Goal: Task Accomplishment & Management: Use online tool/utility

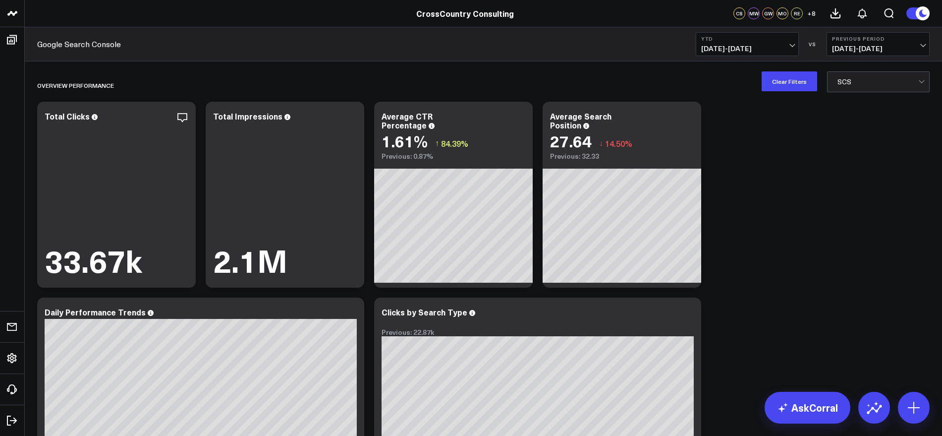
click at [781, 42] on button "YTD [DATE] - [DATE]" at bounding box center [747, 44] width 103 height 24
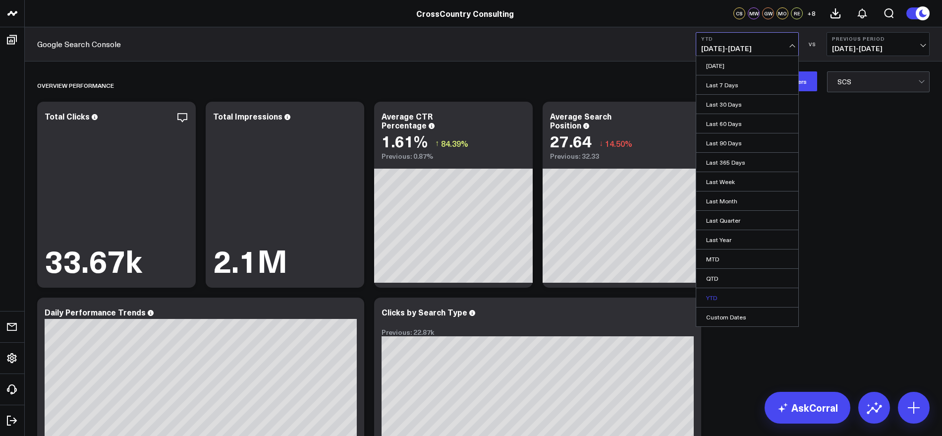
click at [714, 297] on link "YTD" at bounding box center [747, 297] width 102 height 19
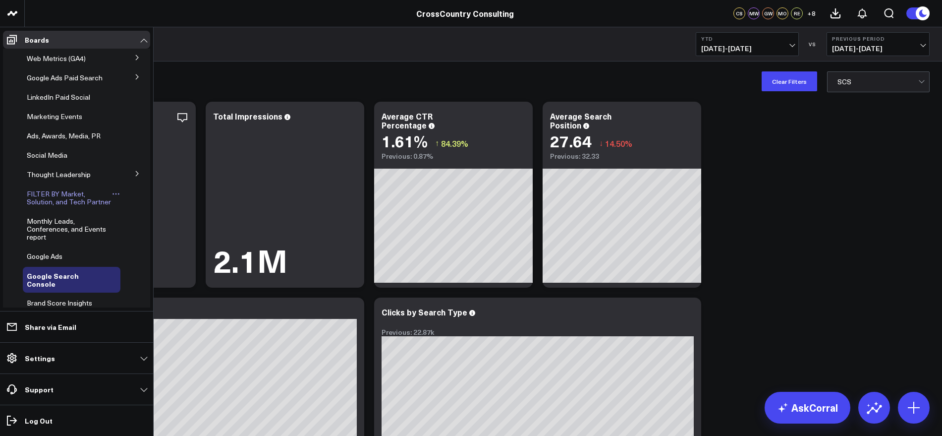
scroll to position [209, 0]
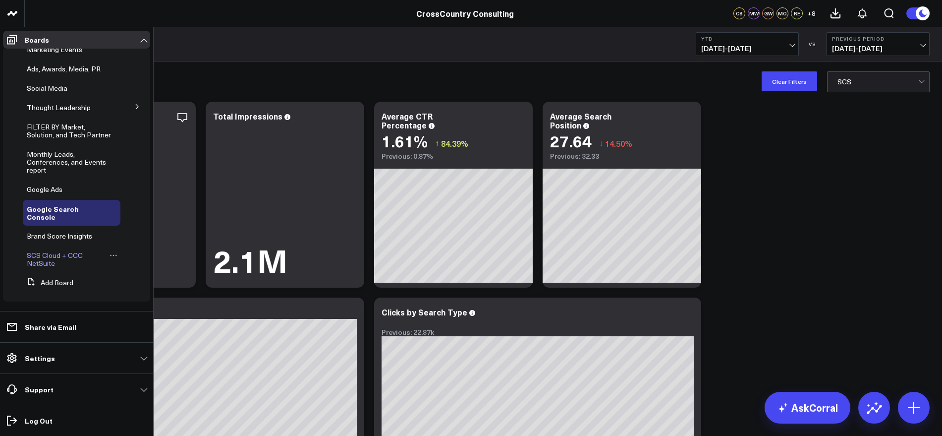
click at [68, 261] on link "SCS Cloud + CCC NetSuite" at bounding box center [67, 259] width 80 height 16
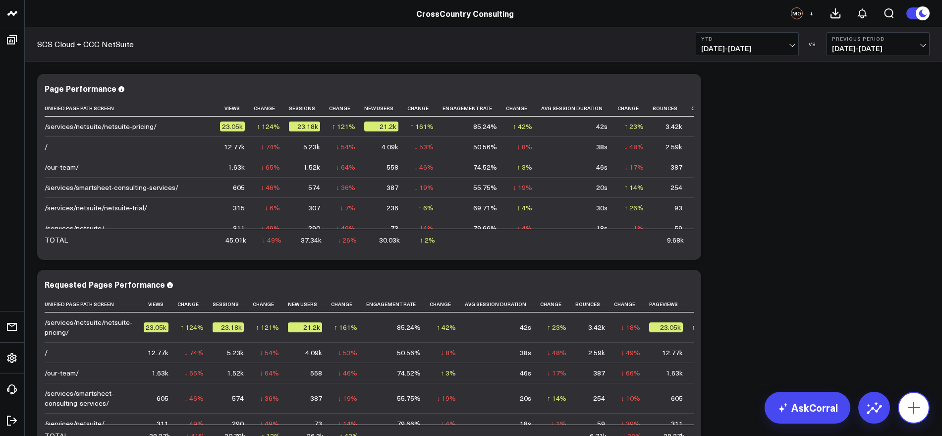
click at [921, 409] on icon at bounding box center [914, 407] width 16 height 16
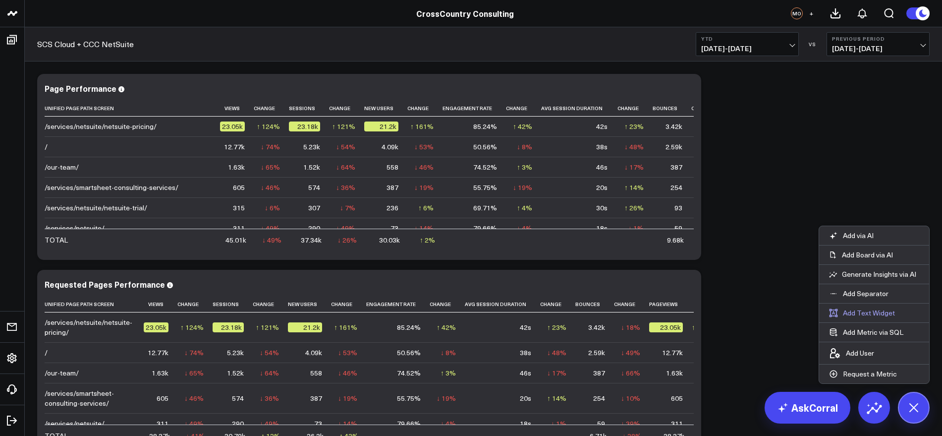
click at [870, 309] on button "Add Text Widget" at bounding box center [862, 312] width 86 height 19
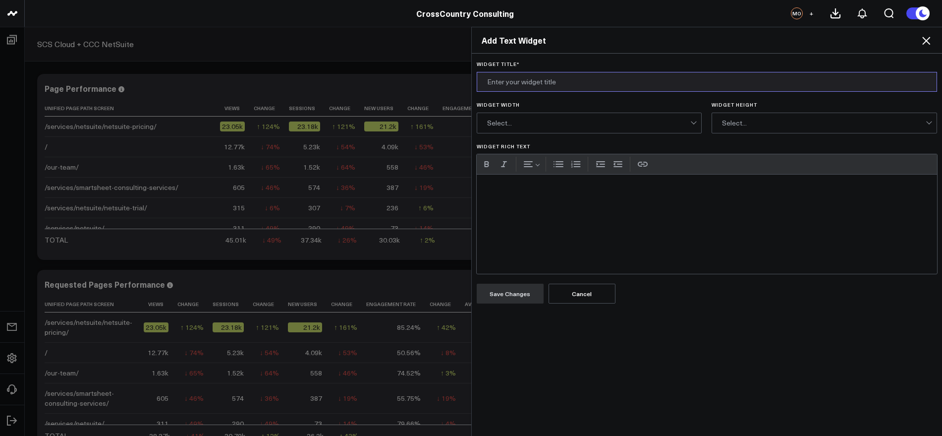
click at [529, 84] on input "Widget Title *" at bounding box center [707, 82] width 461 height 20
type input "SCS Cloud"
click at [510, 196] on div "Widget Rich Text" at bounding box center [707, 223] width 461 height 99
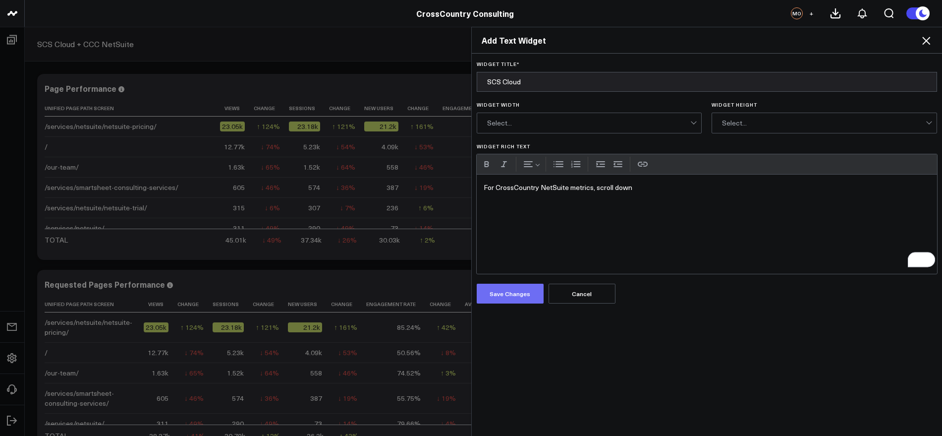
click at [510, 298] on button "Save Changes" at bounding box center [510, 293] width 67 height 20
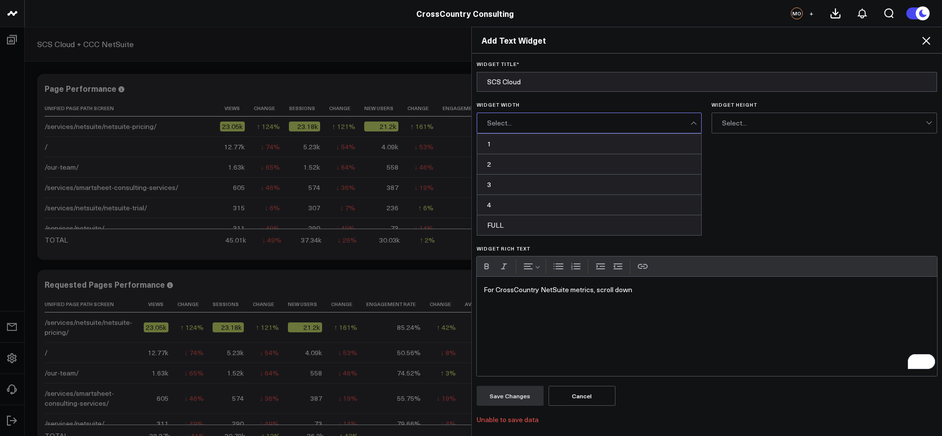
click at [697, 124] on div "Select..." at bounding box center [589, 122] width 225 height 21
click at [664, 148] on div "1" at bounding box center [589, 144] width 224 height 20
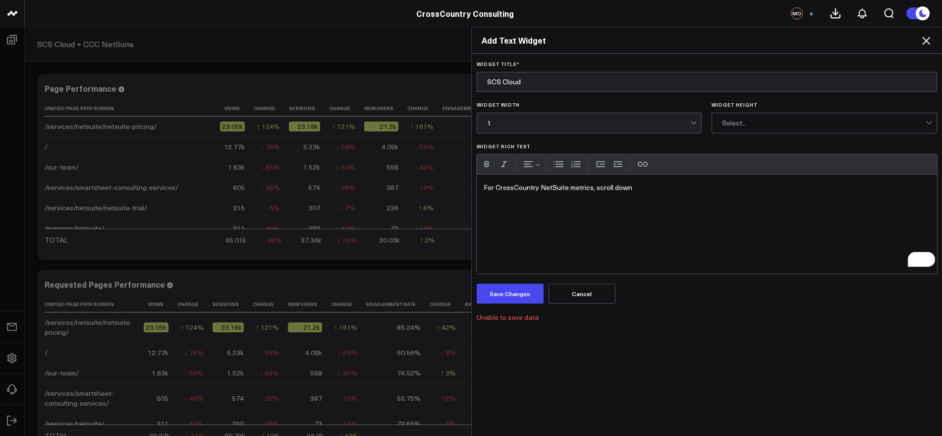
click at [770, 120] on div "Select..." at bounding box center [824, 123] width 204 height 8
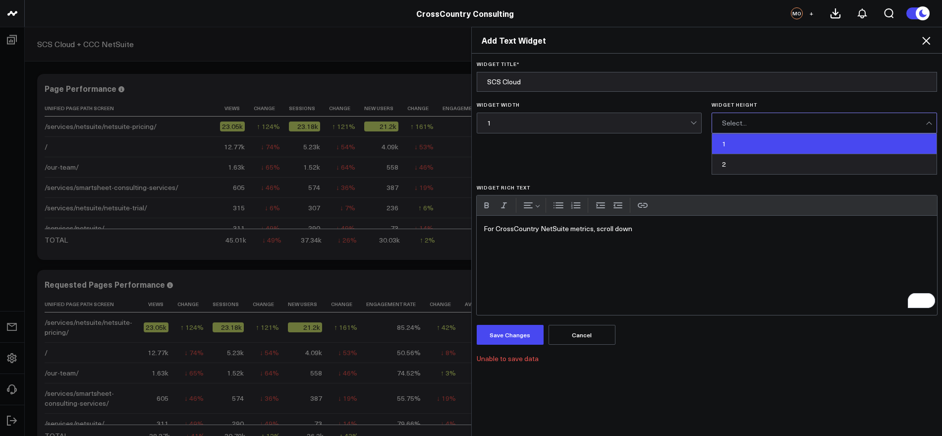
click at [760, 141] on div "1" at bounding box center [824, 144] width 224 height 20
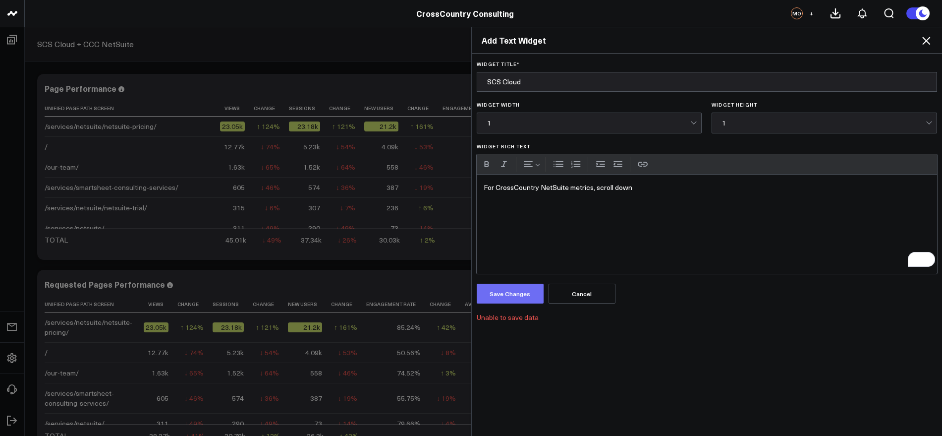
click at [519, 292] on button "Save Changes" at bounding box center [510, 293] width 67 height 20
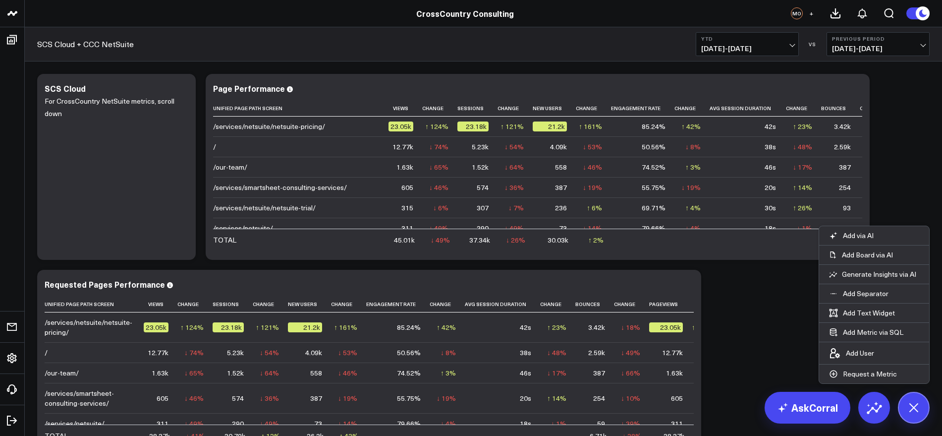
click at [920, 171] on div "Modify via AI Copy link to widget Ask support Remove Create linked copy Executi…" at bounding box center [483, 264] width 902 height 391
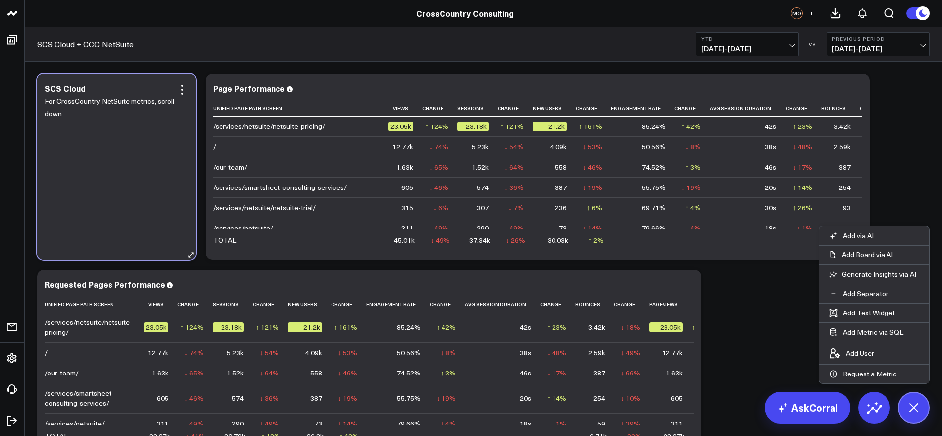
click at [144, 158] on div "For CrossCountry NetSuite metrics, scroll down" at bounding box center [117, 172] width 144 height 155
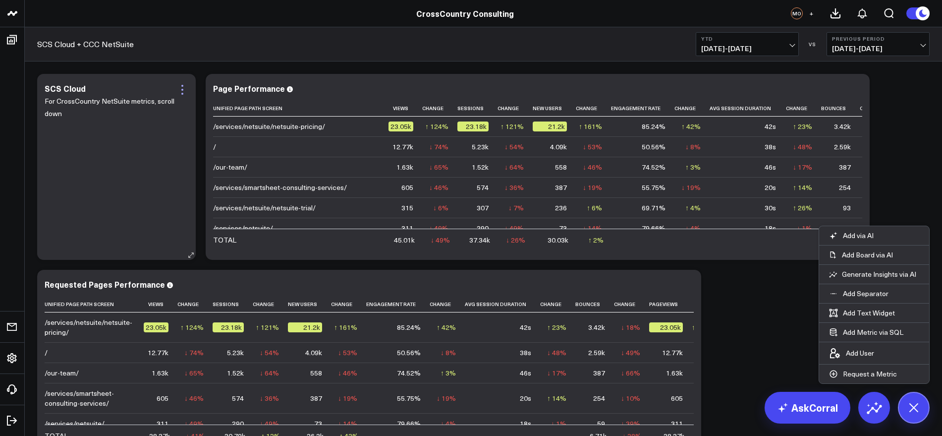
click at [181, 91] on icon at bounding box center [182, 90] width 12 height 12
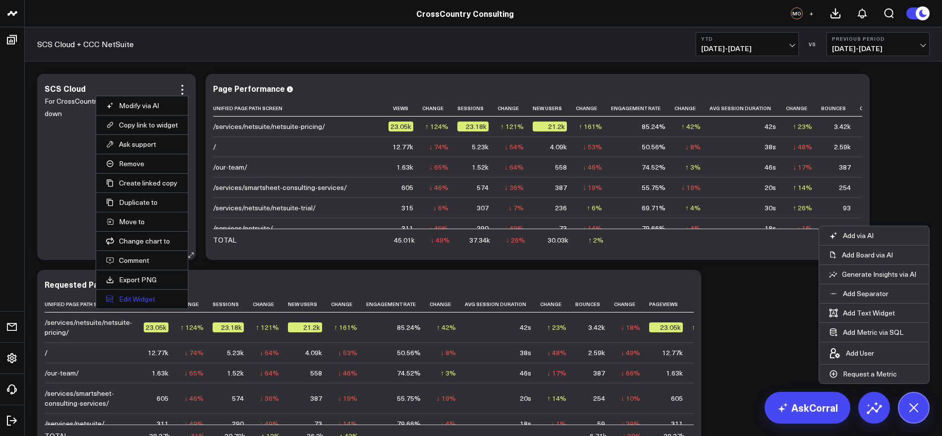
click at [141, 294] on button "Edit Widget" at bounding box center [142, 298] width 72 height 9
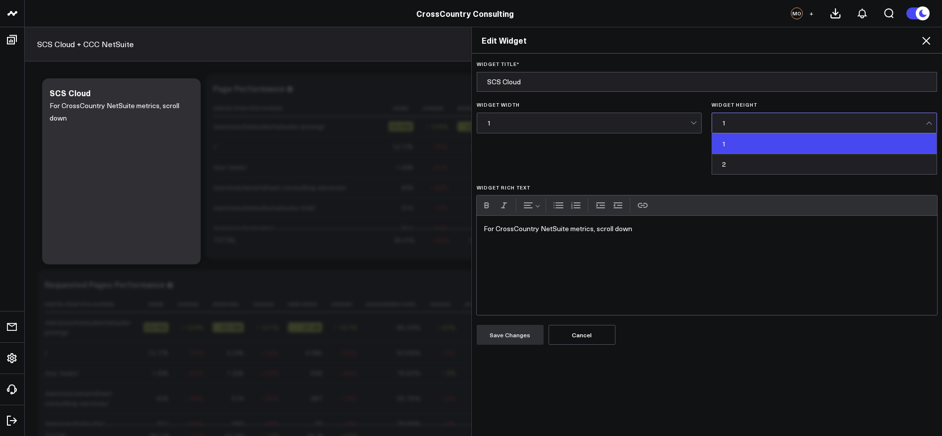
click at [922, 120] on div "1" at bounding box center [824, 123] width 204 height 8
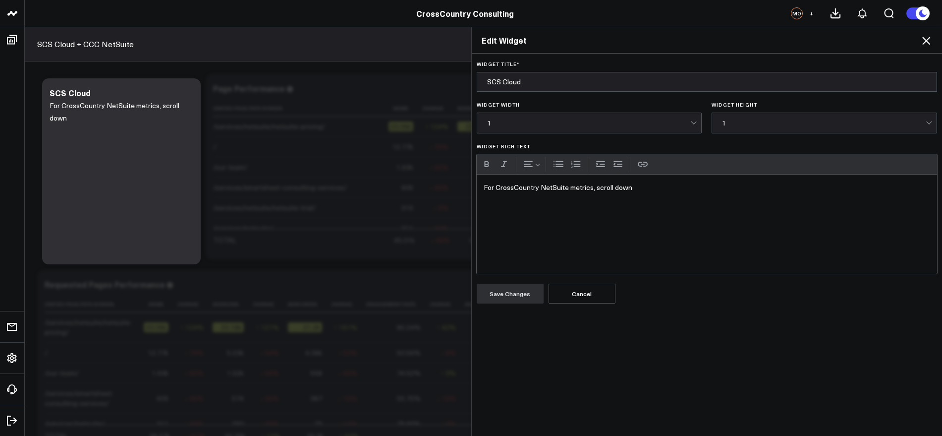
click at [873, 119] on div "1" at bounding box center [824, 123] width 204 height 8
click at [852, 195] on div "For CrossCountry NetSuite metrics, scroll down" at bounding box center [707, 223] width 461 height 99
click at [686, 126] on div "1" at bounding box center [589, 123] width 204 height 8
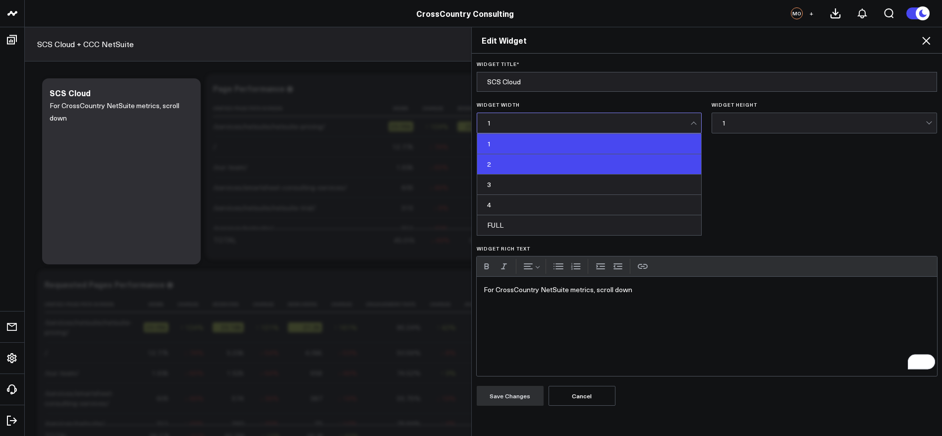
click at [667, 156] on div "2" at bounding box center [589, 164] width 224 height 20
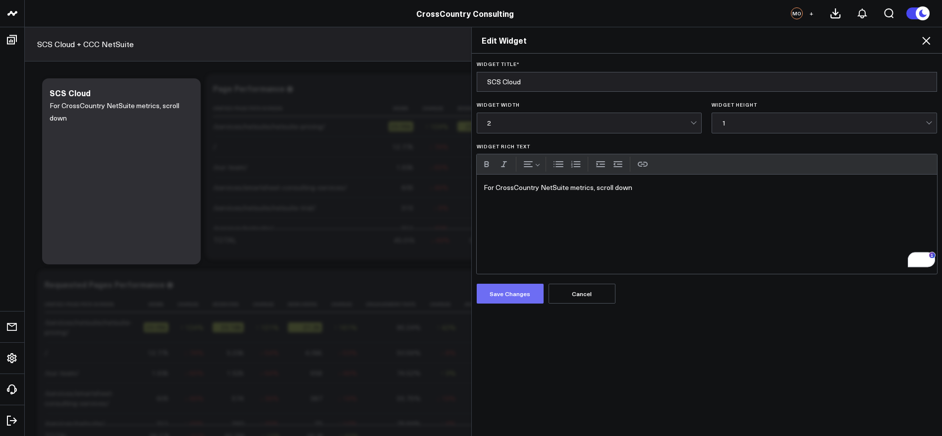
click at [513, 291] on button "Save Changes" at bounding box center [510, 293] width 67 height 20
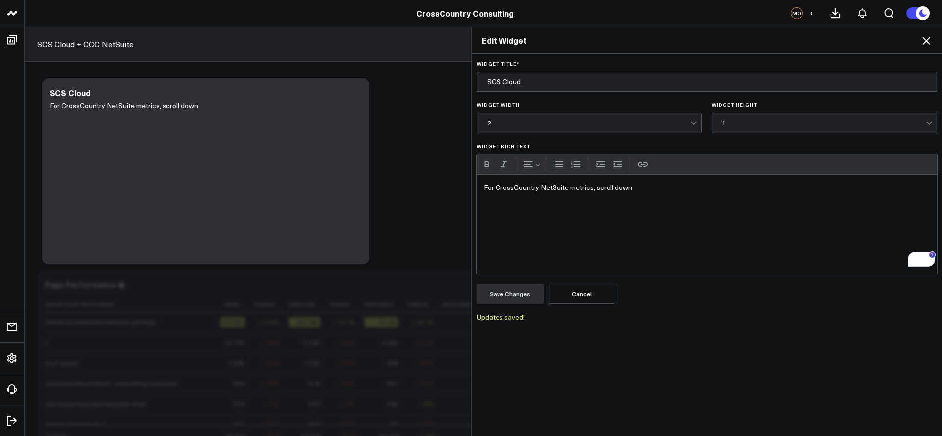
click at [426, 218] on div "Edit Widget Widget Title * SCS Cloud Widget Width 2 Widget Height 1 Widget Rich…" at bounding box center [471, 231] width 942 height 409
click at [926, 39] on icon at bounding box center [926, 41] width 12 height 12
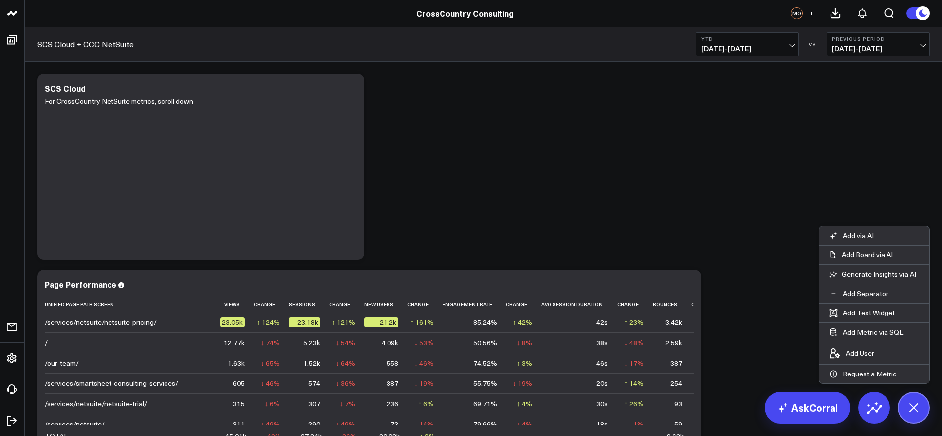
click at [811, 15] on span "+" at bounding box center [811, 13] width 4 height 7
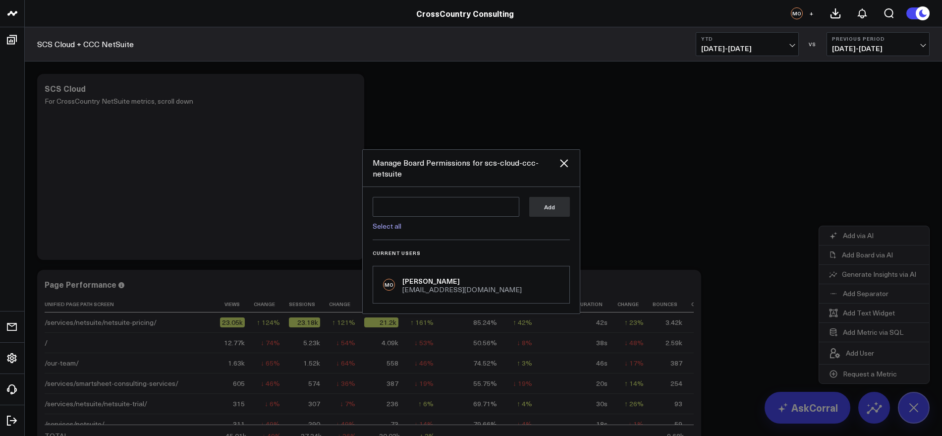
click at [396, 230] on link "Select all" at bounding box center [387, 225] width 29 height 9
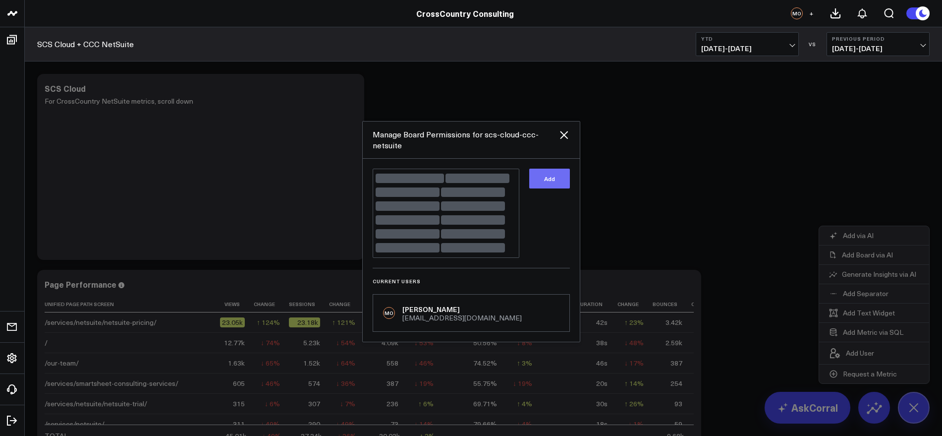
click at [555, 182] on button "Add" at bounding box center [549, 178] width 41 height 20
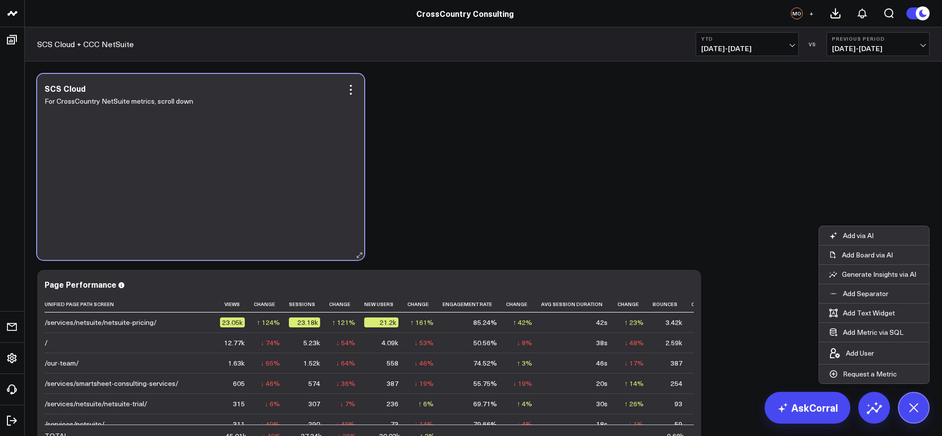
click at [281, 139] on div "For CrossCountry NetSuite metrics, scroll down" at bounding box center [201, 172] width 312 height 155
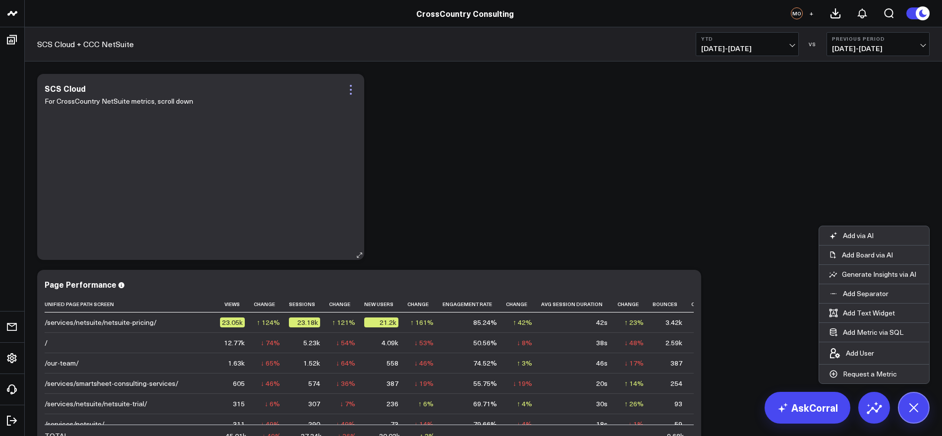
click at [350, 90] on icon at bounding box center [351, 90] width 2 height 2
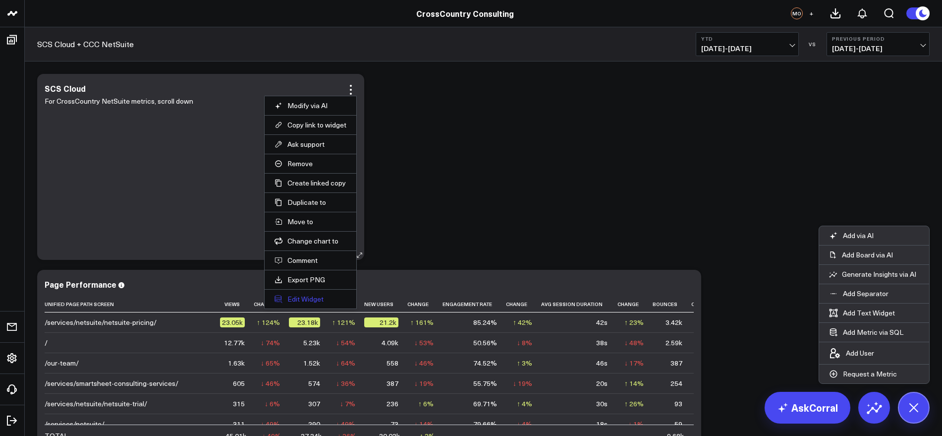
click at [313, 299] on button "Edit Widget" at bounding box center [310, 298] width 72 height 9
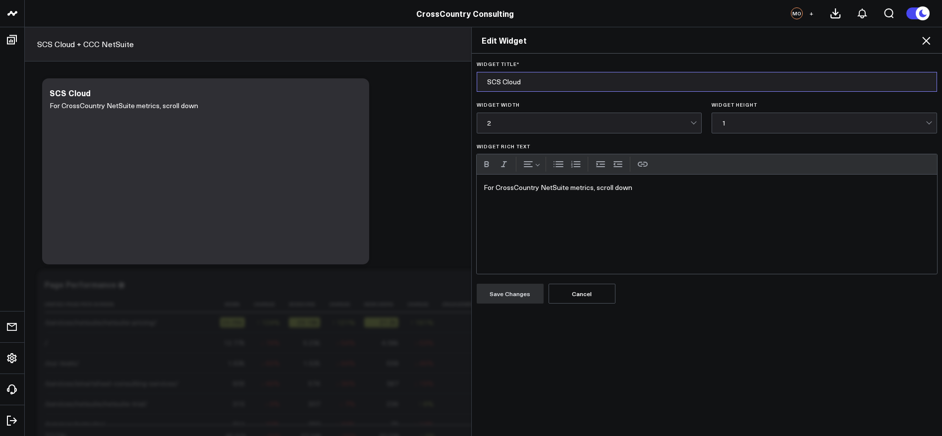
click at [503, 86] on input "SCS Cloud" at bounding box center [707, 82] width 461 height 20
type input "NOTE: This board jointly covers SCS Cloud metrics + CCC NetSuite metrics"
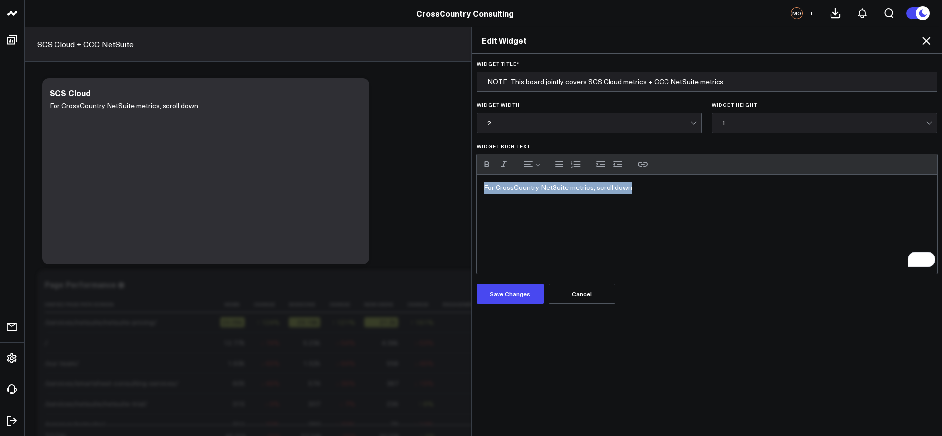
drag, startPoint x: 479, startPoint y: 186, endPoint x: 639, endPoint y: 188, distance: 160.5
click at [639, 188] on p "For CrossCountry NetSuite metrics, scroll down" at bounding box center [707, 187] width 447 height 12
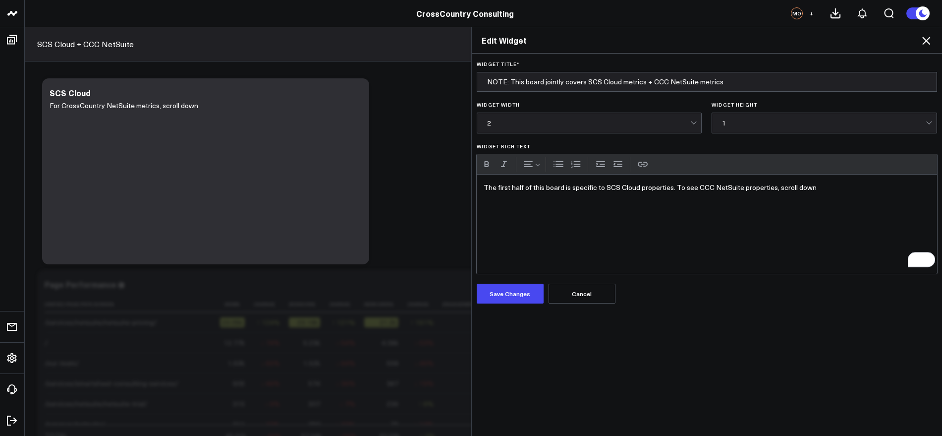
click at [484, 190] on p "The first half of this board is specific to SCS Cloud properties. To see CCC Ne…" at bounding box center [707, 187] width 447 height 12
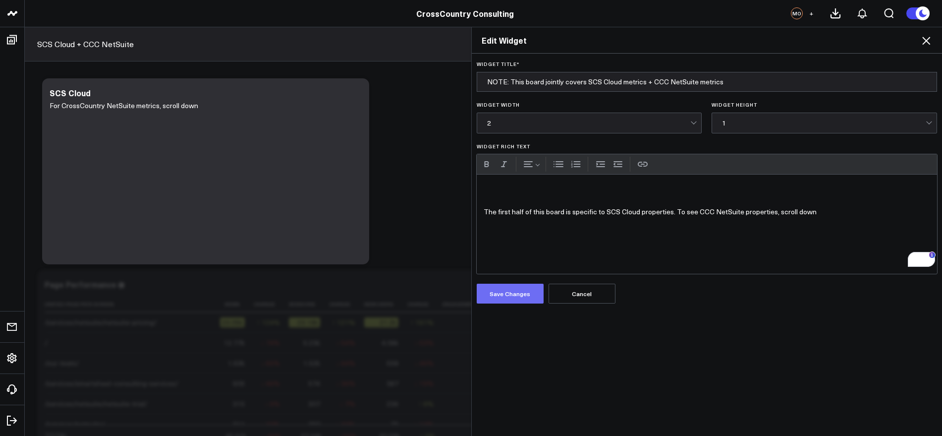
click at [512, 298] on button "Save Changes" at bounding box center [510, 293] width 67 height 20
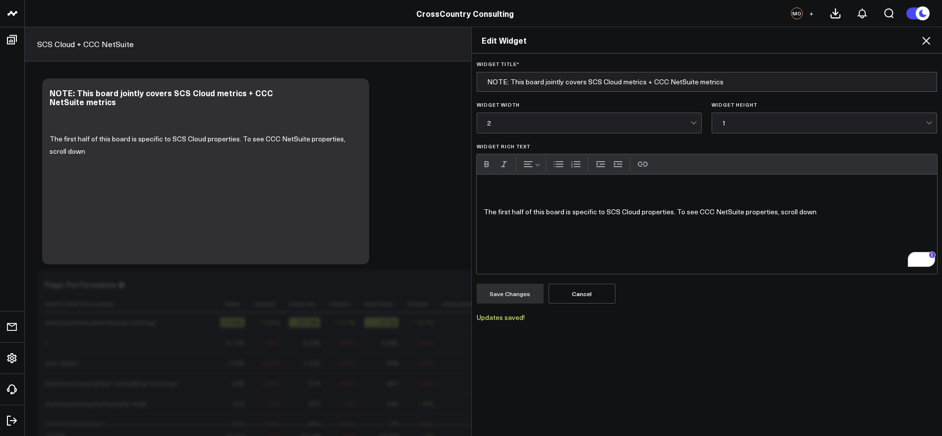
click at [814, 212] on p "The first half of this board is specific to SCS Cloud properties. To see CCC Ne…" at bounding box center [707, 212] width 447 height 12
click at [660, 191] on p "To enrich screen reader interactions, please activate Accessibility in Grammarl…" at bounding box center [707, 187] width 447 height 12
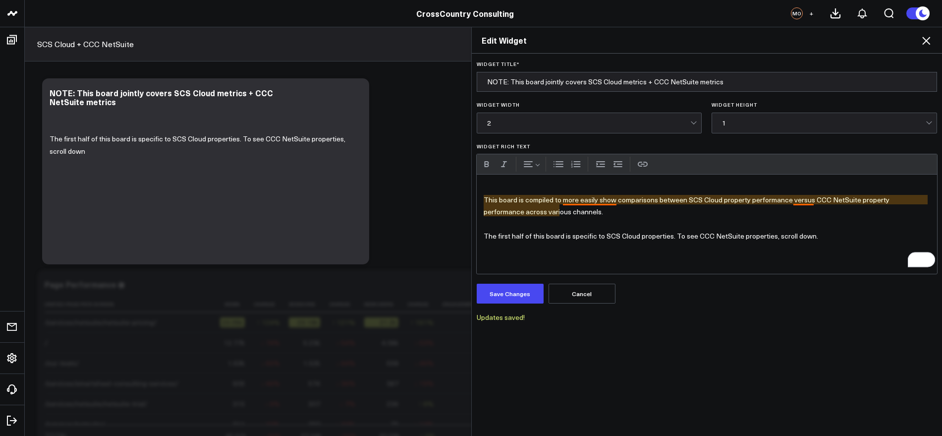
click at [597, 203] on p "This board is compiled to more easily show comparisons between SCS Cloud proper…" at bounding box center [707, 206] width 447 height 24
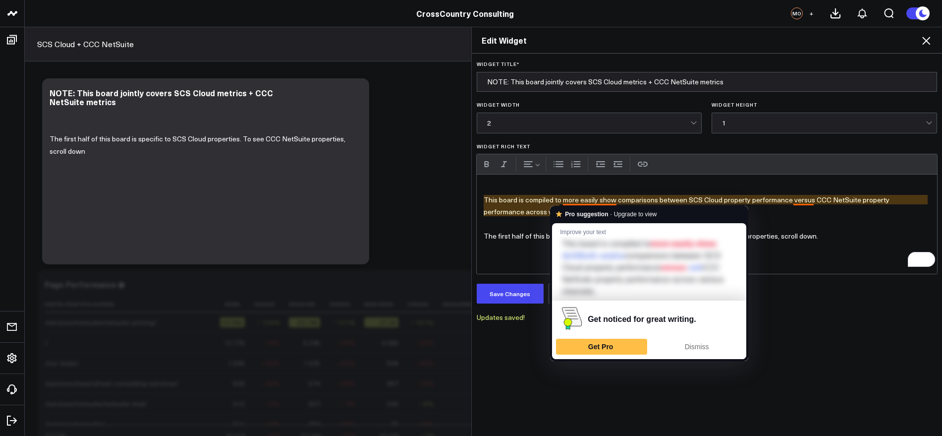
click at [789, 222] on p "To enrich screen reader interactions, please activate Accessibility in Grammarl…" at bounding box center [707, 224] width 447 height 12
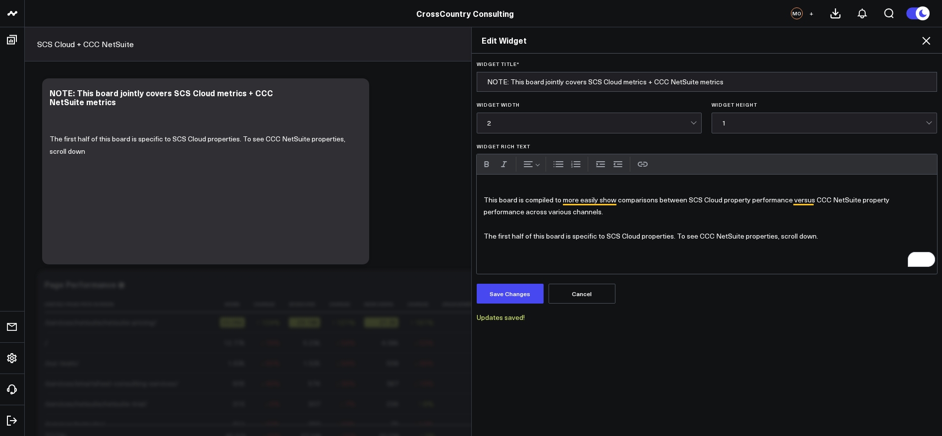
click at [819, 234] on p "The first half of this board is specific to SCS Cloud properties. To see CCC Ne…" at bounding box center [707, 236] width 447 height 12
click at [692, 125] on div at bounding box center [694, 123] width 8 height 20
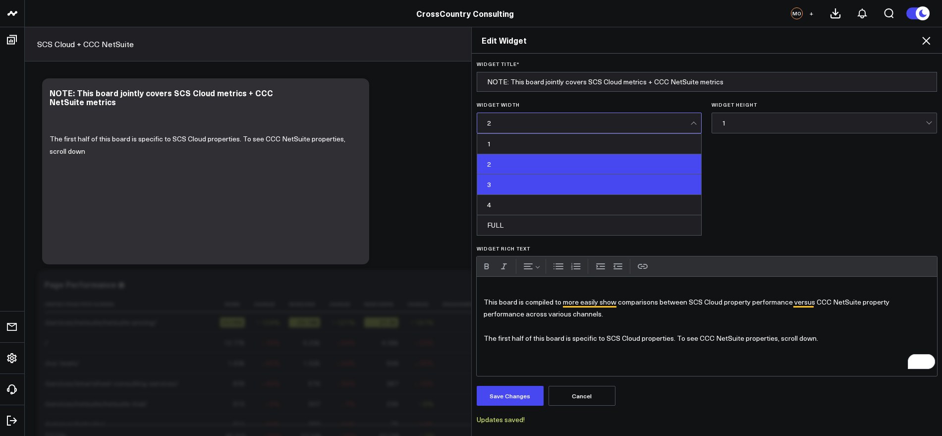
click at [646, 187] on div "3" at bounding box center [589, 184] width 224 height 20
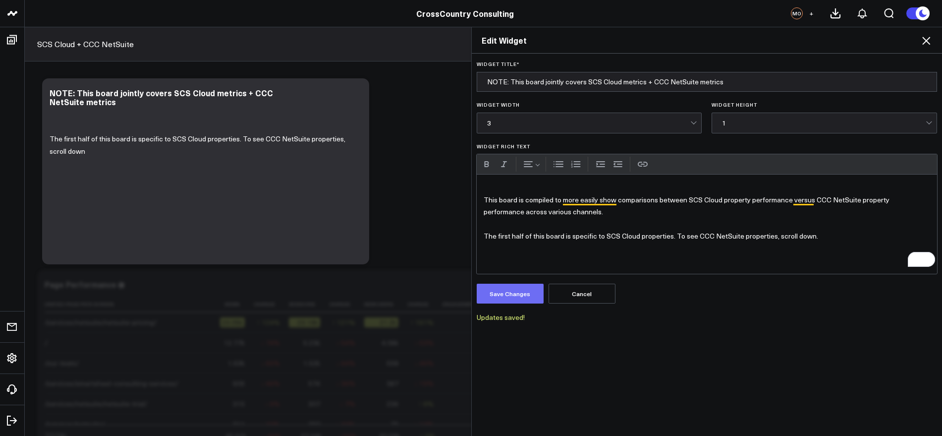
click at [515, 289] on button "Save Changes" at bounding box center [510, 293] width 67 height 20
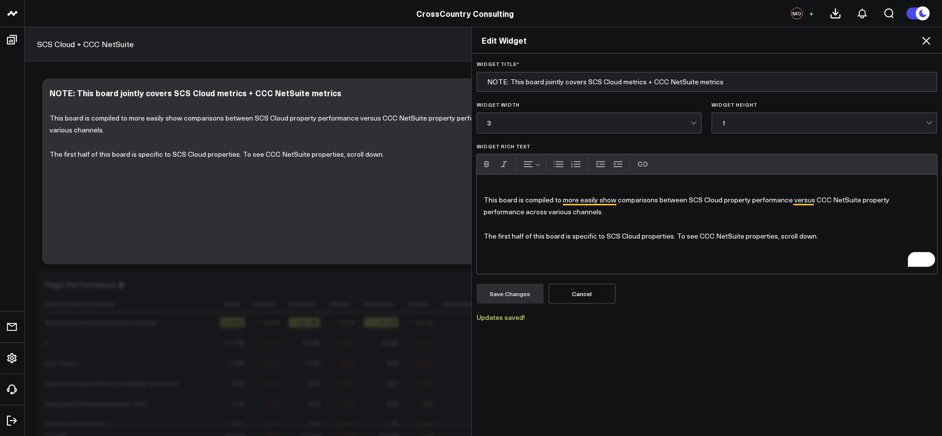
click at [374, 68] on div "Edit Widget Widget Title * NOTE: This board jointly covers SCS Cloud metrics + …" at bounding box center [471, 231] width 942 height 409
click at [923, 37] on icon at bounding box center [926, 41] width 8 height 8
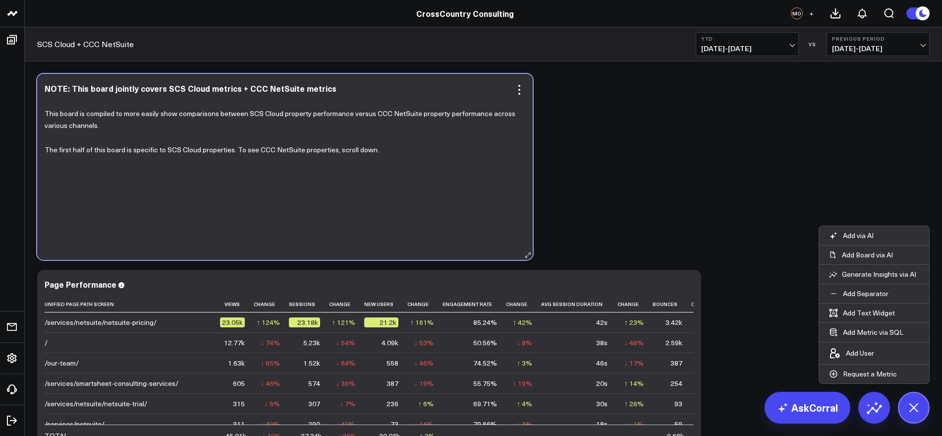
click at [406, 192] on div "This board is compiled to more easily show comparisons between SCS Cloud proper…" at bounding box center [285, 172] width 481 height 155
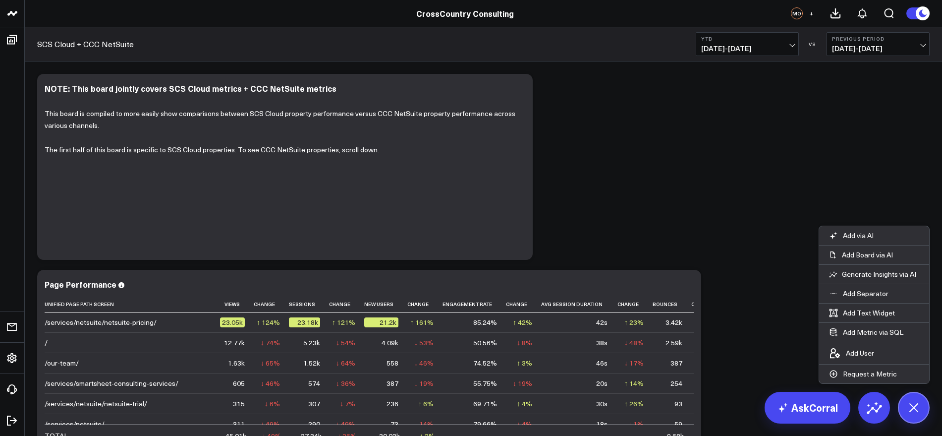
click at [673, 178] on div "Modify via AI Copy link to widget Ask support Remove Create linked copy Executi…" at bounding box center [483, 362] width 902 height 587
click at [390, 217] on div "This board is compiled to more easily show comparisons between SCS Cloud proper…" at bounding box center [285, 172] width 481 height 155
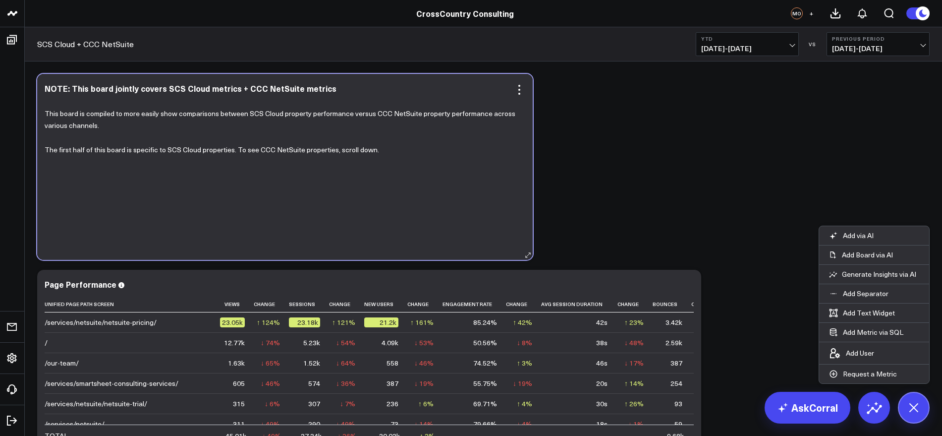
click at [277, 259] on div "NOTE: This board jointly covers SCS Cloud metrics + CCC NetSuite metrics This b…" at bounding box center [284, 167] width 495 height 186
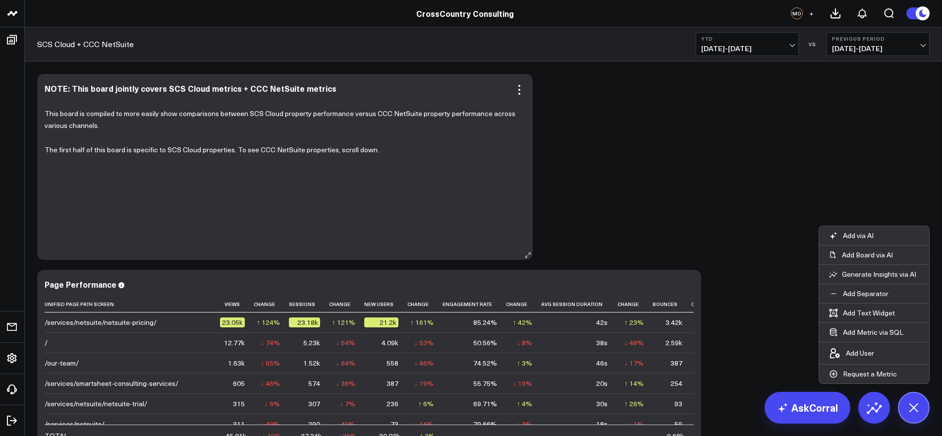
click at [404, 165] on div "This board is compiled to more easily show comparisons between SCS Cloud proper…" at bounding box center [285, 172] width 481 height 155
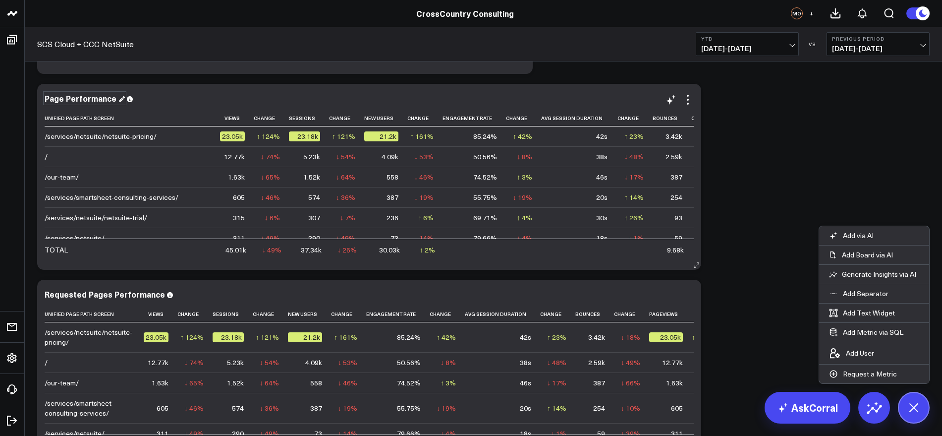
click at [86, 99] on div "Page Performance" at bounding box center [85, 98] width 80 height 11
click at [285, 94] on div "SCS Cloud Page Performance" at bounding box center [369, 98] width 649 height 9
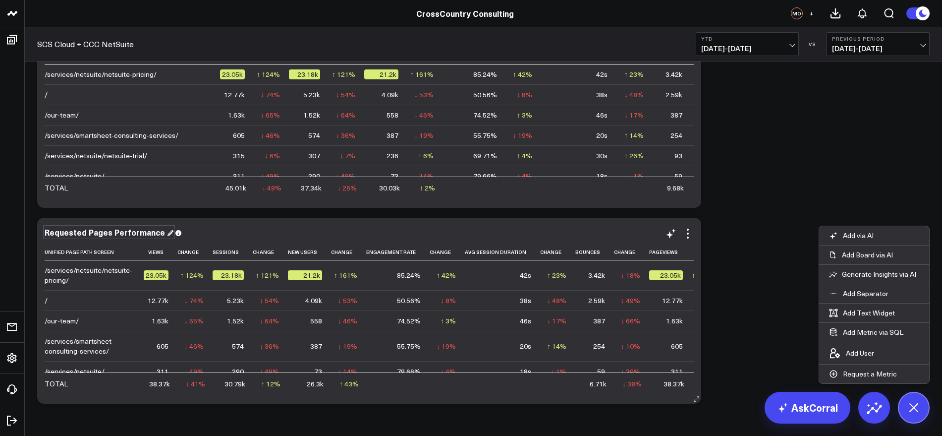
click at [130, 235] on div "Requested Pages Performance" at bounding box center [109, 231] width 129 height 11
click at [46, 230] on div "Requested Pages Performance" at bounding box center [109, 231] width 129 height 11
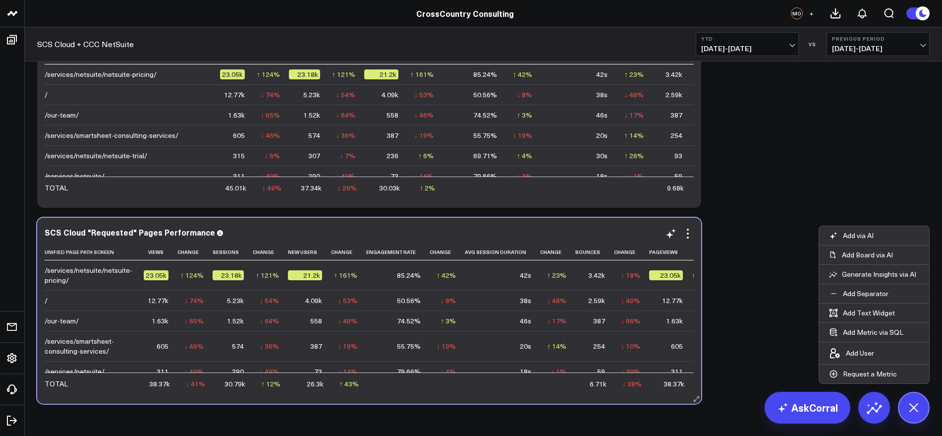
click at [206, 237] on div "SCS Cloud "Requested" Pages Performance" at bounding box center [369, 232] width 649 height 11
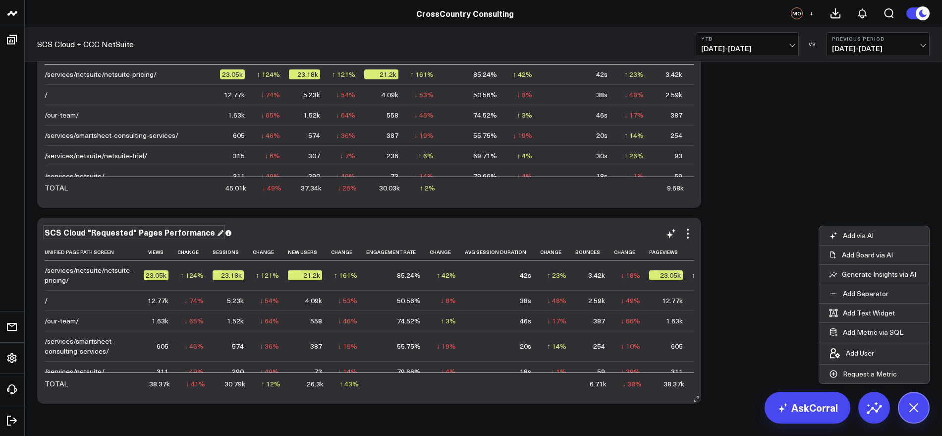
click at [183, 231] on div "SCS Cloud "Requested" Pages Performance" at bounding box center [134, 231] width 179 height 11
click at [731, 198] on div "Modify via AI Copy link to widget Ask support Remove Create linked copy Executi…" at bounding box center [483, 114] width 902 height 587
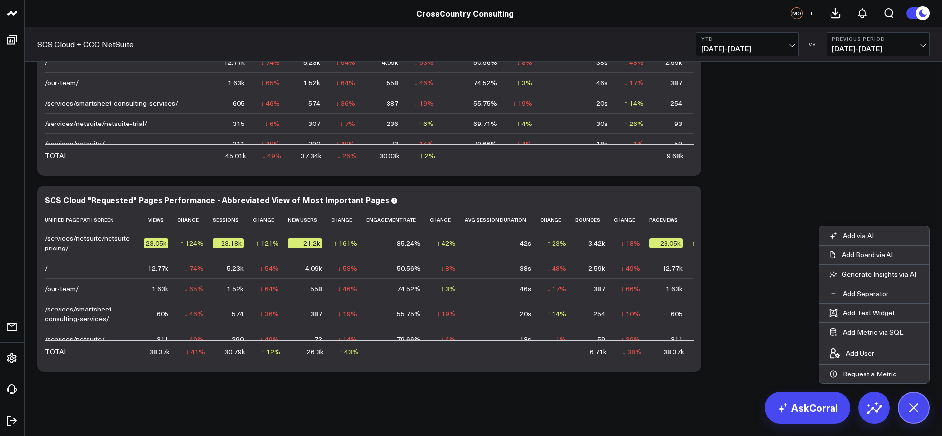
scroll to position [32, 0]
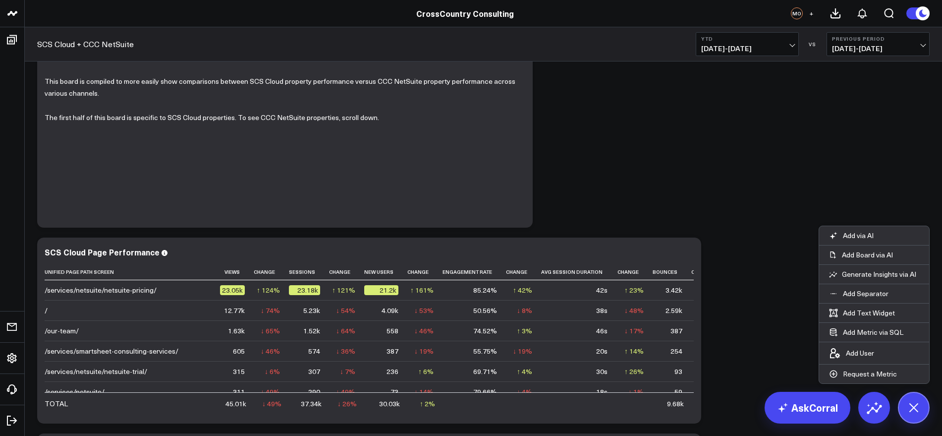
click at [785, 262] on div "Modify via AI Copy link to widget Ask support Remove Create linked copy Executi…" at bounding box center [483, 330] width 902 height 587
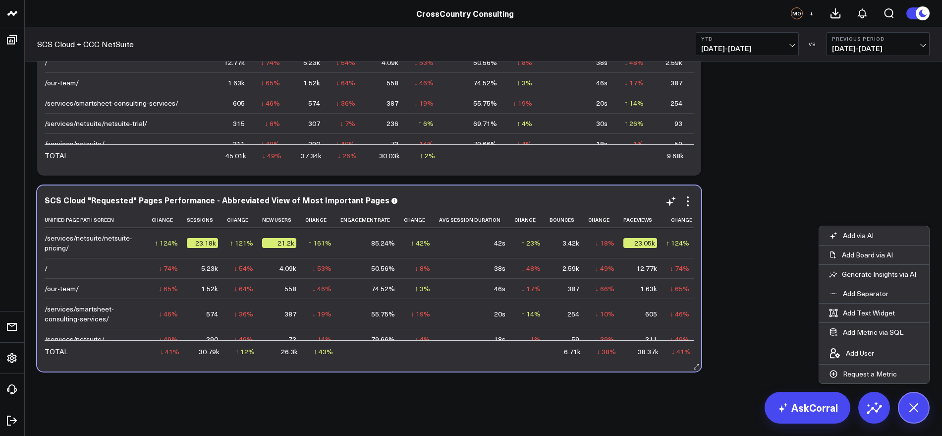
scroll to position [0, 0]
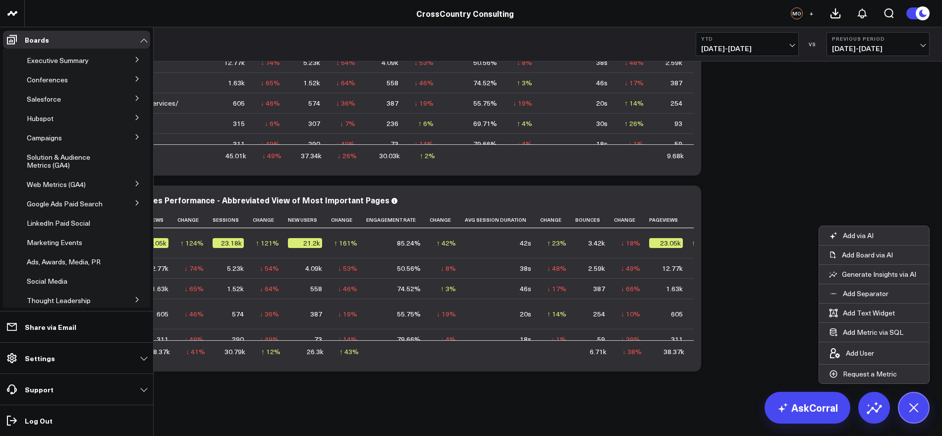
click at [134, 180] on icon at bounding box center [137, 183] width 6 height 6
click at [64, 217] on span "GA4 SCS Cloud" at bounding box center [57, 219] width 49 height 9
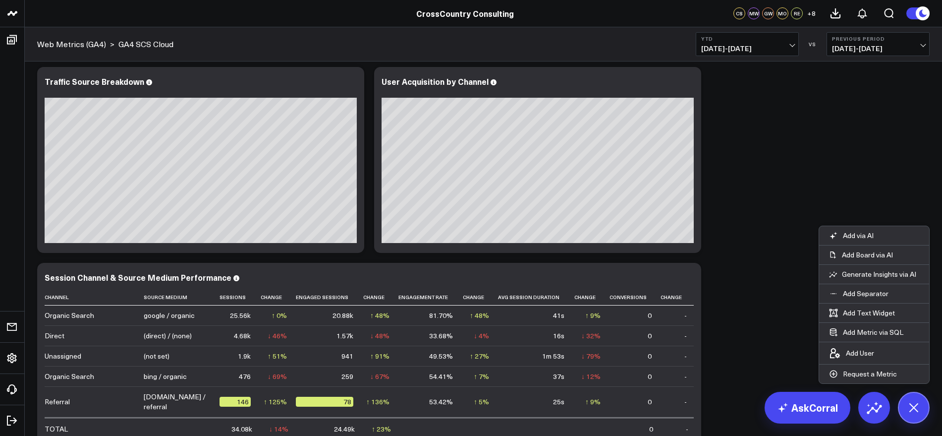
scroll to position [384, 0]
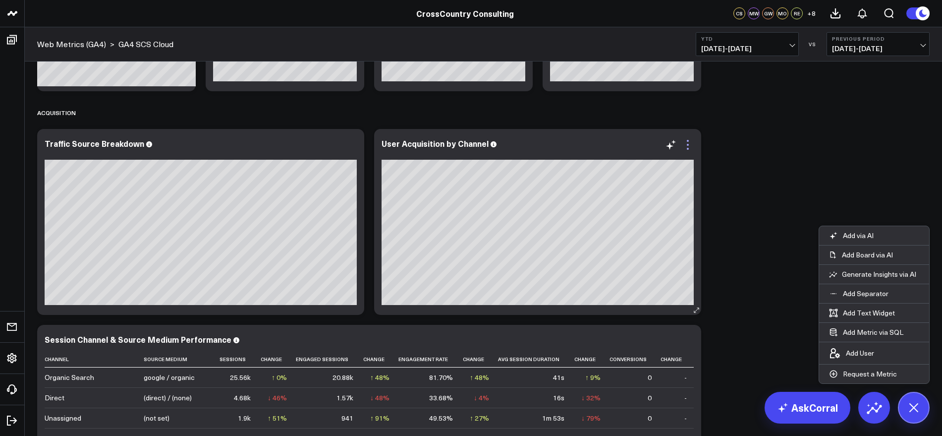
click at [686, 144] on icon at bounding box center [688, 145] width 12 height 12
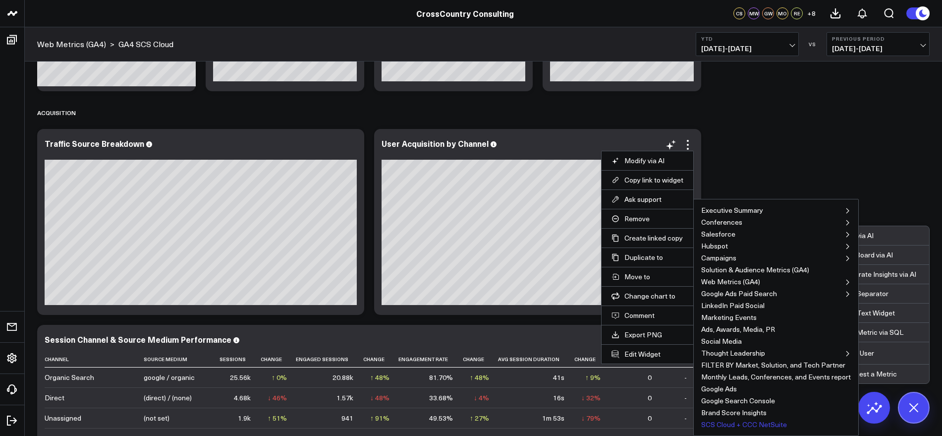
click at [759, 423] on button "SCS Cloud + CCC NetSuite" at bounding box center [744, 424] width 86 height 7
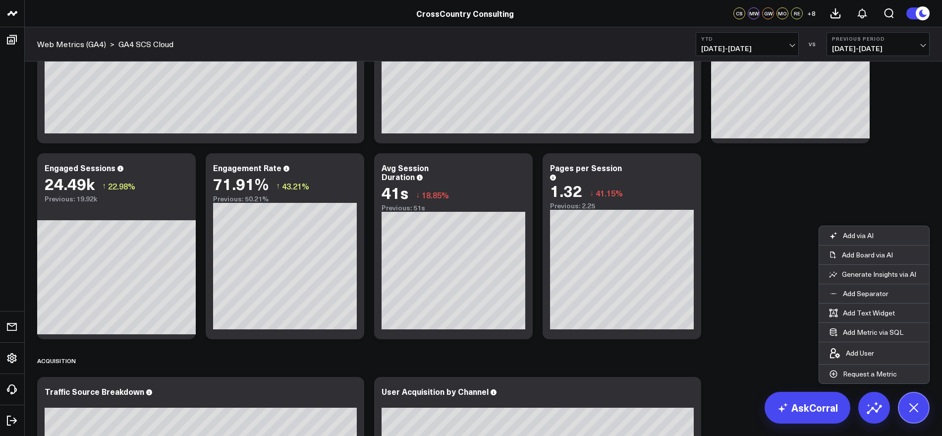
scroll to position [0, 0]
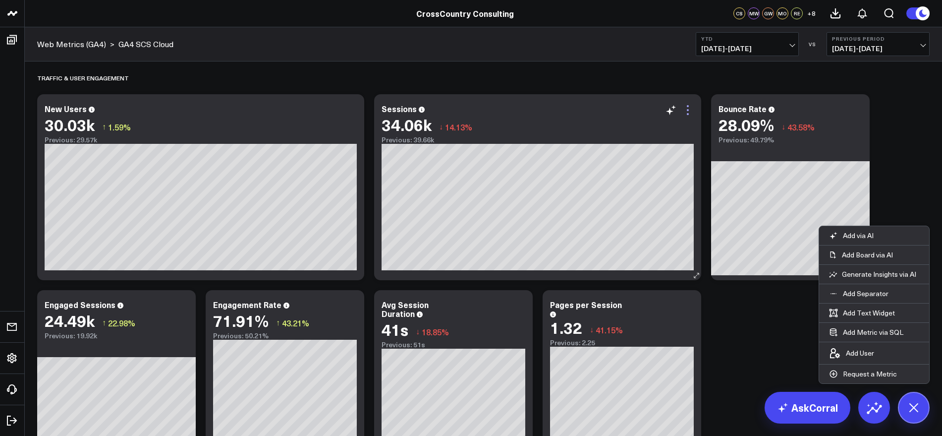
click at [687, 113] on icon at bounding box center [688, 110] width 12 height 12
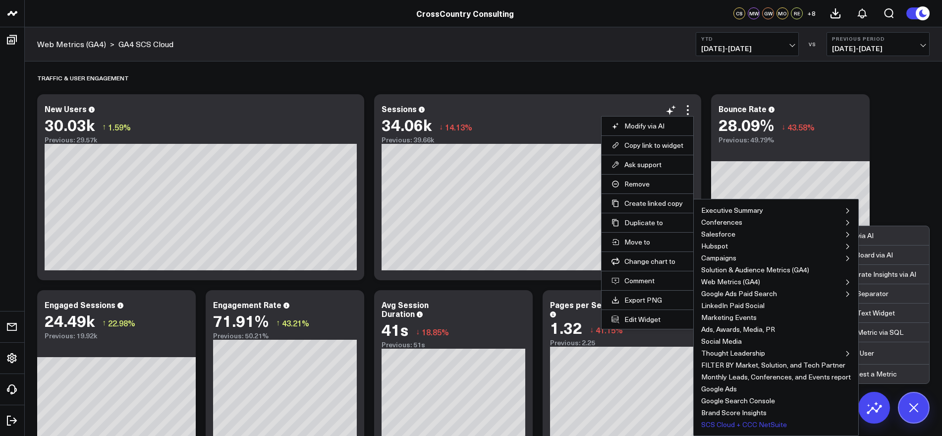
click at [761, 423] on button "SCS Cloud + CCC NetSuite" at bounding box center [744, 424] width 86 height 7
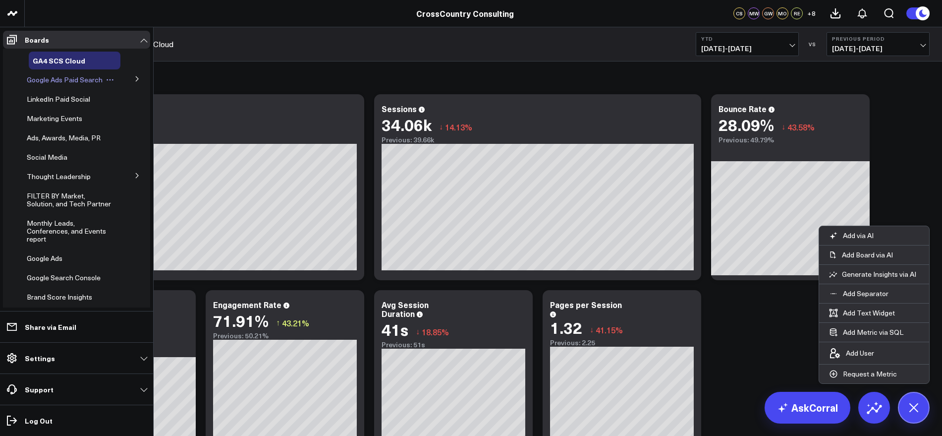
scroll to position [236, 0]
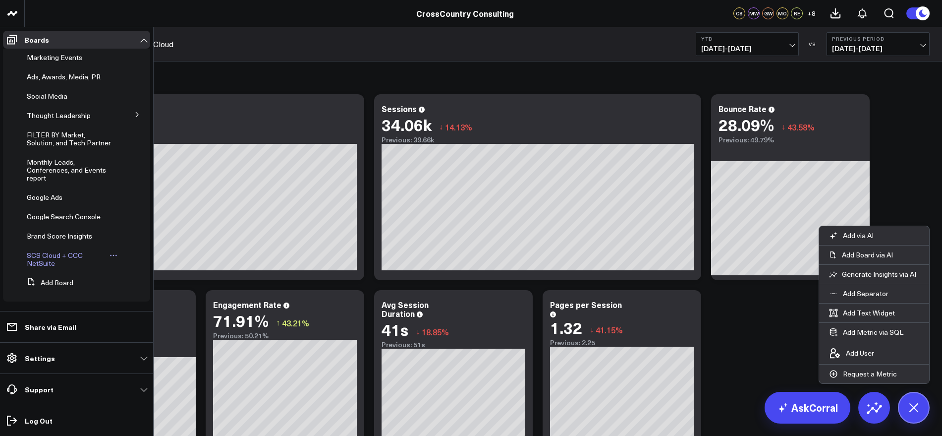
click at [60, 257] on span "SCS Cloud + CCC NetSuite" at bounding box center [55, 258] width 56 height 17
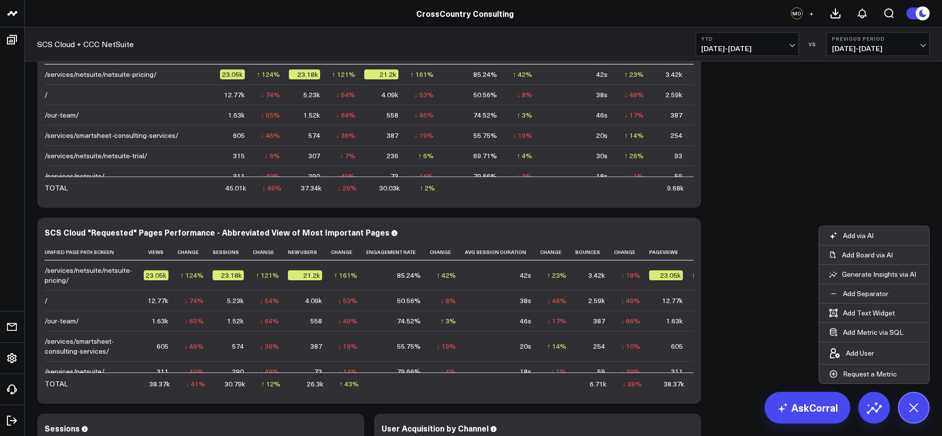
scroll to position [62, 0]
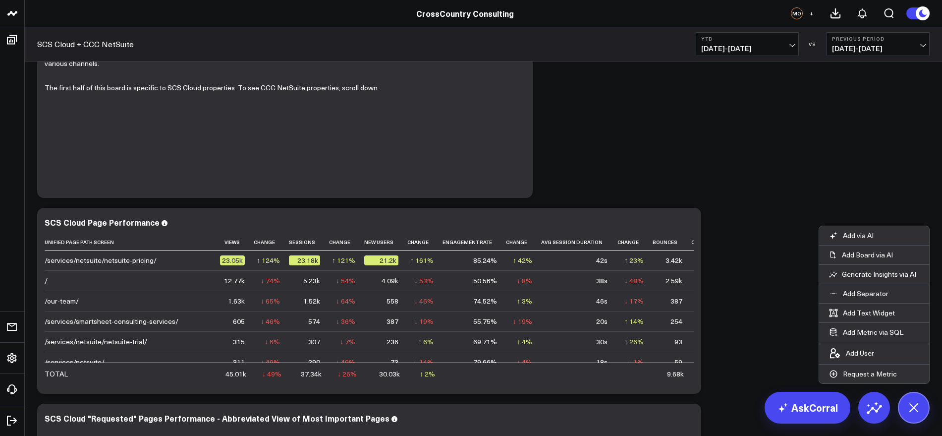
click at [878, 173] on div "Modify via AI Copy link to widget Ask support Remove Create linked copy Executi…" at bounding box center [483, 398] width 902 height 783
click at [910, 411] on icon at bounding box center [913, 407] width 17 height 17
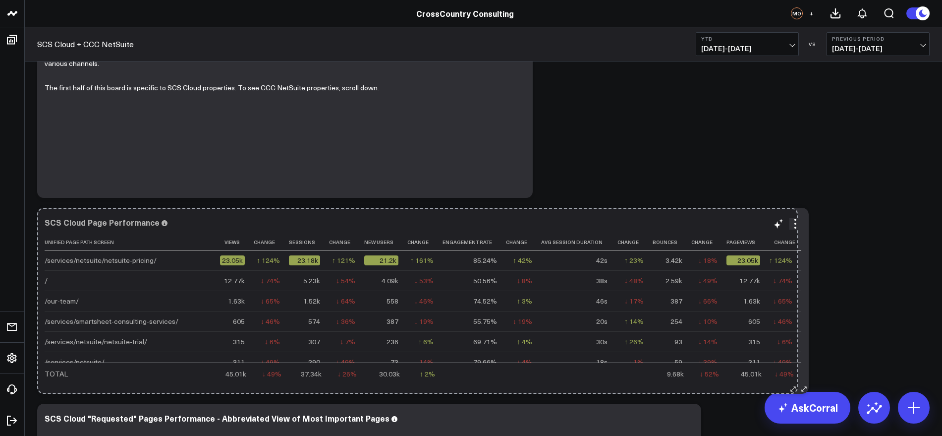
drag, startPoint x: 698, startPoint y: 391, endPoint x: 794, endPoint y: 358, distance: 102.2
click at [794, 358] on div "SCS Cloud Page Performance Unified Page Path Screen Views Change Sessions Chang…" at bounding box center [422, 301] width 771 height 186
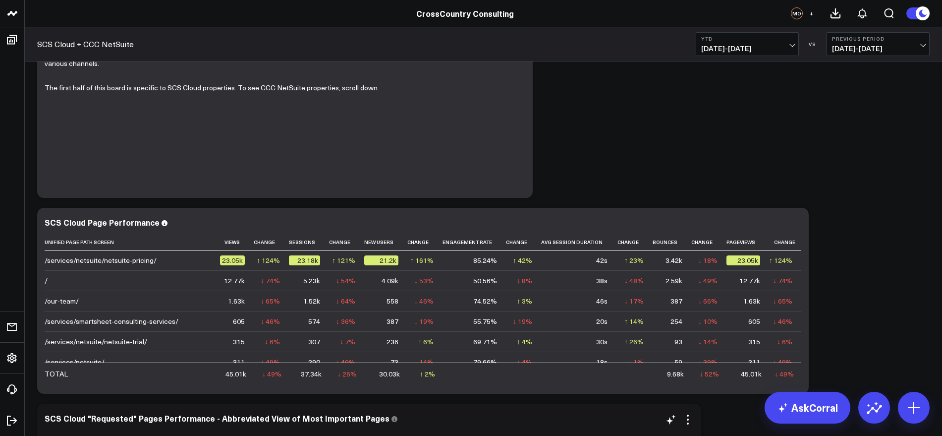
scroll to position [310, 0]
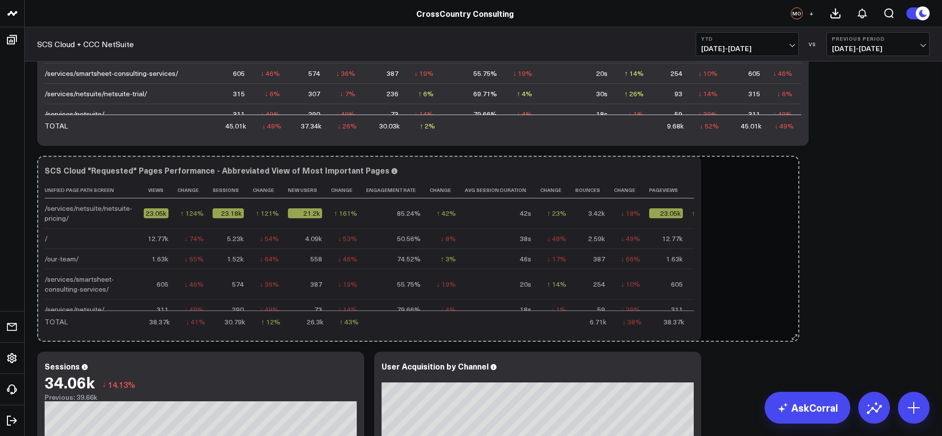
drag, startPoint x: 698, startPoint y: 337, endPoint x: 796, endPoint y: 328, distance: 98.5
click at [796, 328] on div "Modify via AI Copy link to widget Ask support Remove Create linked copy Executi…" at bounding box center [483, 150] width 902 height 783
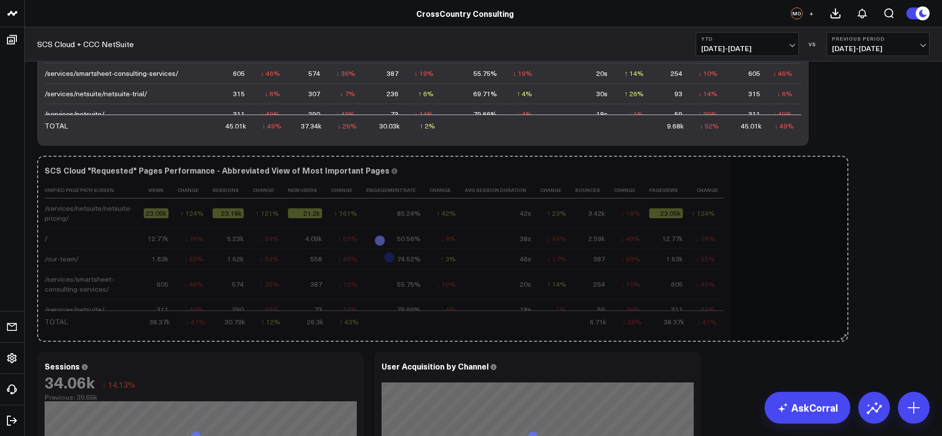
drag, startPoint x: 694, startPoint y: 334, endPoint x: 859, endPoint y: 320, distance: 165.2
click at [859, 320] on div "Modify via AI Copy link to widget Ask support Remove Create linked copy Executi…" at bounding box center [483, 150] width 902 height 783
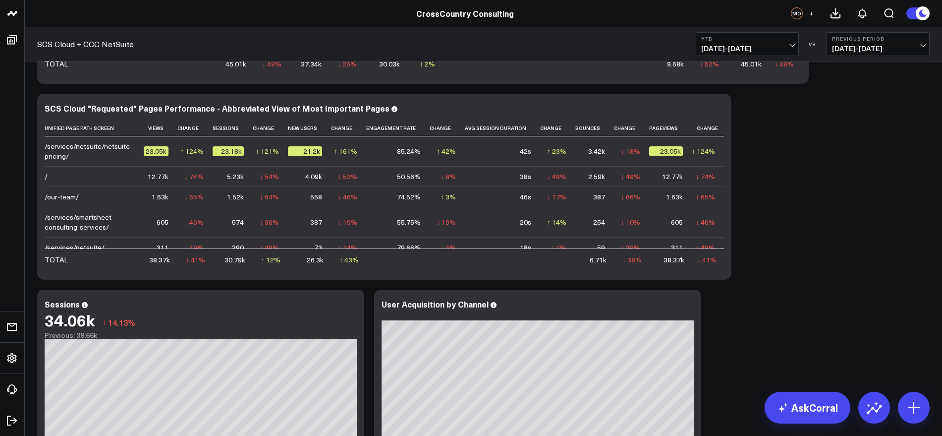
scroll to position [476, 0]
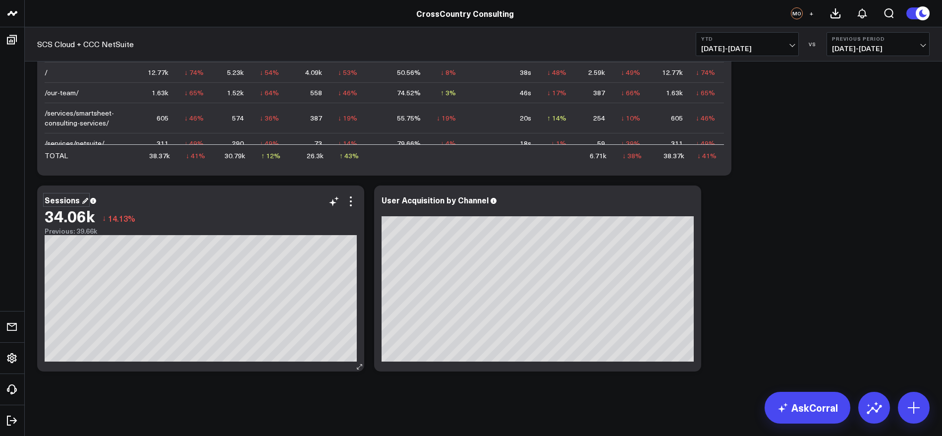
click at [59, 201] on div "Sessions" at bounding box center [67, 199] width 44 height 11
click at [402, 205] on div "User Acquisition by Channel" at bounding box center [538, 205] width 312 height 21
click at [466, 198] on div "User Acquisition by Channel" at bounding box center [439, 199] width 115 height 11
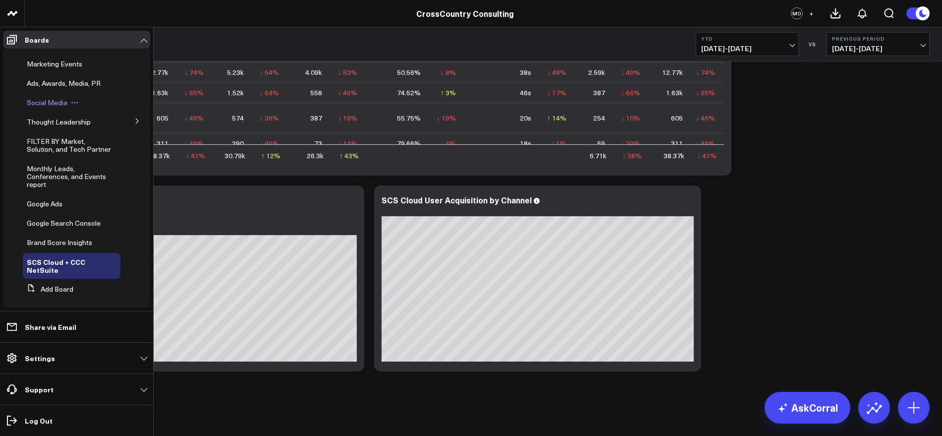
scroll to position [201, 0]
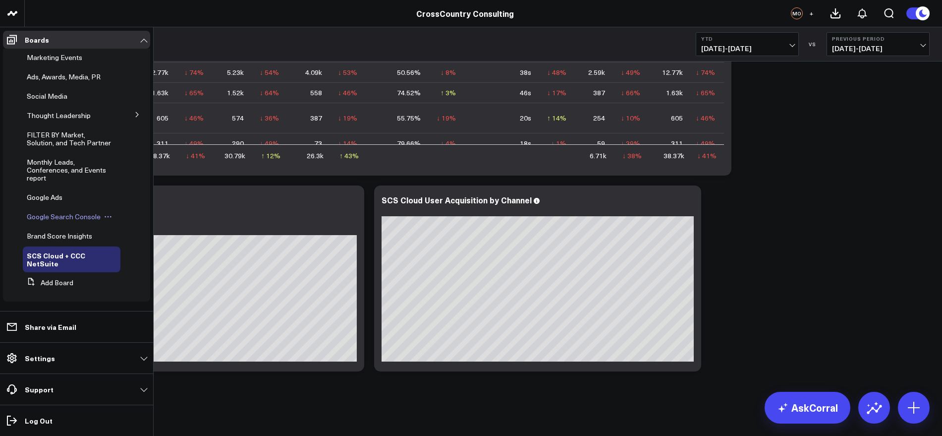
click at [77, 218] on span "Google Search Console" at bounding box center [64, 216] width 74 height 9
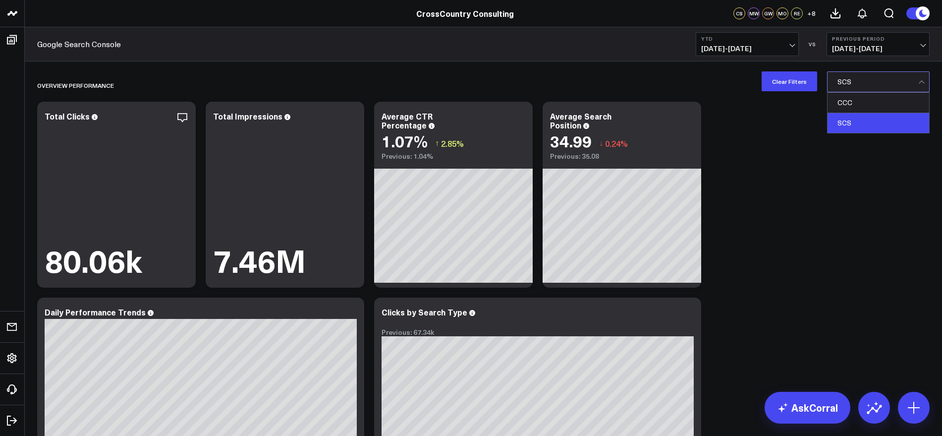
click at [909, 82] on div at bounding box center [877, 82] width 81 height 20
click at [866, 101] on div "CCC" at bounding box center [878, 103] width 102 height 20
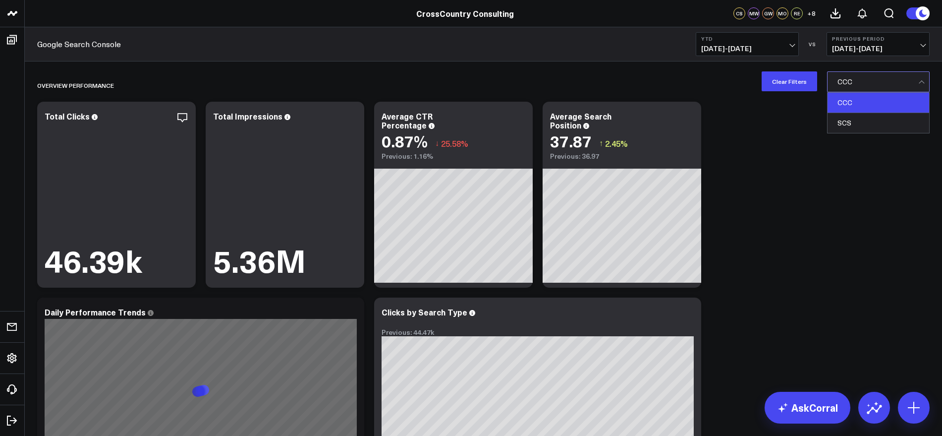
click at [916, 83] on div at bounding box center [877, 82] width 81 height 20
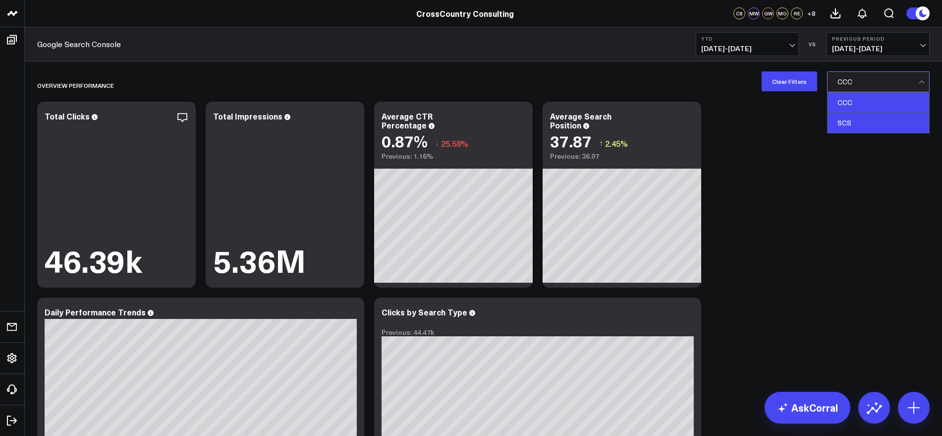
click at [868, 128] on div "SCS" at bounding box center [878, 123] width 102 height 20
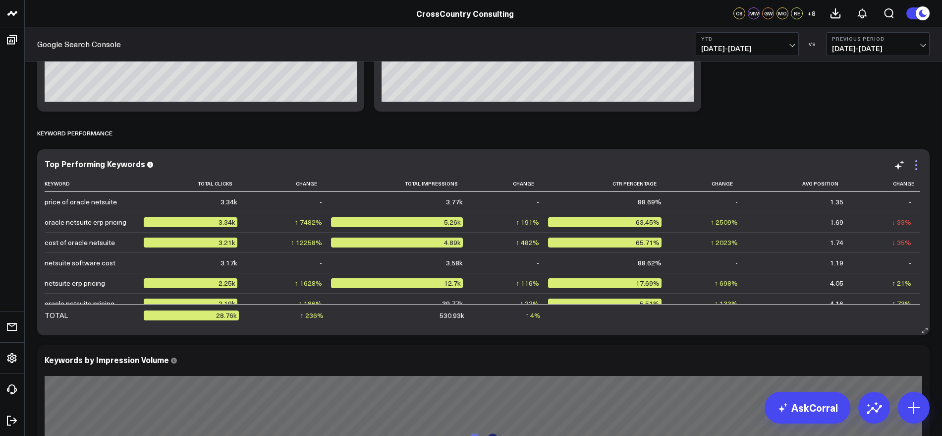
click at [917, 165] on icon at bounding box center [916, 165] width 12 height 12
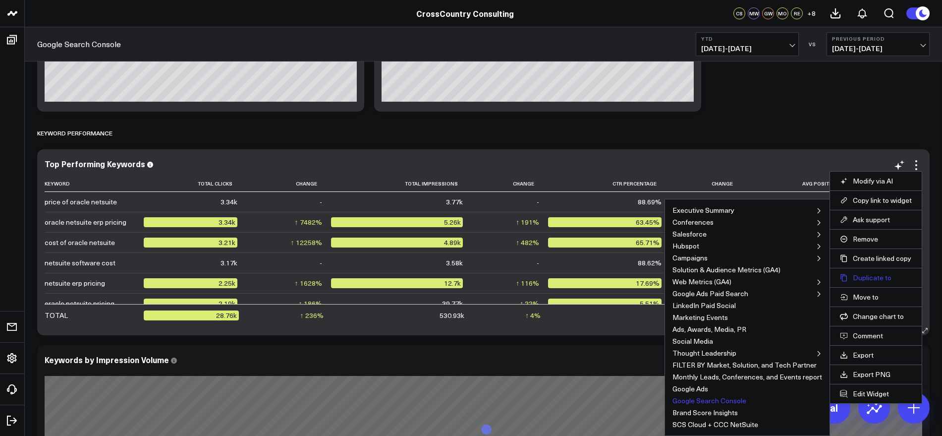
click at [879, 273] on button "Duplicate to" at bounding box center [876, 277] width 72 height 9
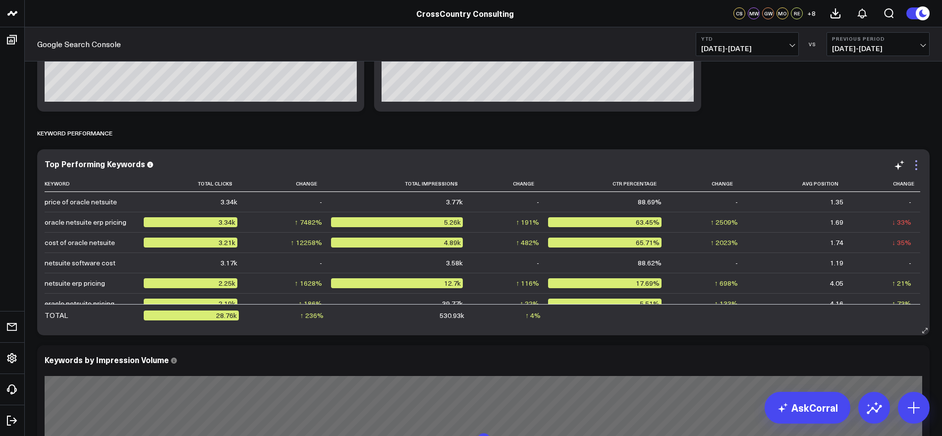
click at [918, 163] on icon at bounding box center [916, 165] width 12 height 12
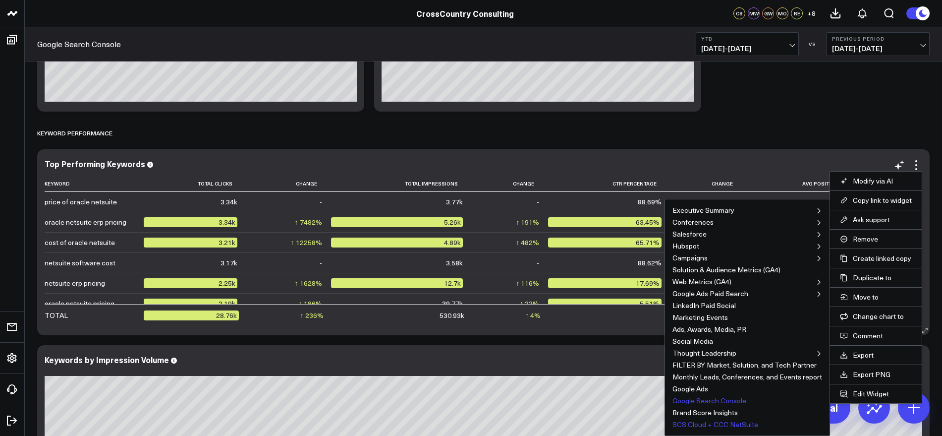
click at [710, 421] on button "SCS Cloud + CCC NetSuite" at bounding box center [715, 424] width 86 height 7
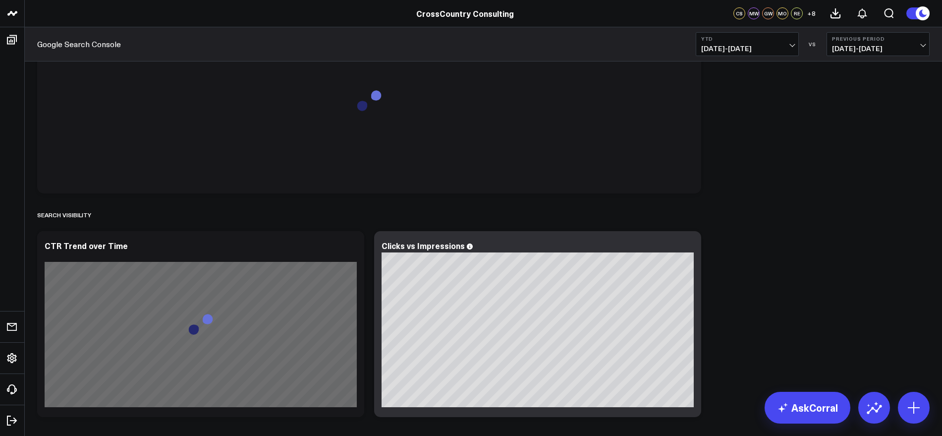
scroll to position [1984, 0]
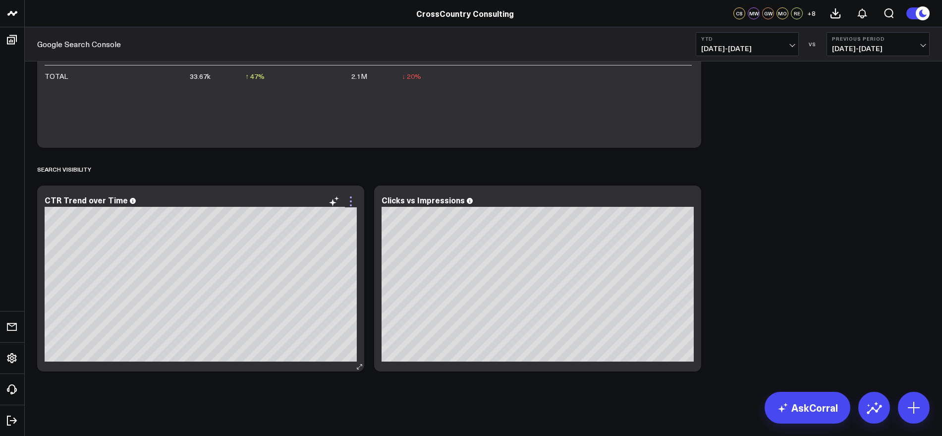
click at [353, 201] on icon at bounding box center [351, 201] width 12 height 12
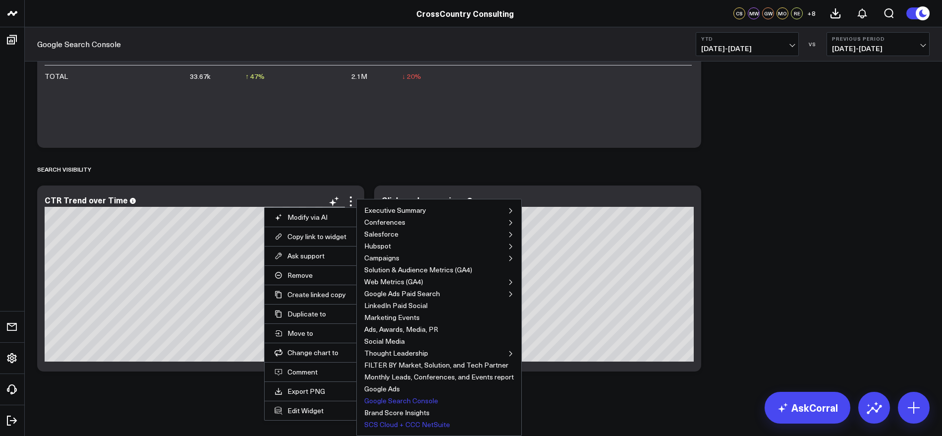
click at [421, 422] on button "SCS Cloud + CCC NetSuite" at bounding box center [407, 424] width 86 height 7
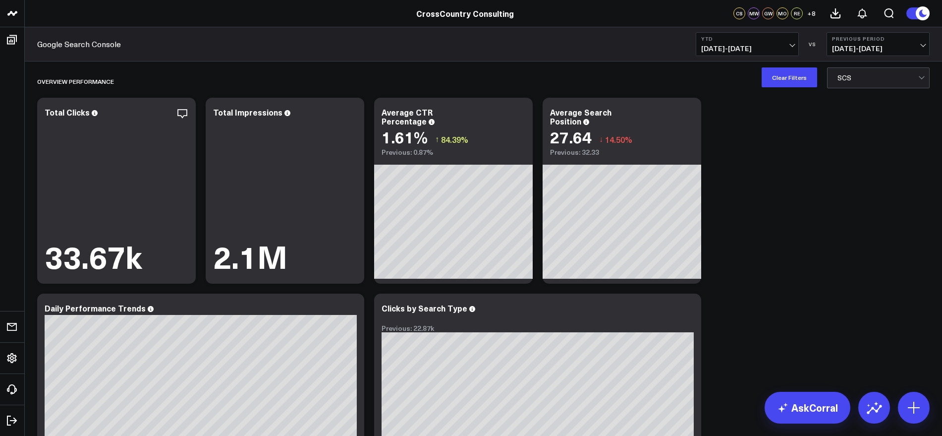
scroll to position [0, 0]
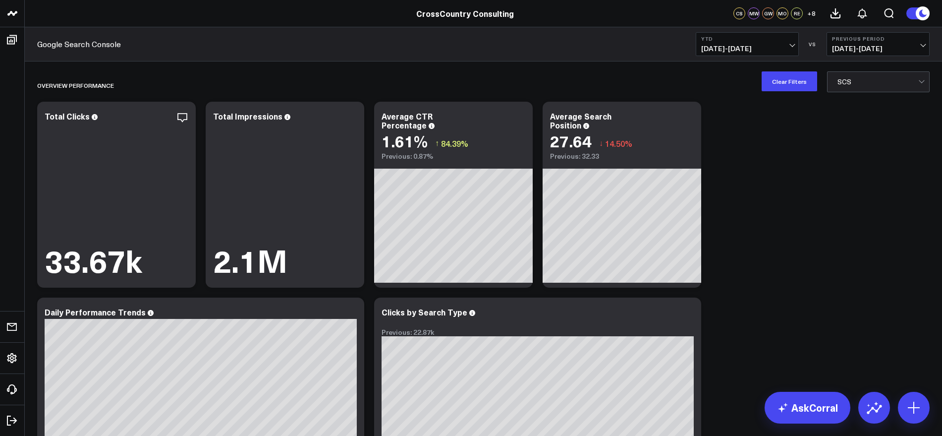
click at [923, 85] on div at bounding box center [922, 82] width 8 height 20
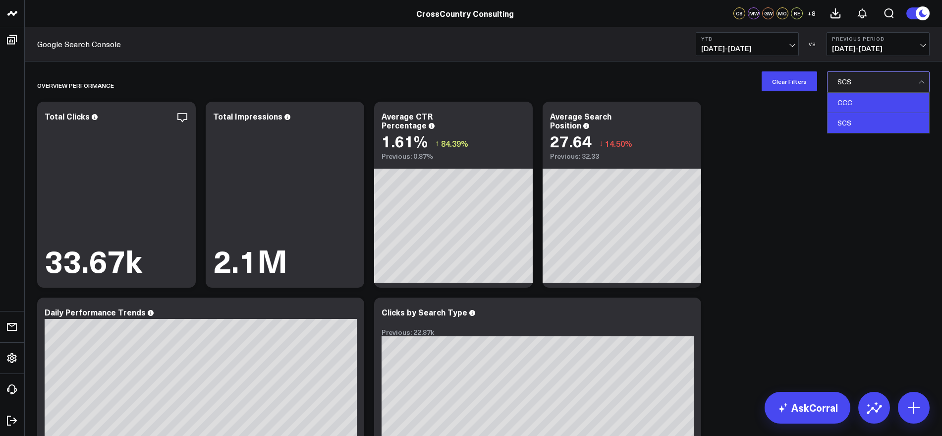
click at [894, 103] on div "CCC" at bounding box center [878, 103] width 102 height 20
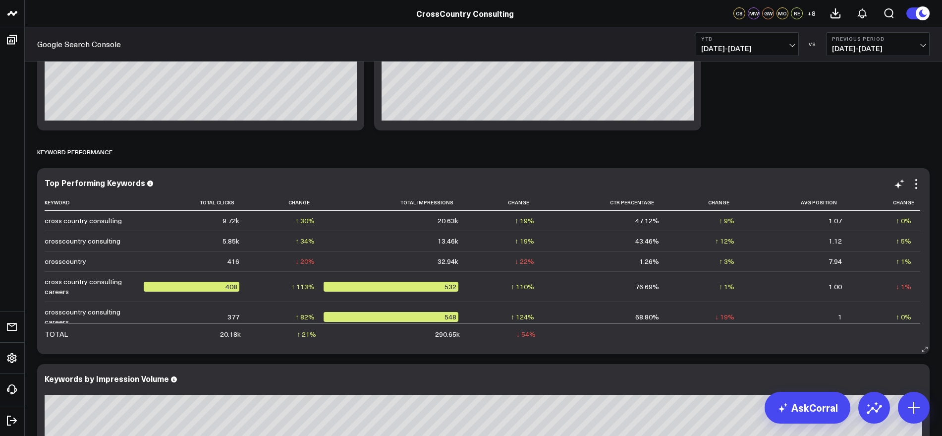
scroll to position [372, 0]
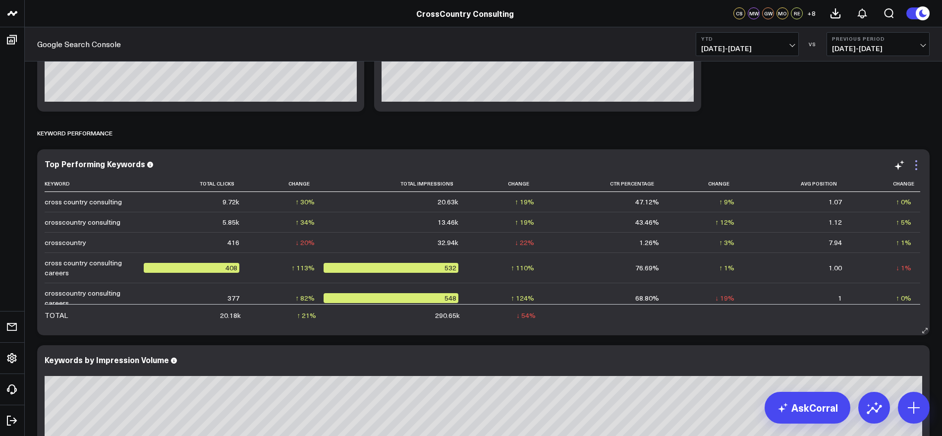
click at [918, 168] on icon at bounding box center [916, 165] width 12 height 12
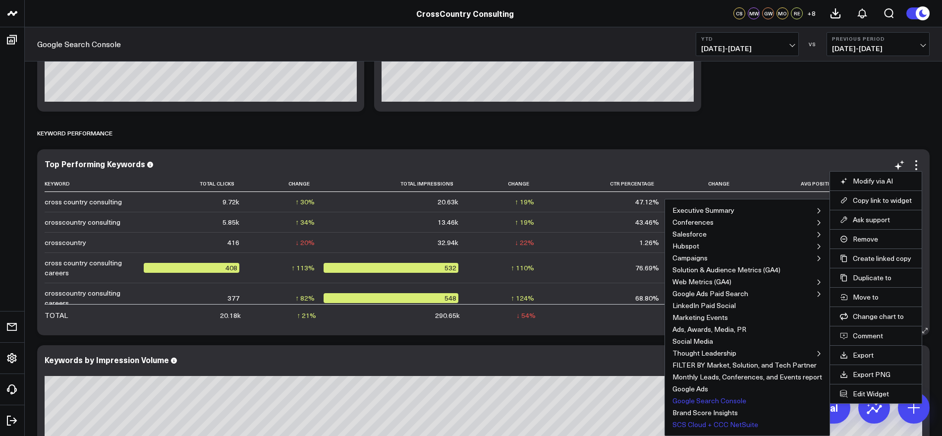
click at [731, 423] on button "SCS Cloud + CCC NetSuite" at bounding box center [715, 424] width 86 height 7
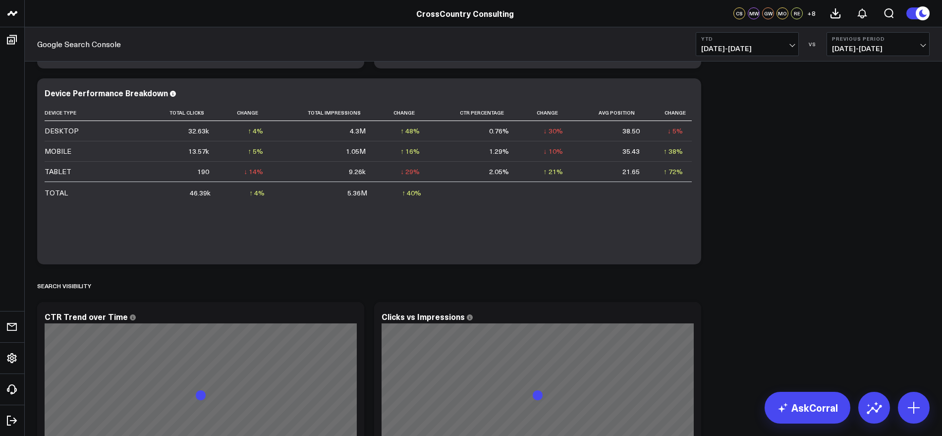
scroll to position [1789, 0]
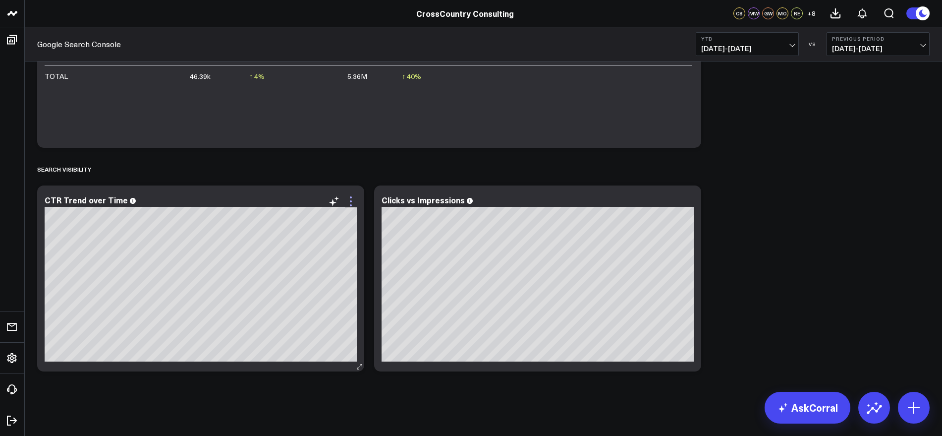
click at [352, 203] on icon at bounding box center [351, 201] width 12 height 12
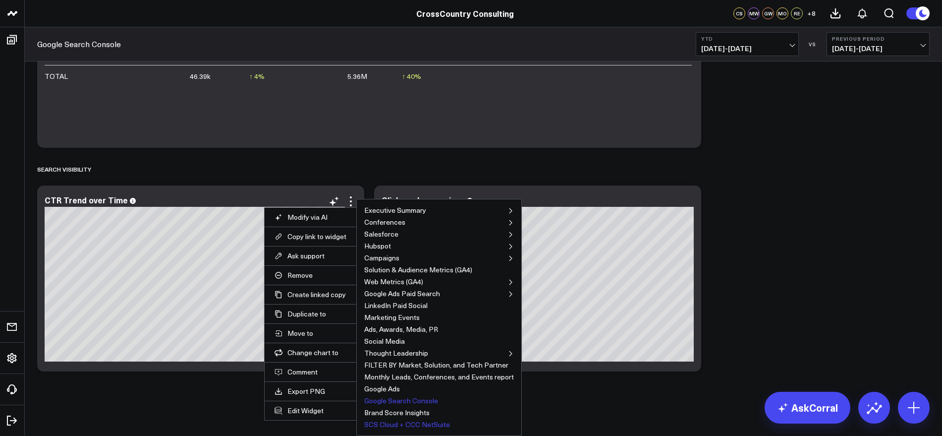
click at [383, 421] on button "SCS Cloud + CCC NetSuite" at bounding box center [407, 424] width 86 height 7
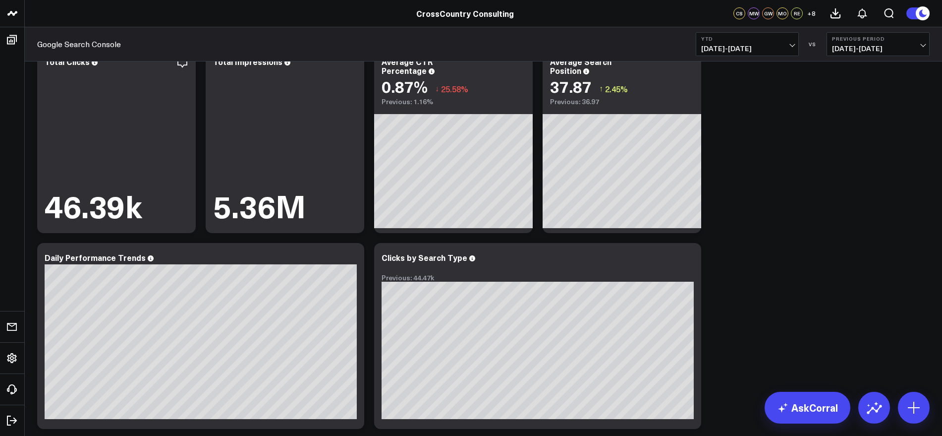
scroll to position [0, 0]
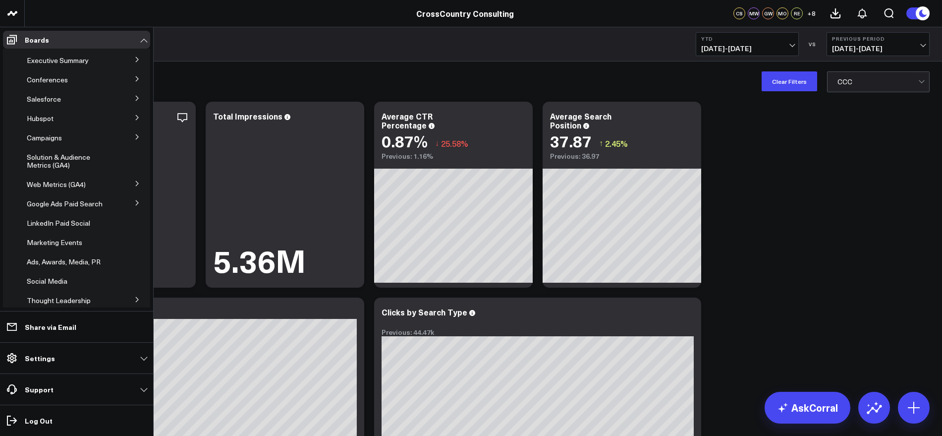
click at [136, 181] on icon at bounding box center [137, 183] width 2 height 5
click at [66, 186] on span "Web Metrics (GA4)" at bounding box center [56, 183] width 59 height 9
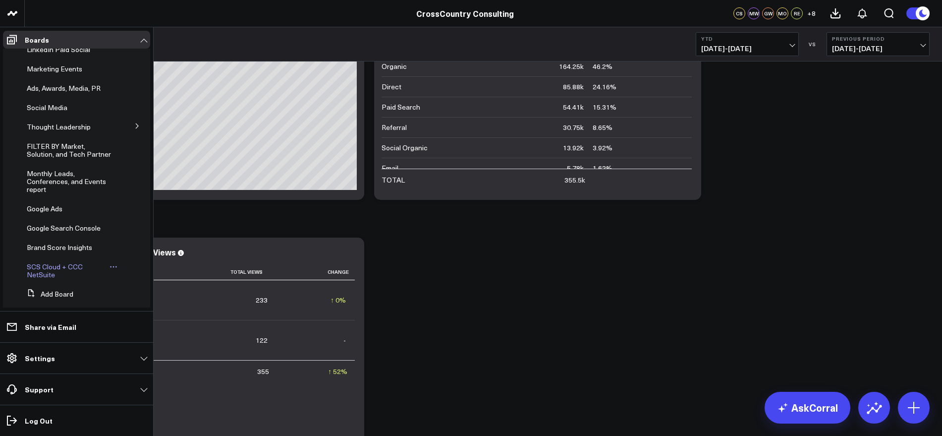
scroll to position [201, 0]
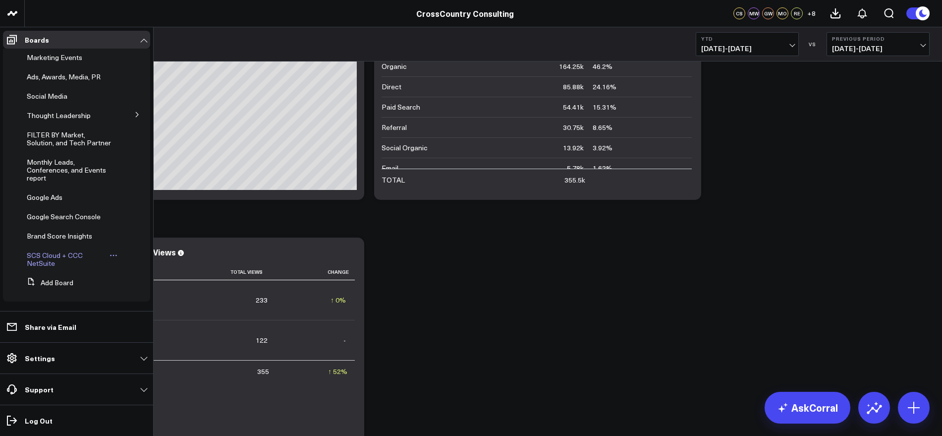
click at [48, 258] on span "SCS Cloud + CCC NetSuite" at bounding box center [55, 258] width 56 height 17
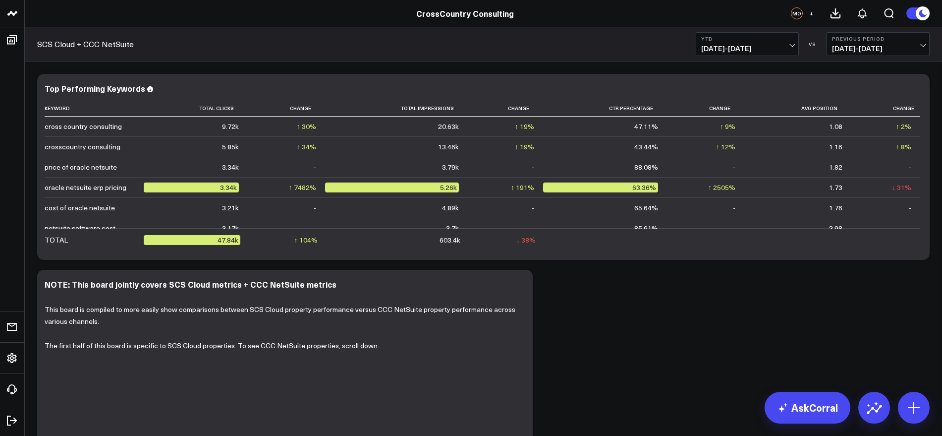
click at [810, 11] on span "+" at bounding box center [811, 13] width 4 height 7
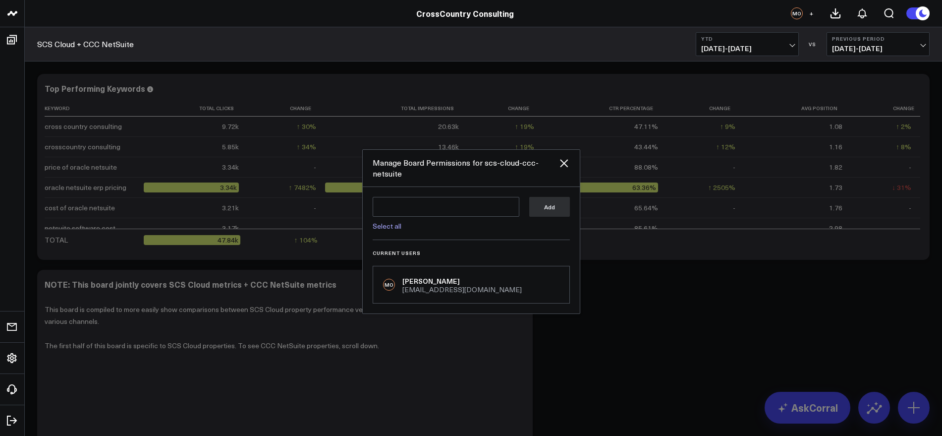
click at [386, 228] on link "Select all" at bounding box center [387, 225] width 29 height 9
type textarea "@CorralData Support @Molly Williams @George Wieler @Rubye Egley @Tabitha Daughe…"
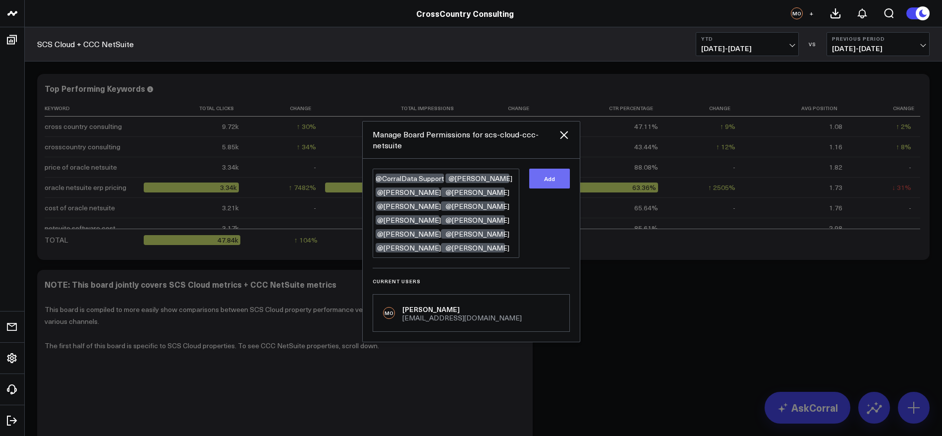
click at [540, 176] on button "Add" at bounding box center [549, 178] width 41 height 20
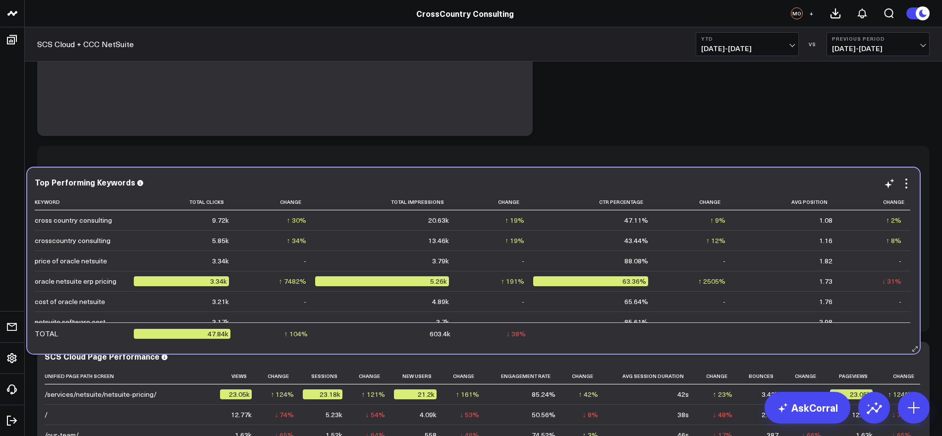
scroll to position [137, 0]
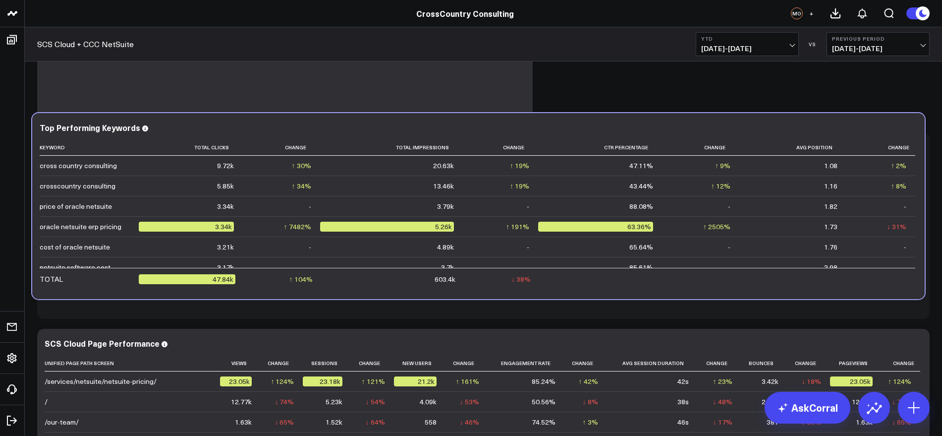
drag, startPoint x: 652, startPoint y: 126, endPoint x: 648, endPoint y: 302, distance: 176.4
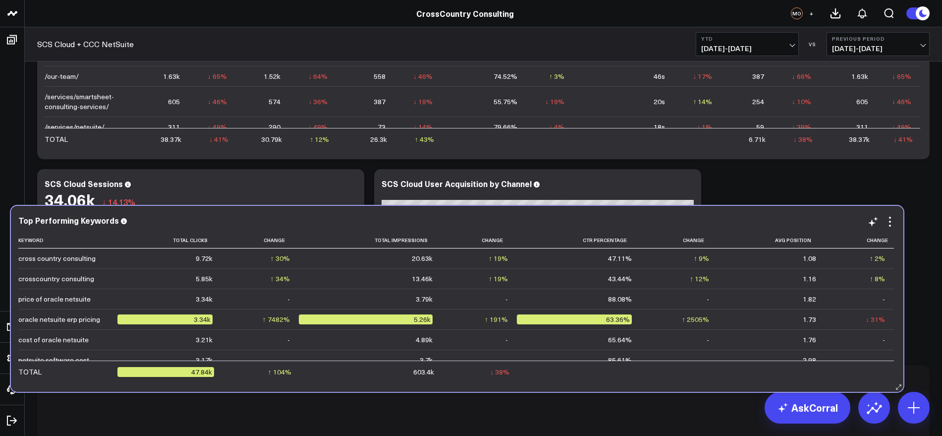
scroll to position [722, 0]
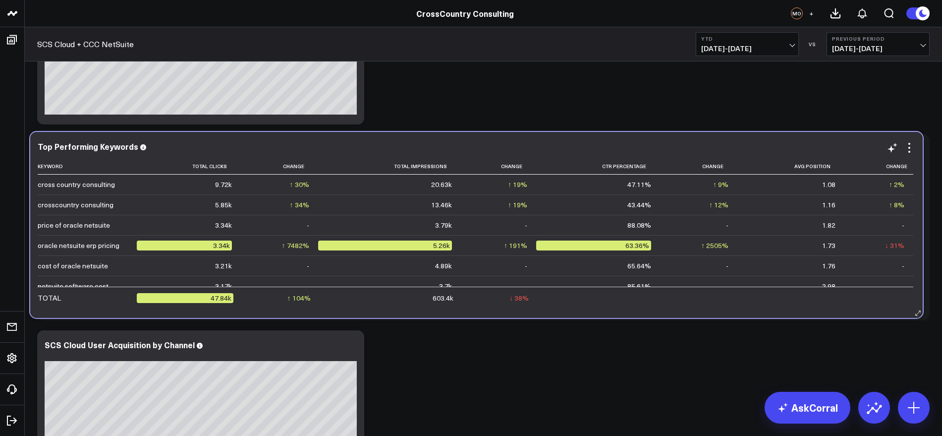
drag, startPoint x: 679, startPoint y: 260, endPoint x: 671, endPoint y: 313, distance: 53.5
click at [671, 313] on div "Top Performing Keywords Keyword Total Clicks Change Total Impressions Change Ct…" at bounding box center [476, 225] width 892 height 186
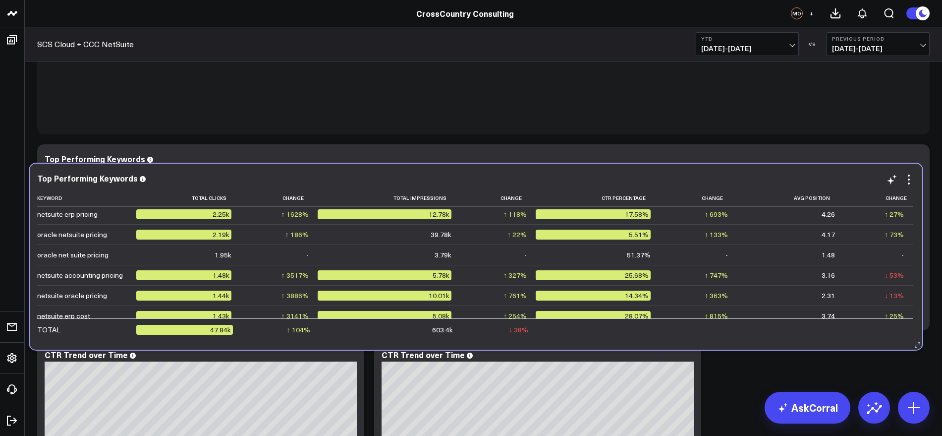
scroll to position [927, 0]
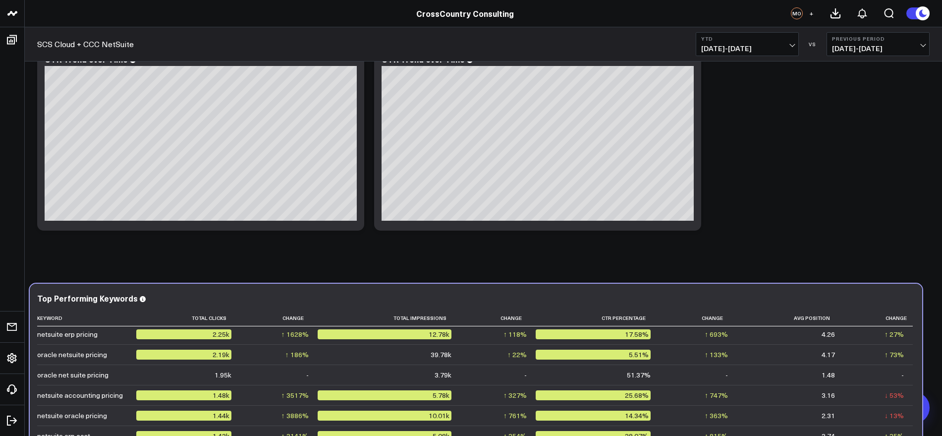
drag, startPoint x: 573, startPoint y: 123, endPoint x: 563, endPoint y: 459, distance: 336.1
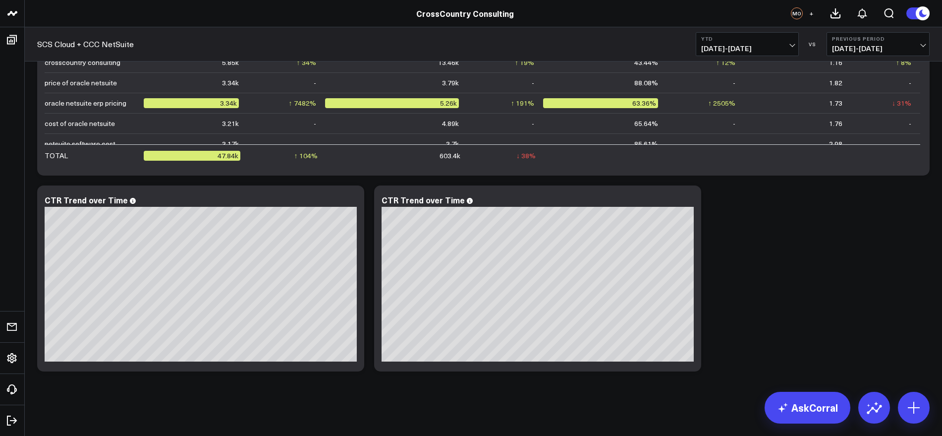
scroll to position [1063, 0]
click at [690, 203] on icon at bounding box center [688, 201] width 12 height 12
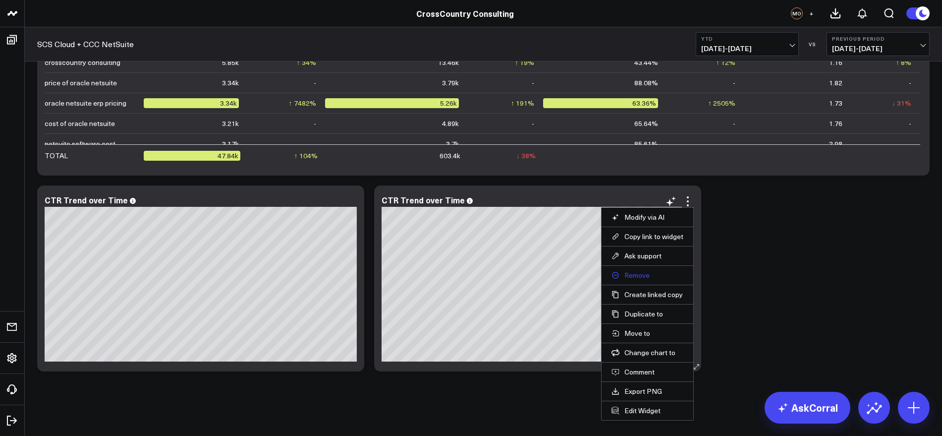
click at [643, 272] on button "Remove" at bounding box center [647, 275] width 72 height 9
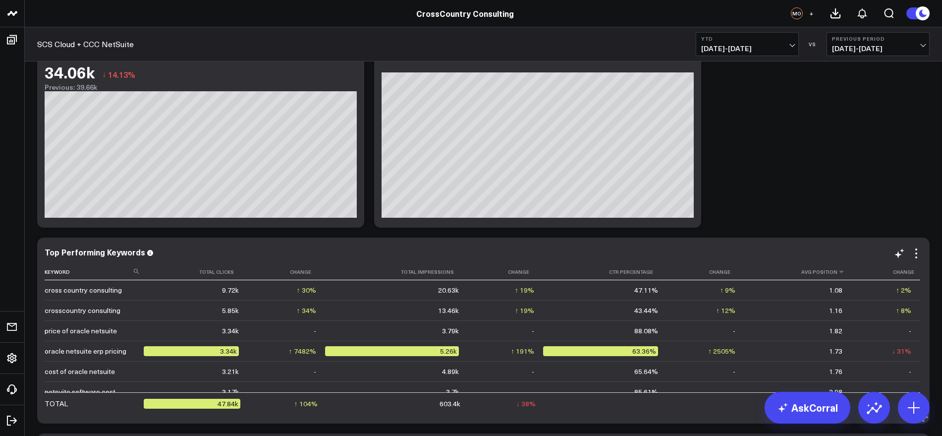
scroll to position [743, 0]
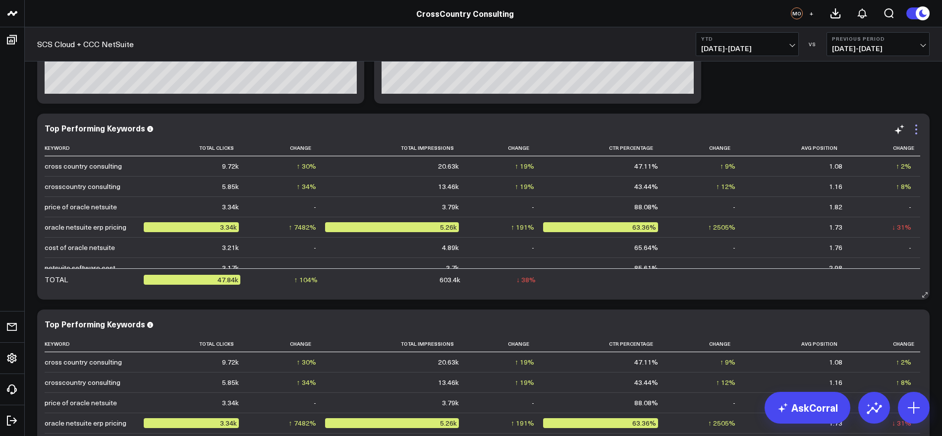
click at [916, 128] on icon at bounding box center [916, 129] width 12 height 12
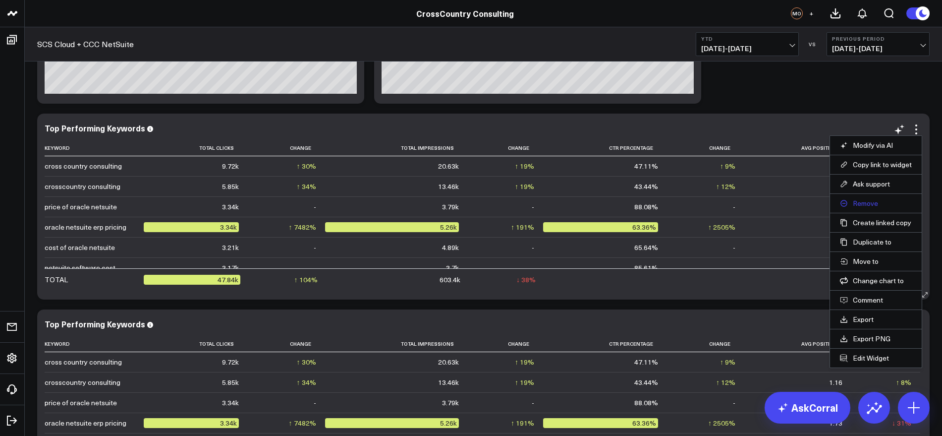
click at [870, 203] on button "Remove" at bounding box center [876, 203] width 72 height 9
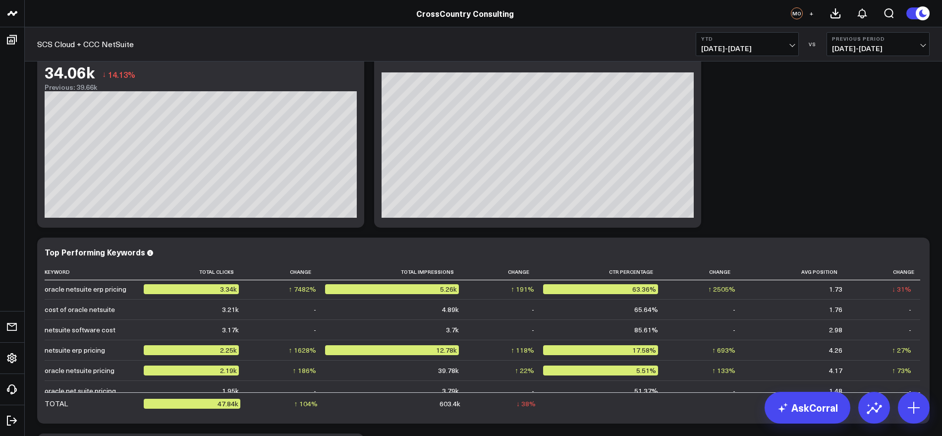
scroll to position [495, 0]
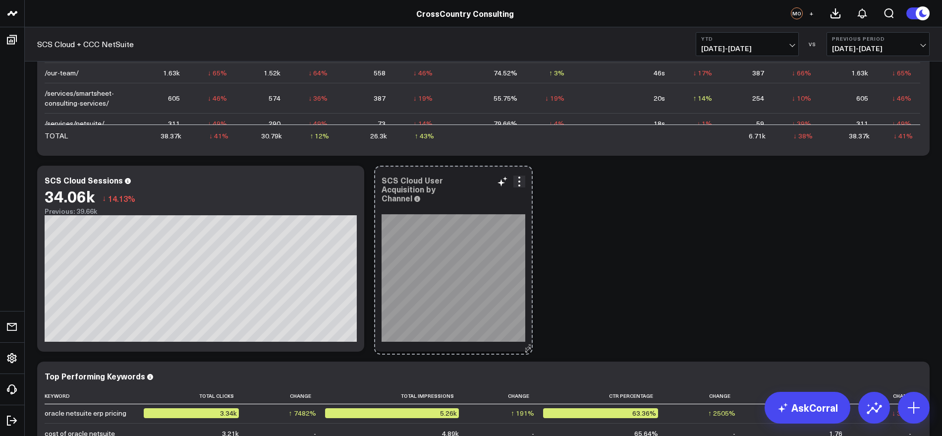
drag, startPoint x: 698, startPoint y: 346, endPoint x: 519, endPoint y: 349, distance: 179.4
click at [519, 349] on div "SCS Cloud User Acquisition by Channel [fontSize:14px lineHeight:16px][/]: [font…" at bounding box center [453, 258] width 159 height 186
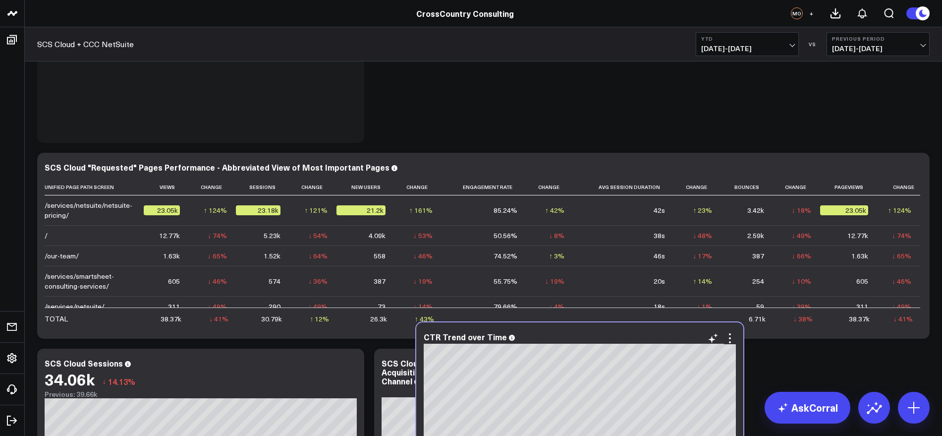
scroll to position [516, 0]
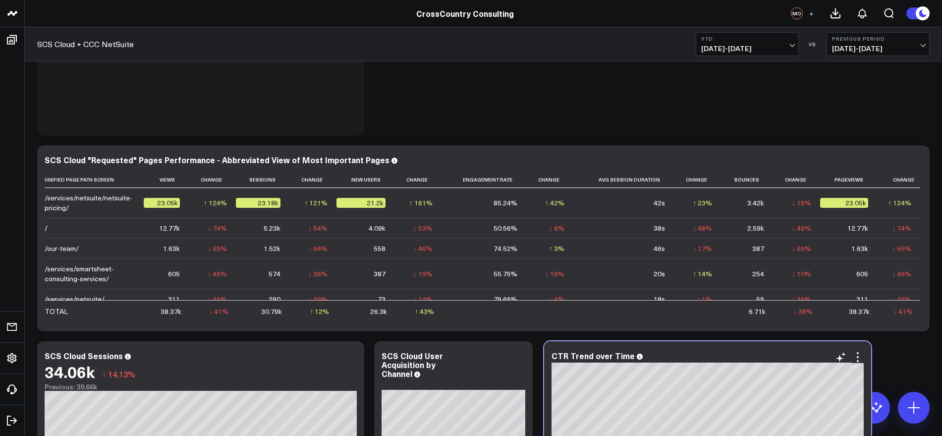
click at [764, 373] on div "CTR Trend over Time [#fff fontSize:14px lineHeight:16px][/] [#fff fontSize:14px…" at bounding box center [707, 434] width 327 height 186
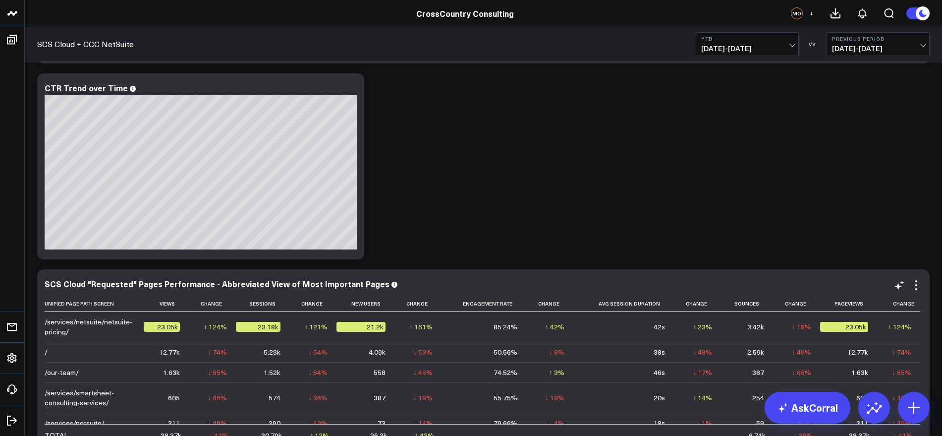
scroll to position [640, 0]
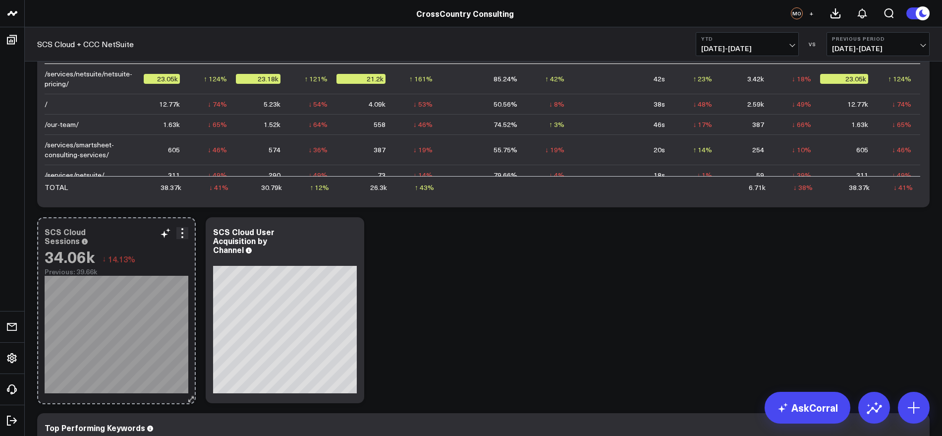
drag, startPoint x: 359, startPoint y: 399, endPoint x: 156, endPoint y: 400, distance: 202.6
click at [156, 400] on div "SCS Cloud Sessions 34.06k ↓ 14.13% Previous: 39.66k [#fff fontSize:14px lineHei…" at bounding box center [116, 310] width 159 height 186
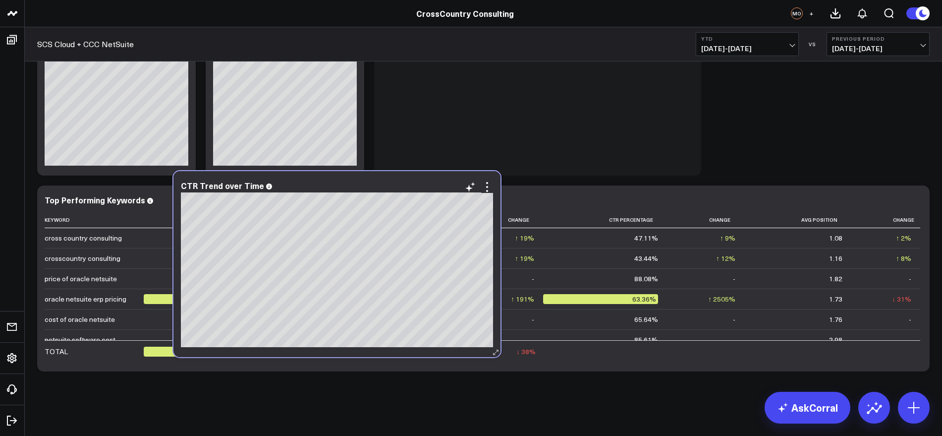
scroll to position [671, 0]
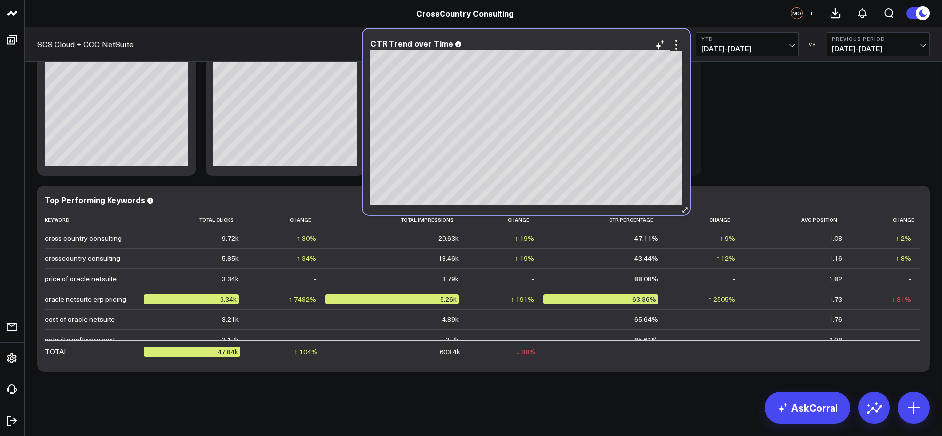
drag, startPoint x: 309, startPoint y: 127, endPoint x: 635, endPoint y: 207, distance: 335.5
click at [635, 207] on div "CTR Trend over Time [#fff fontSize:14px lineHeight:16px][/] [#fff fontSize:14px…" at bounding box center [526, 122] width 327 height 186
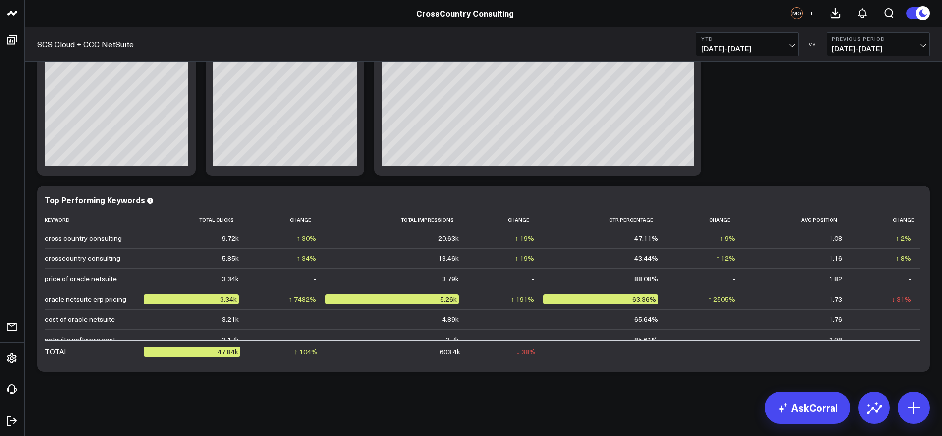
scroll to position [547, 0]
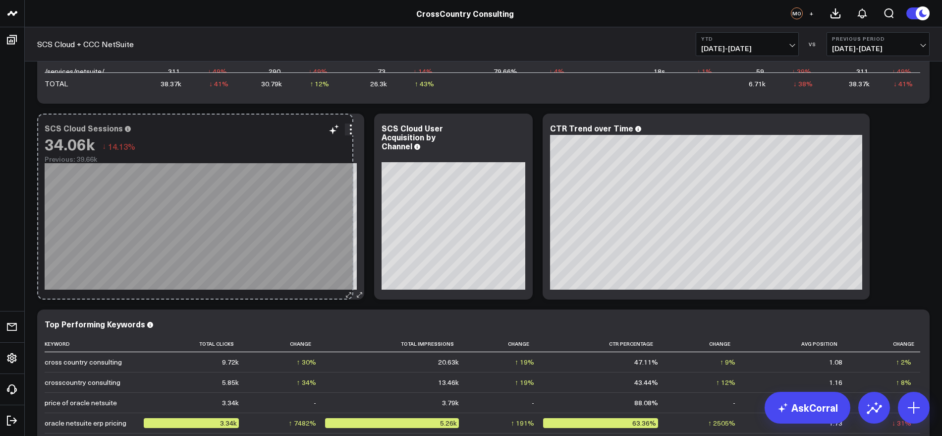
click at [352, 289] on div "SCS Cloud Sessions 34.06k ↓ 14.13% Previous: 39.66k [#fff fontSize:14px lineHei…" at bounding box center [200, 206] width 327 height 186
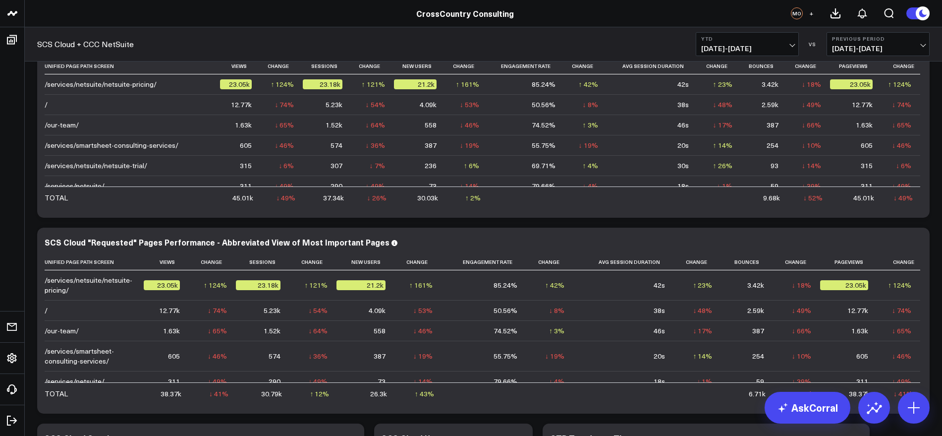
scroll to position [486, 0]
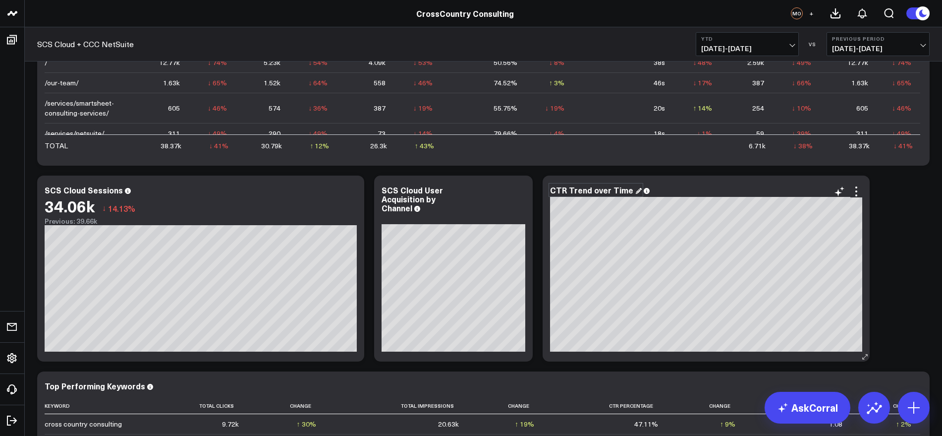
click at [630, 192] on div "CTR Trend over Time" at bounding box center [596, 189] width 92 height 11
click at [914, 243] on div "Modify via AI Copy link to widget Ask support Remove Create linked copy Executi…" at bounding box center [483, 72] width 902 height 979
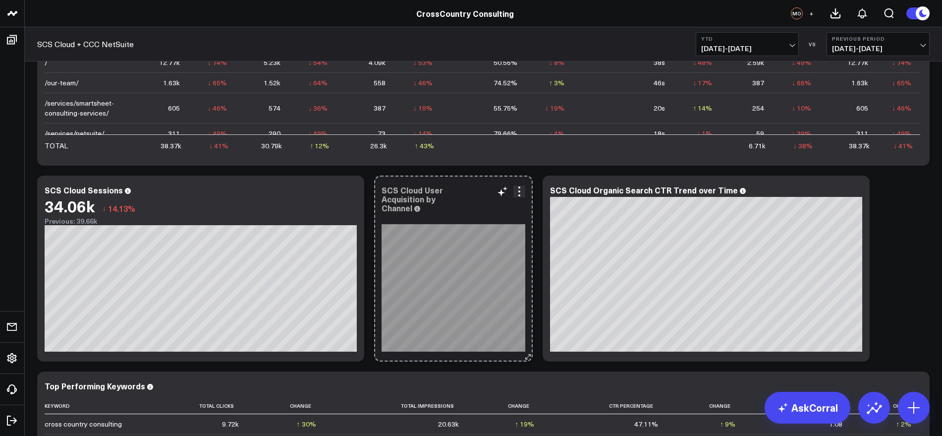
click at [523, 347] on div "SCS Cloud User Acquisition by Channel [fontSize:14px lineHeight:16px][/]: [font…" at bounding box center [453, 268] width 159 height 186
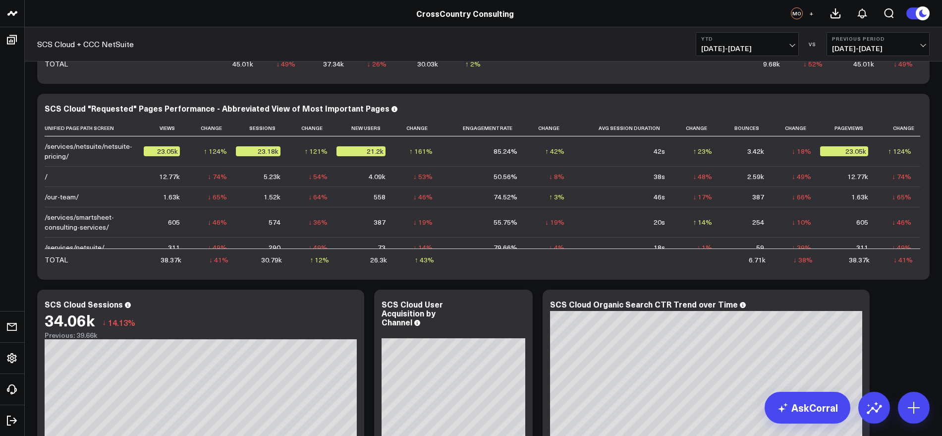
scroll to position [619, 0]
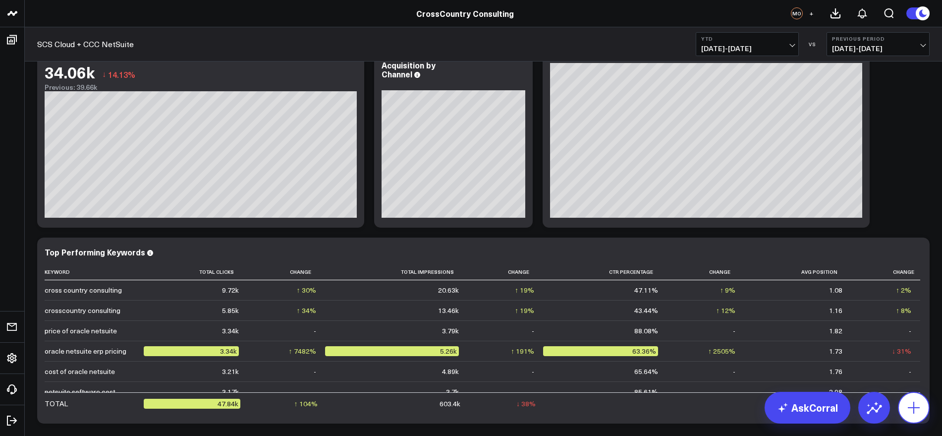
click at [914, 410] on icon at bounding box center [914, 407] width 12 height 12
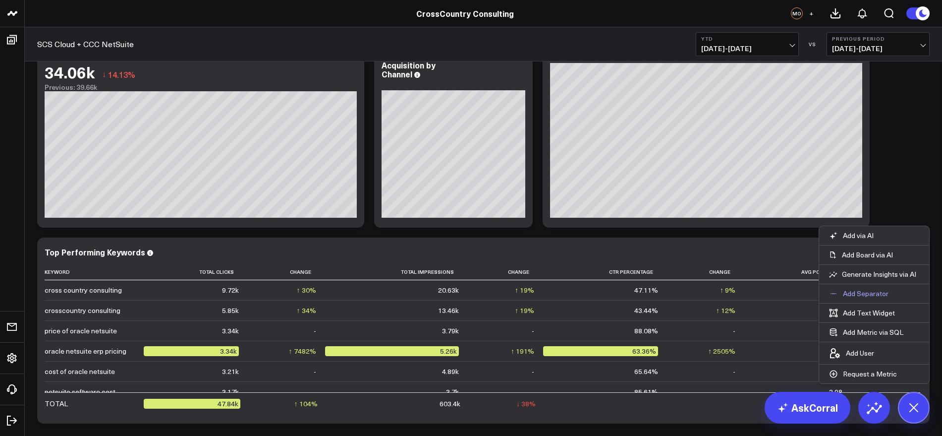
click at [880, 294] on p "Add Separator" at bounding box center [866, 293] width 46 height 9
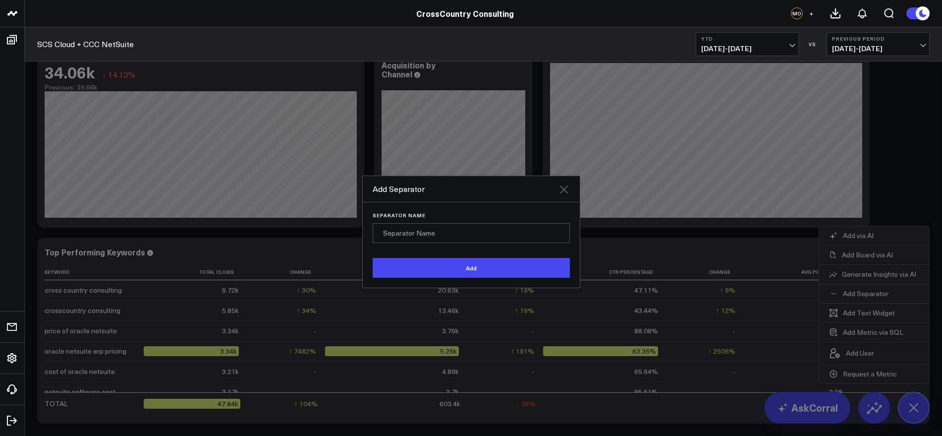
click at [563, 190] on icon at bounding box center [564, 189] width 8 height 8
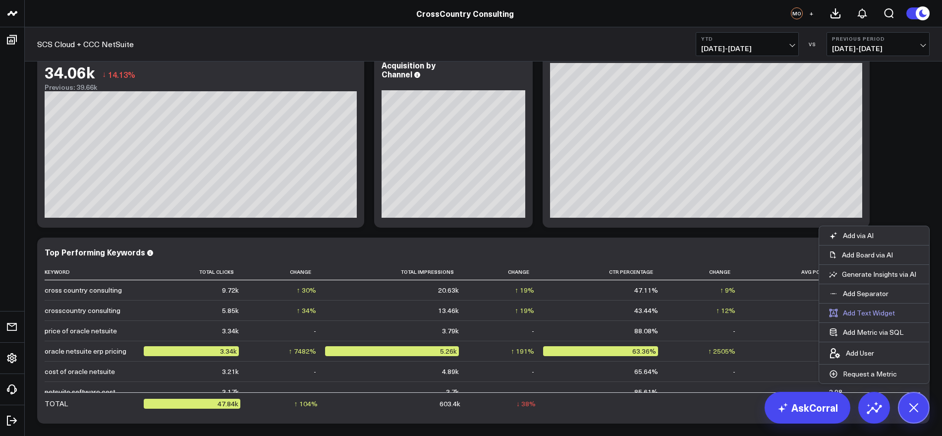
click at [875, 314] on button "Add Text Widget" at bounding box center [862, 312] width 86 height 19
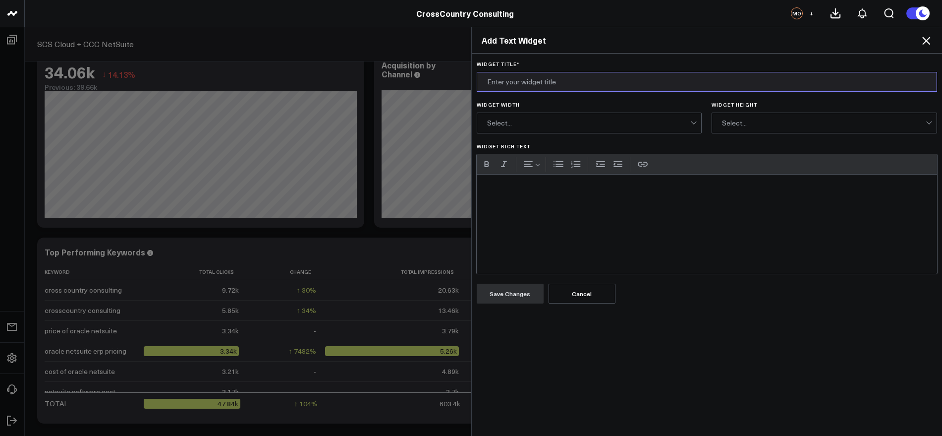
click at [595, 83] on input "Widget Title *" at bounding box center [707, 82] width 461 height 20
type input "CrossCountry NetSuite Metrics"
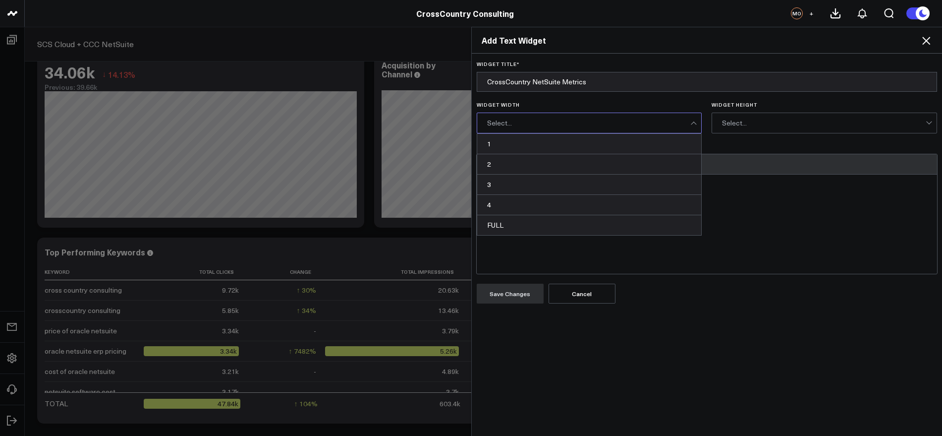
click at [650, 122] on div "Select..." at bounding box center [589, 123] width 204 height 8
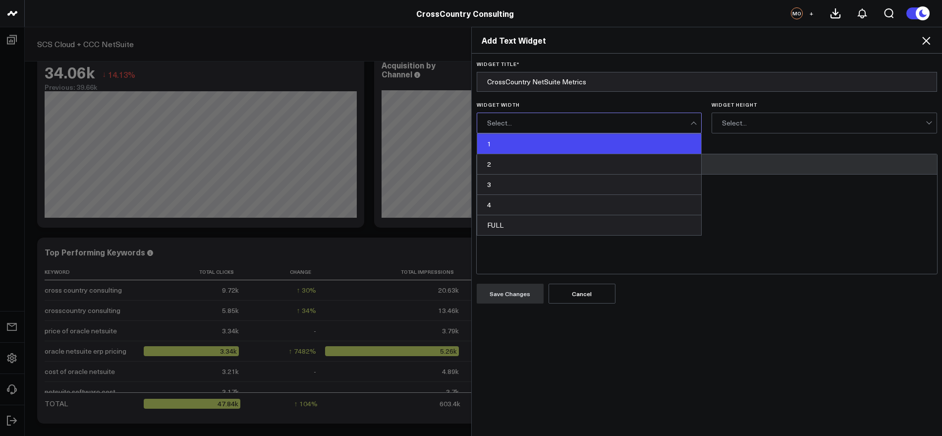
click at [650, 136] on div "1" at bounding box center [589, 144] width 224 height 20
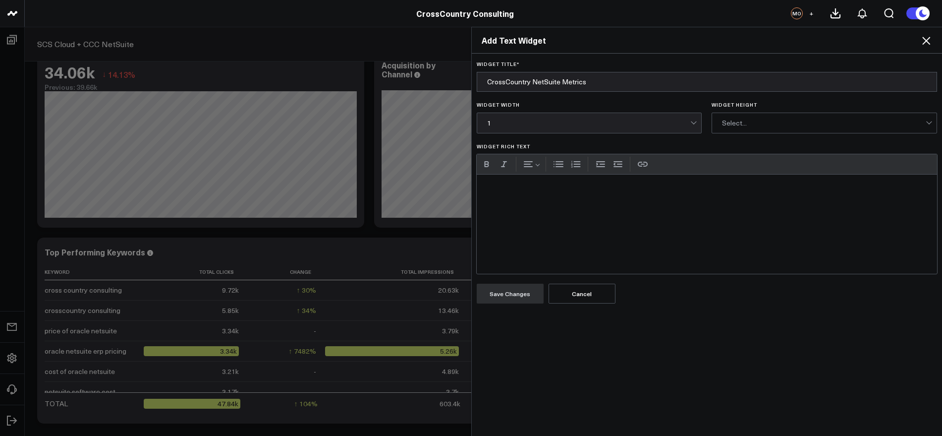
click at [768, 126] on div "Select..." at bounding box center [824, 123] width 204 height 8
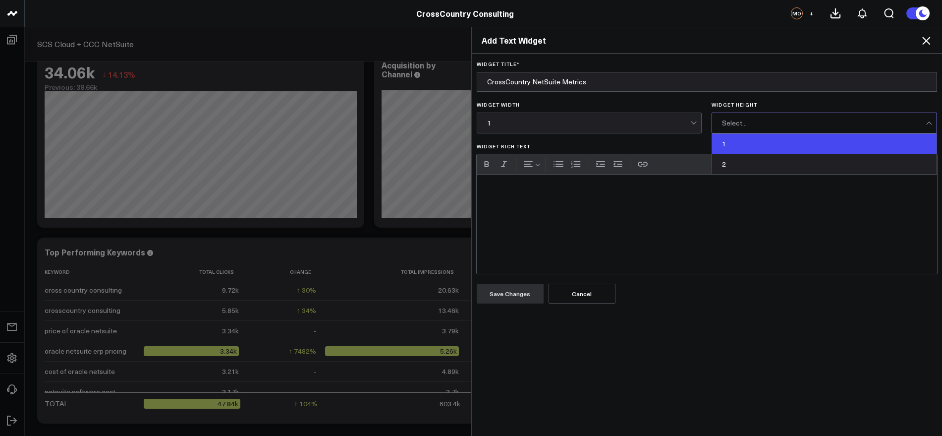
click at [772, 139] on div "1" at bounding box center [824, 144] width 224 height 20
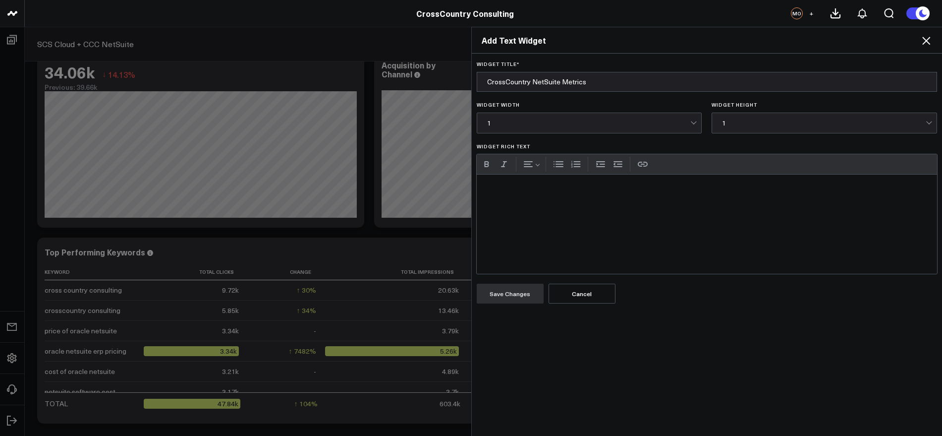
click at [639, 199] on div "Widget Rich Text" at bounding box center [707, 223] width 461 height 99
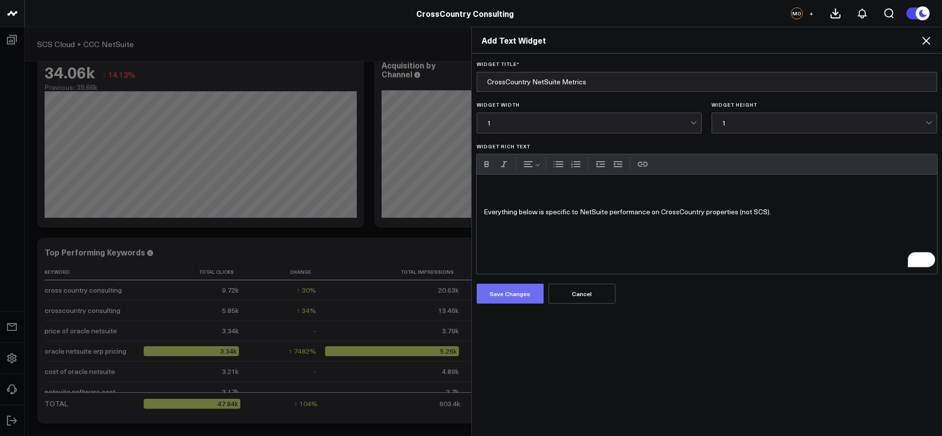
click at [483, 301] on button "Save Changes" at bounding box center [510, 293] width 67 height 20
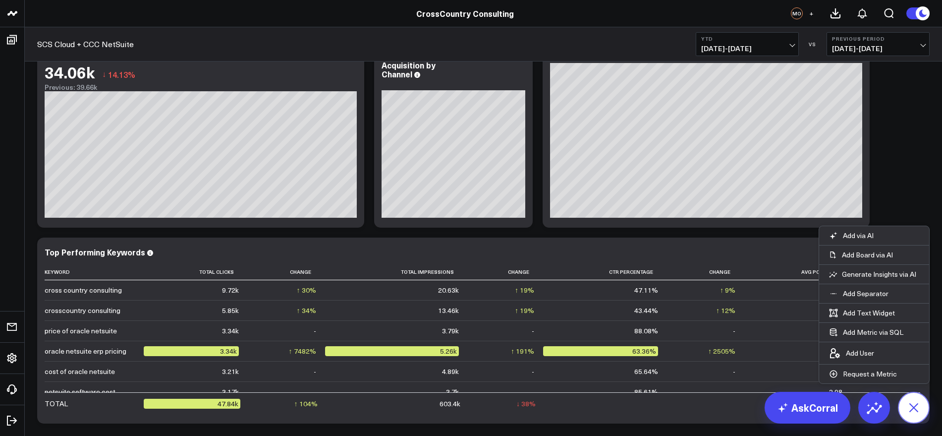
scroll to position [671, 0]
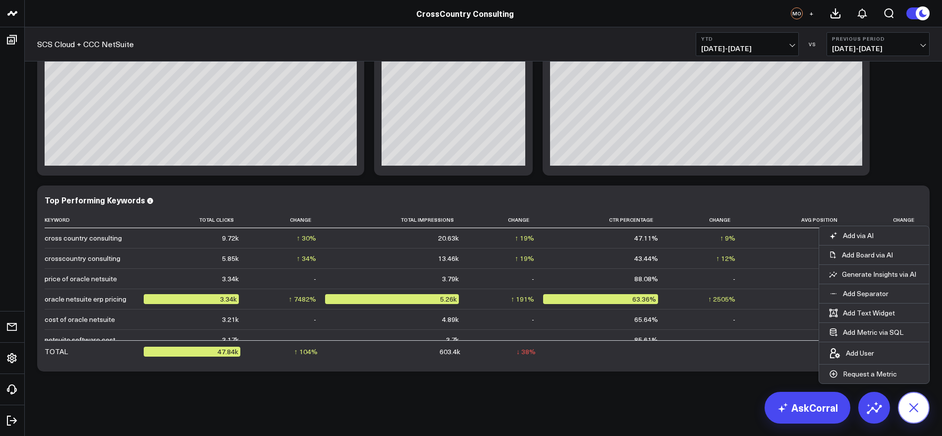
click at [908, 403] on icon at bounding box center [913, 407] width 22 height 22
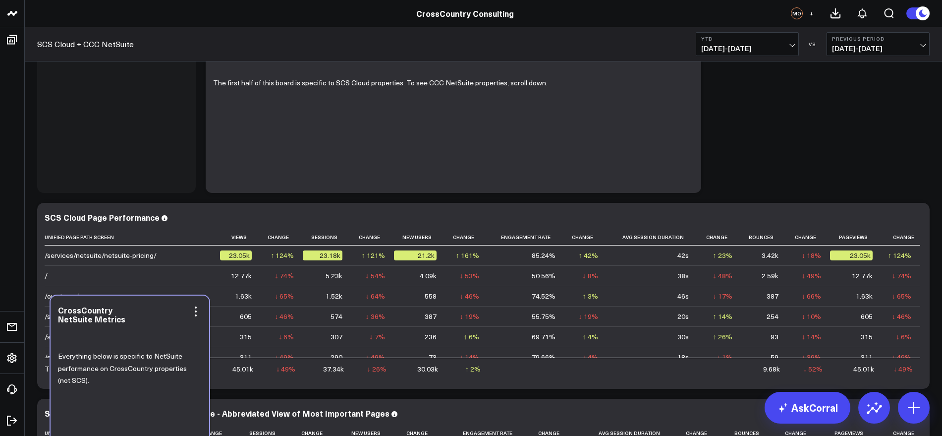
scroll to position [109, 0]
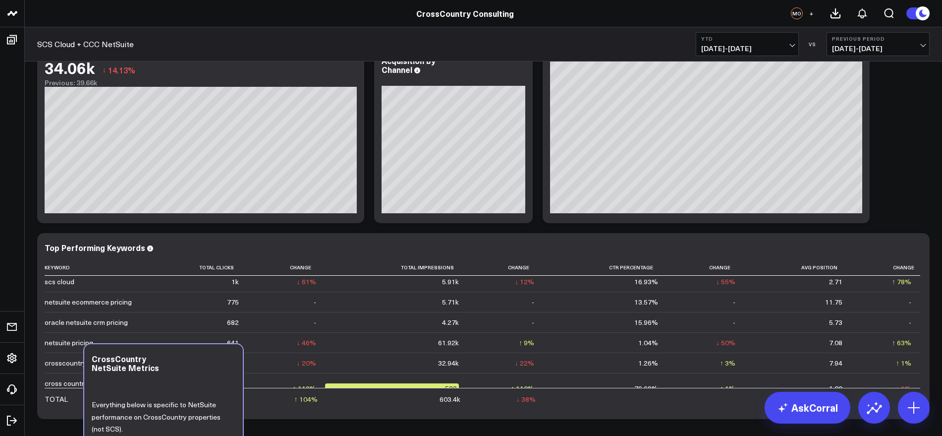
scroll to position [671, 0]
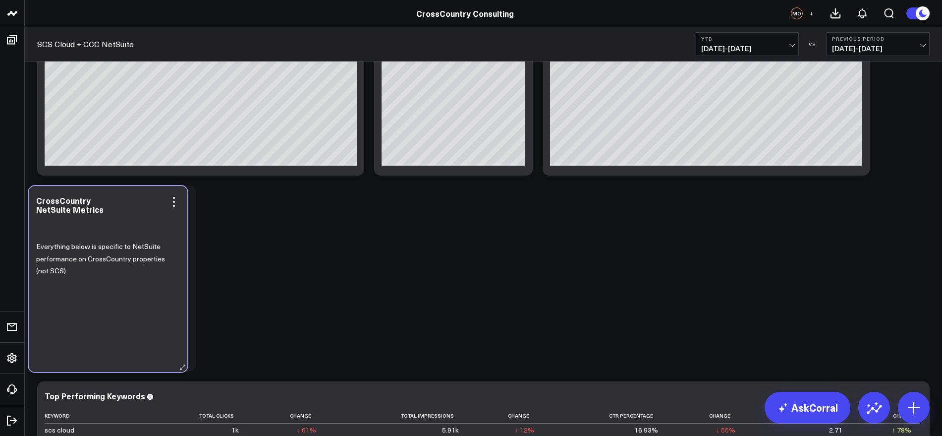
click at [102, 328] on div "Everything below is specific to NetSuite performance on CrossCountry properties…" at bounding box center [108, 289] width 144 height 146
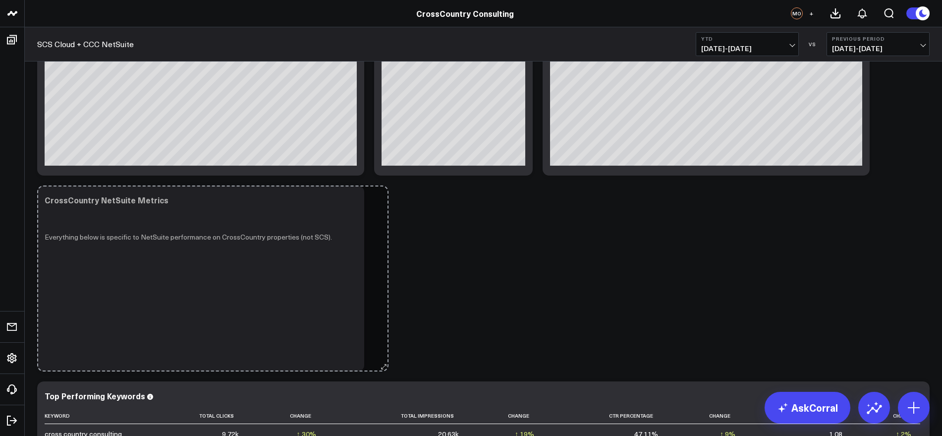
drag, startPoint x: 190, startPoint y: 366, endPoint x: 383, endPoint y: 351, distance: 193.3
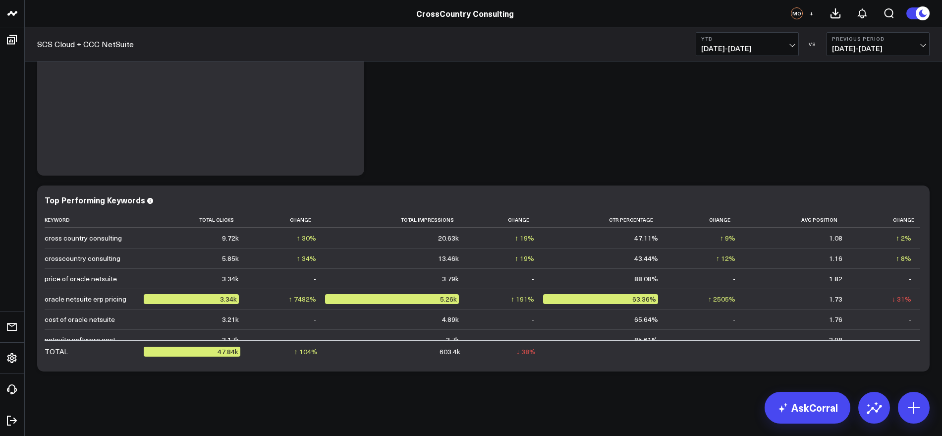
scroll to position [743, 0]
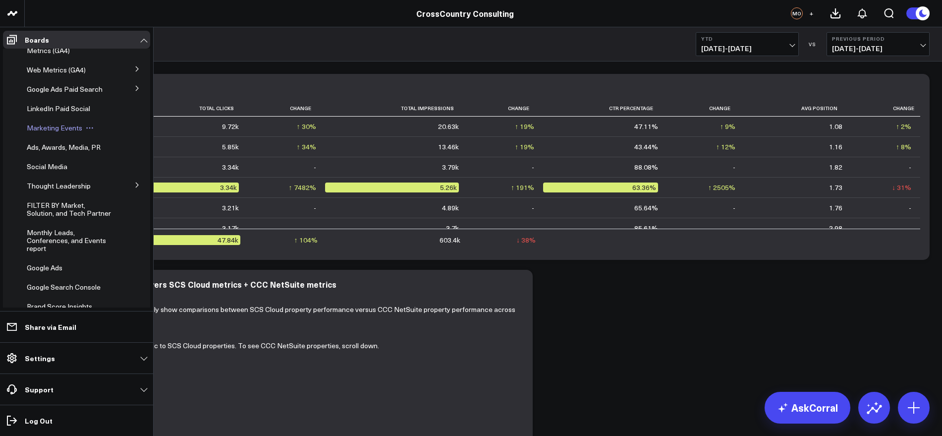
scroll to position [201, 0]
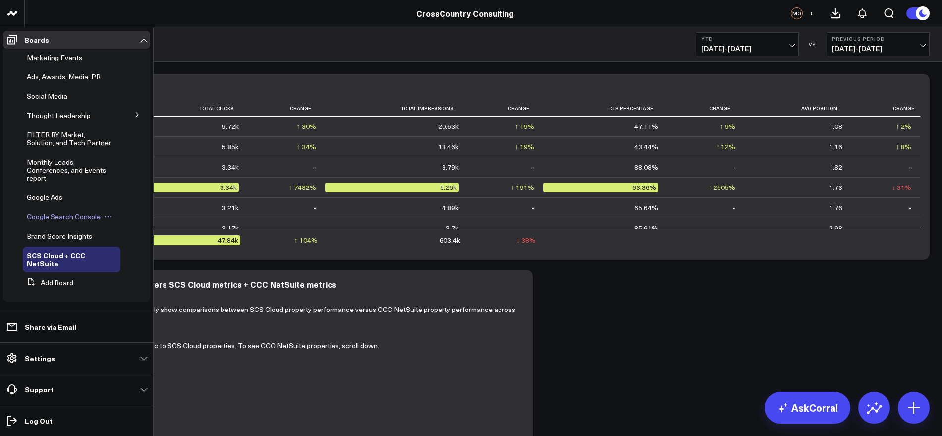
click at [69, 218] on span "Google Search Console" at bounding box center [64, 216] width 74 height 9
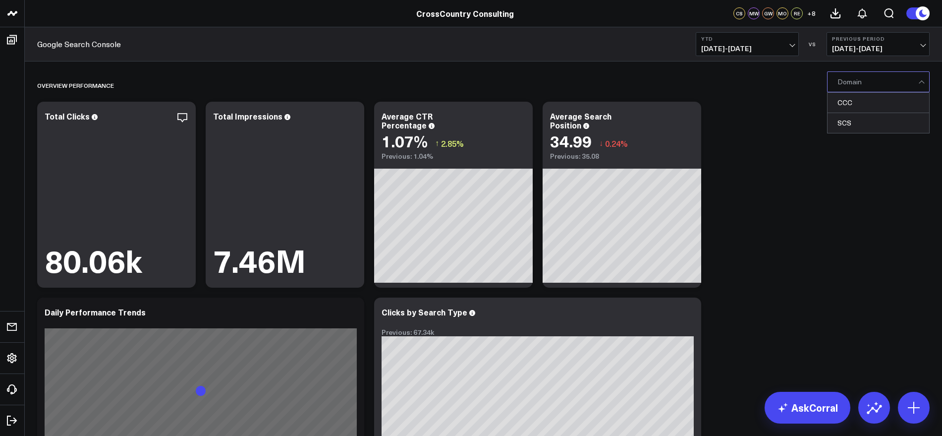
click at [917, 80] on div at bounding box center [877, 82] width 81 height 20
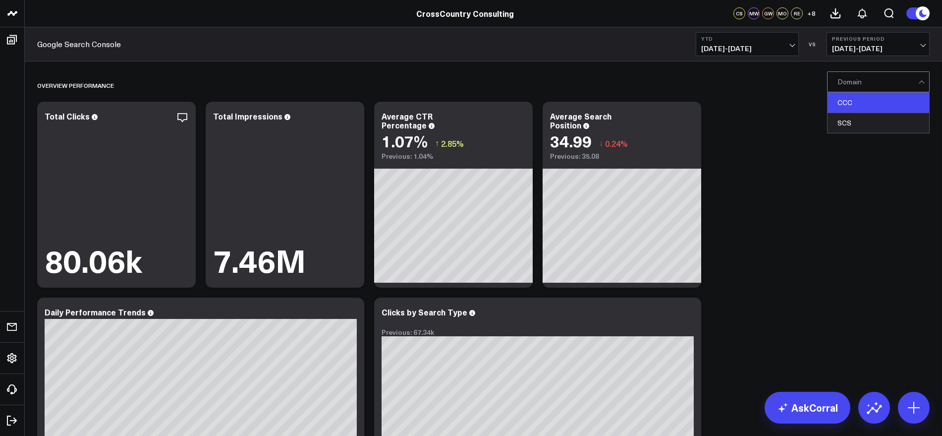
click at [902, 102] on div "CCC" at bounding box center [878, 103] width 102 height 20
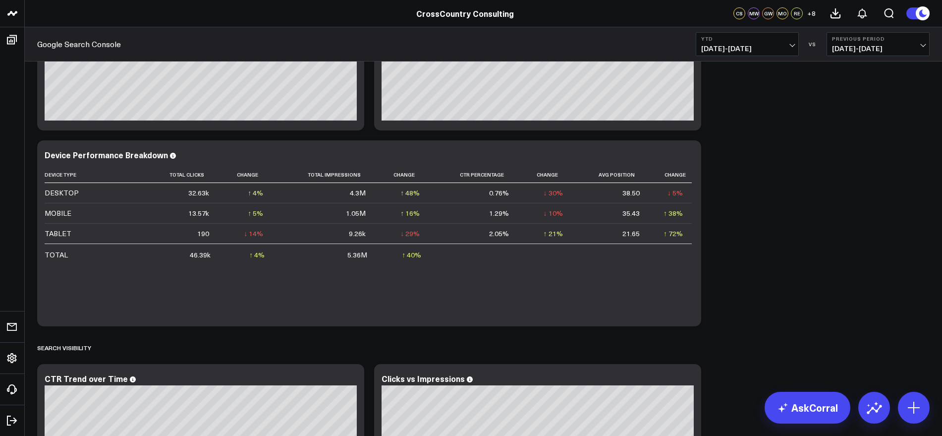
scroll to position [1789, 0]
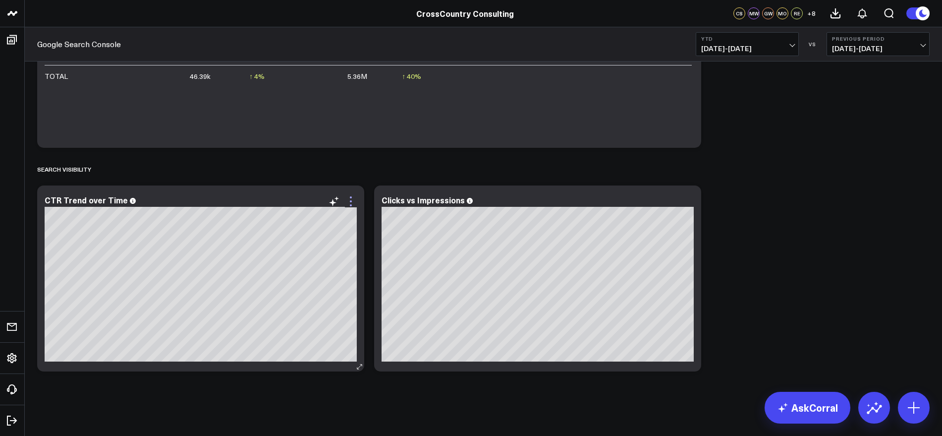
click at [351, 202] on icon at bounding box center [351, 201] width 2 height 2
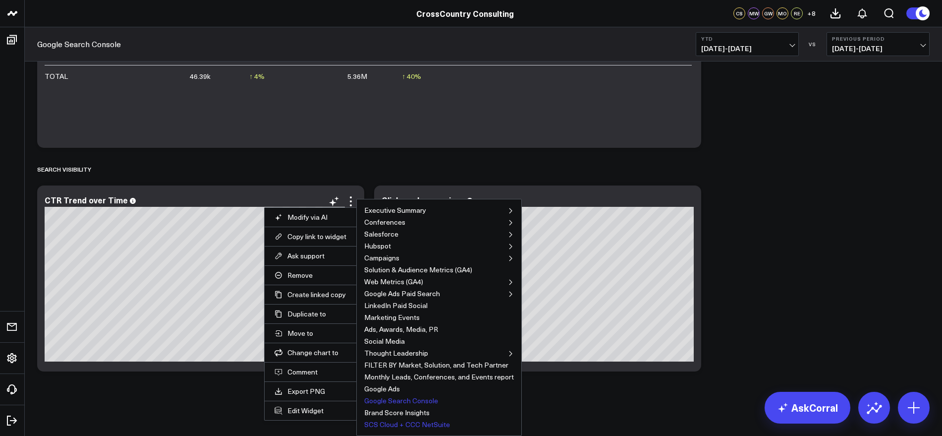
click at [389, 423] on button "SCS Cloud + CCC NetSuite" at bounding box center [407, 424] width 86 height 7
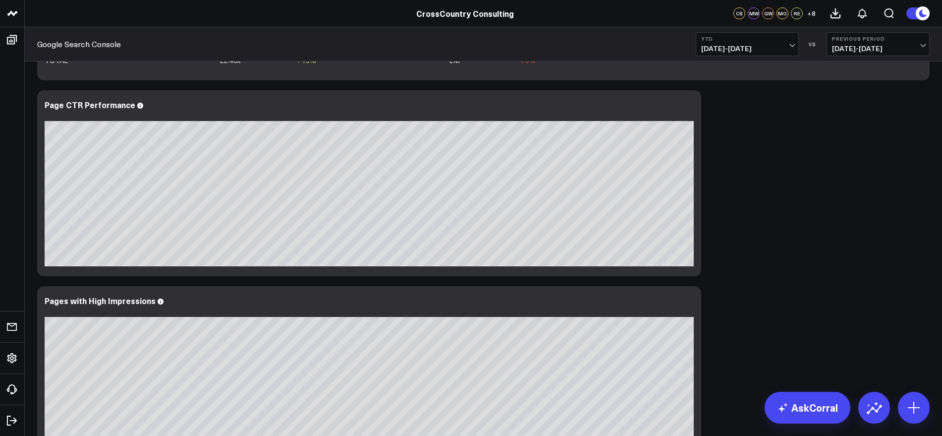
scroll to position [736, 0]
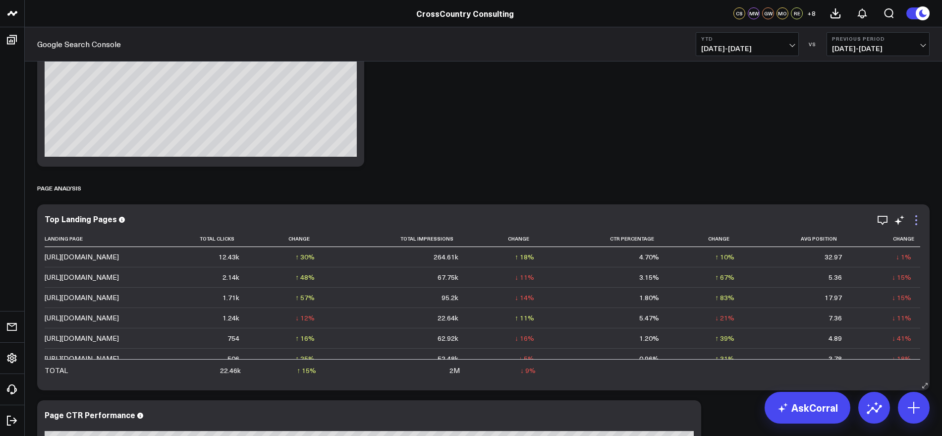
click at [916, 222] on icon at bounding box center [916, 220] width 12 height 12
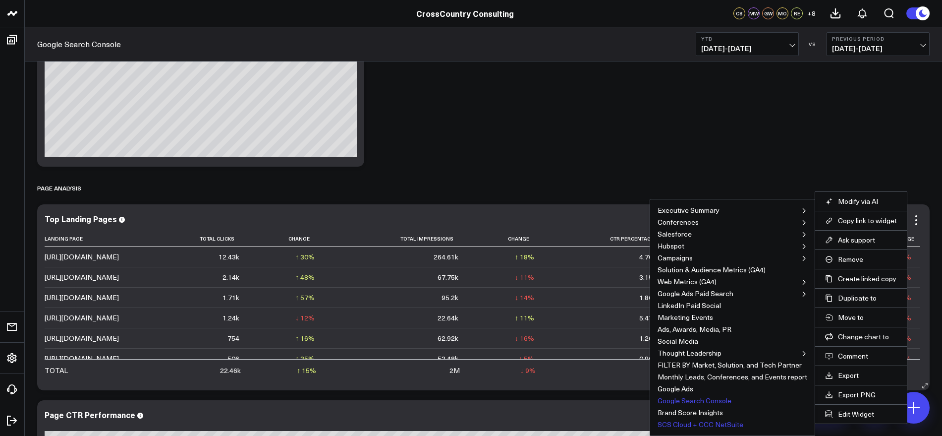
click at [676, 423] on button "SCS Cloud + CCC NetSuite" at bounding box center [700, 424] width 86 height 7
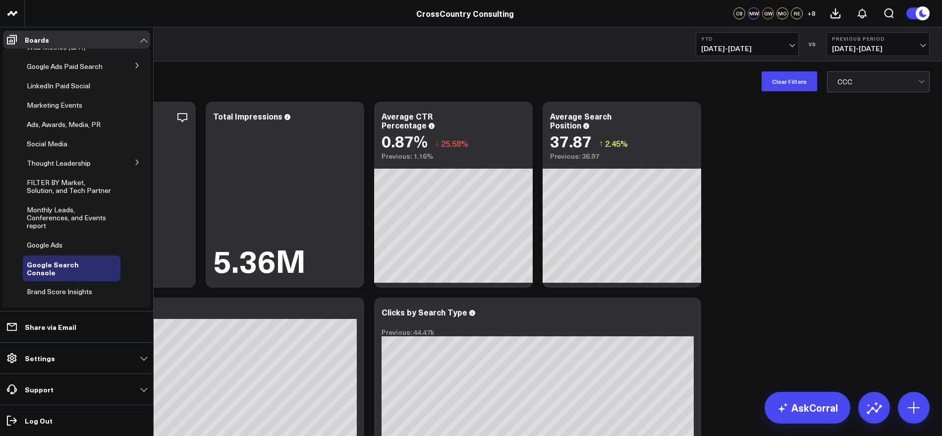
scroll to position [209, 0]
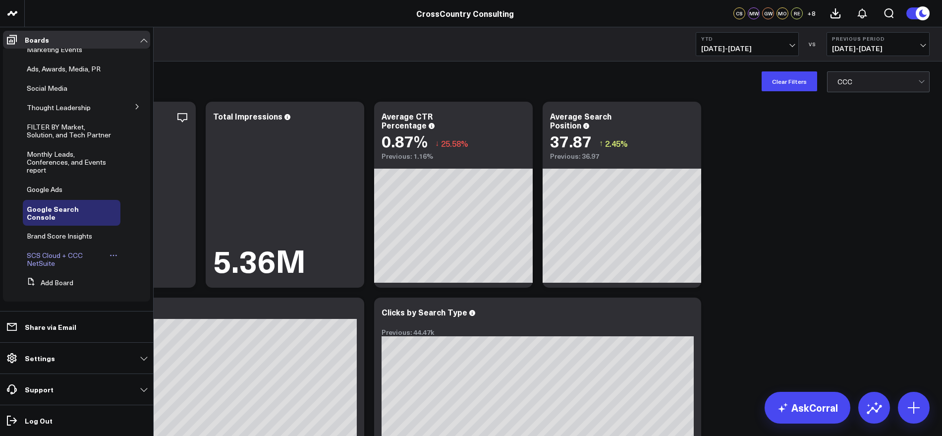
click at [51, 256] on span "SCS Cloud + CCC NetSuite" at bounding box center [55, 258] width 56 height 17
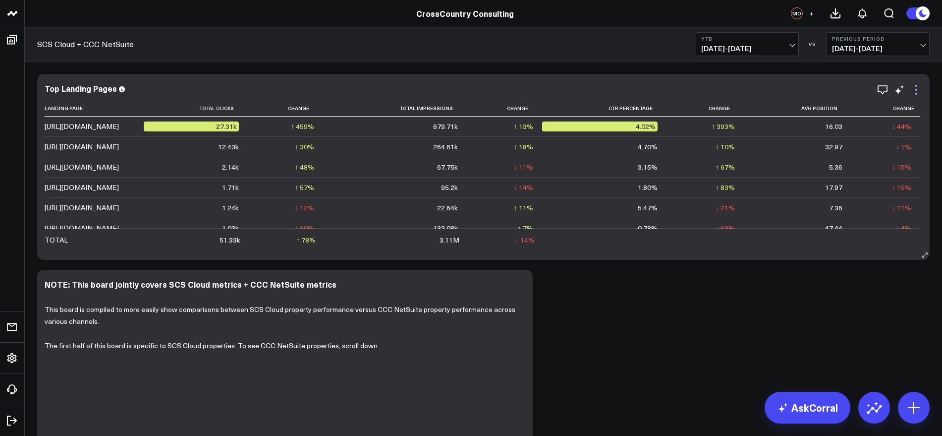
click at [918, 88] on icon at bounding box center [916, 90] width 12 height 12
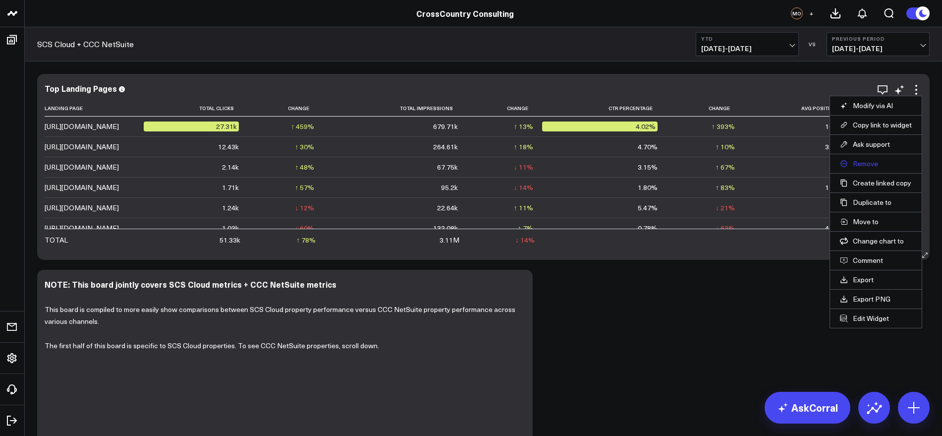
click at [868, 161] on button "Remove" at bounding box center [876, 163] width 72 height 9
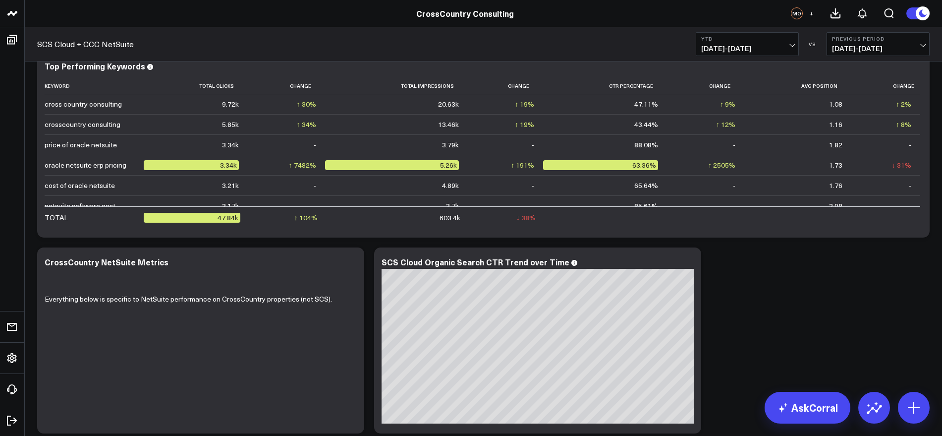
scroll to position [743, 0]
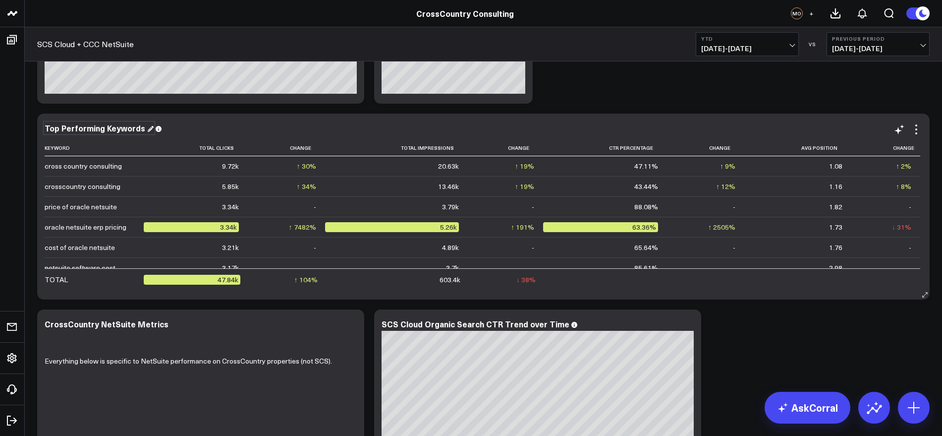
click at [144, 129] on div "Top Performing Keywords" at bounding box center [99, 127] width 109 height 11
click at [607, 86] on div "Modify via AI Copy link to widget Ask support Remove Create linked copy Executi…" at bounding box center [483, 11] width 902 height 1370
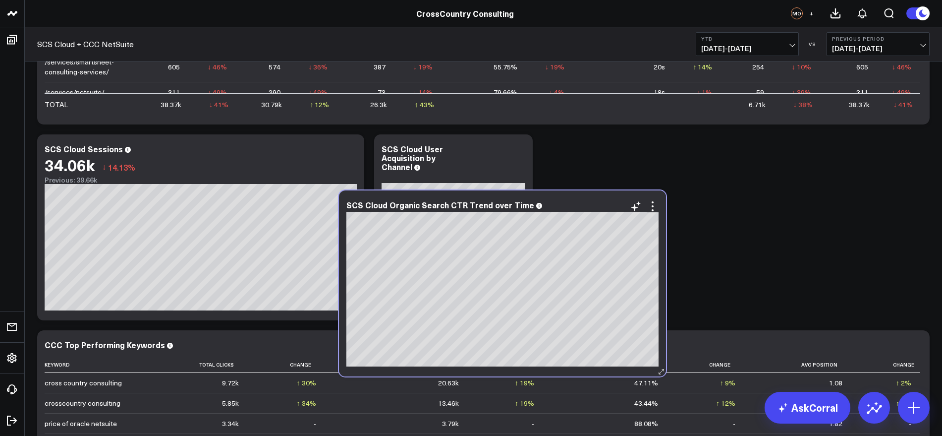
scroll to position [450, 0]
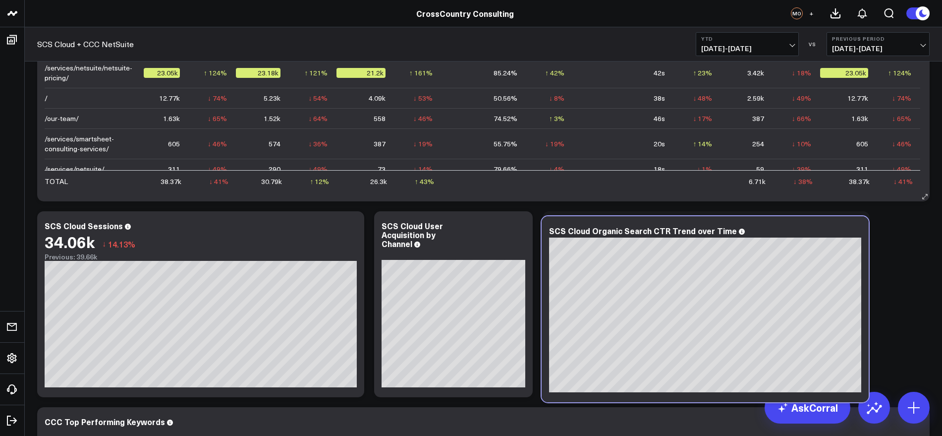
drag, startPoint x: 618, startPoint y: 249, endPoint x: 846, endPoint y: 191, distance: 235.2
click at [846, 191] on div "Modify via AI Copy link to widget Ask support Remove Create linked copy Executi…" at bounding box center [483, 206] width 902 height 1174
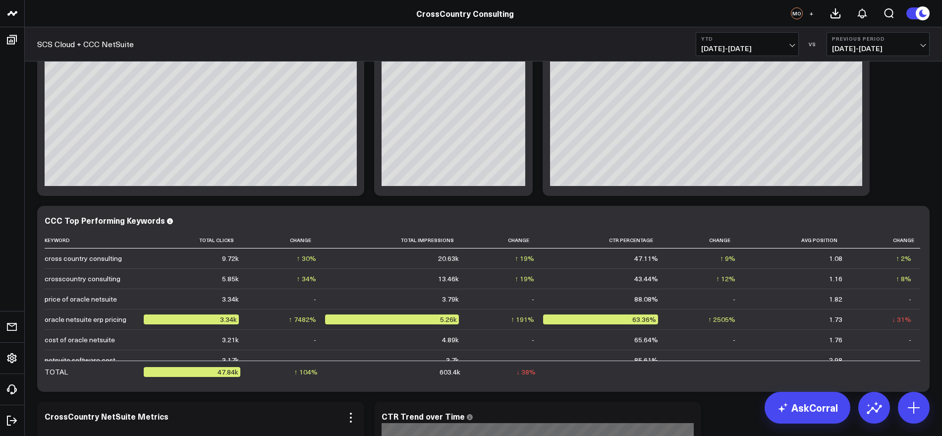
scroll to position [698, 0]
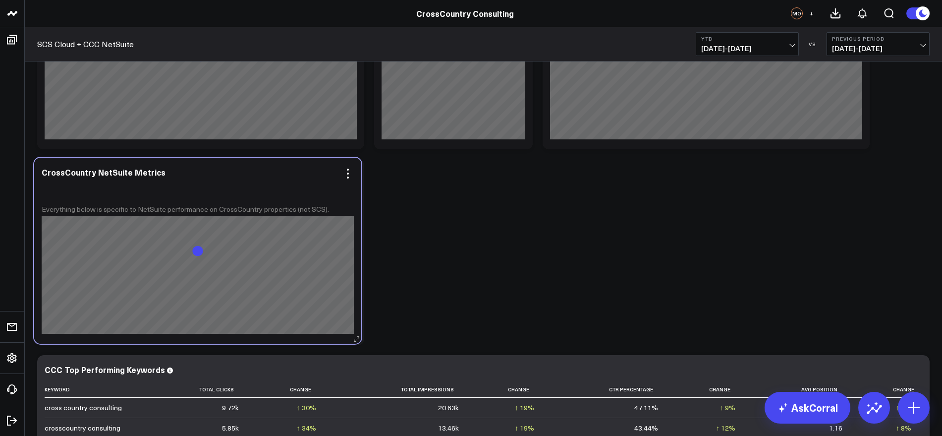
drag, startPoint x: 190, startPoint y: 370, endPoint x: 187, endPoint y: 172, distance: 197.2
click at [187, 172] on div "CrossCountry NetSuite Metrics" at bounding box center [198, 171] width 312 height 9
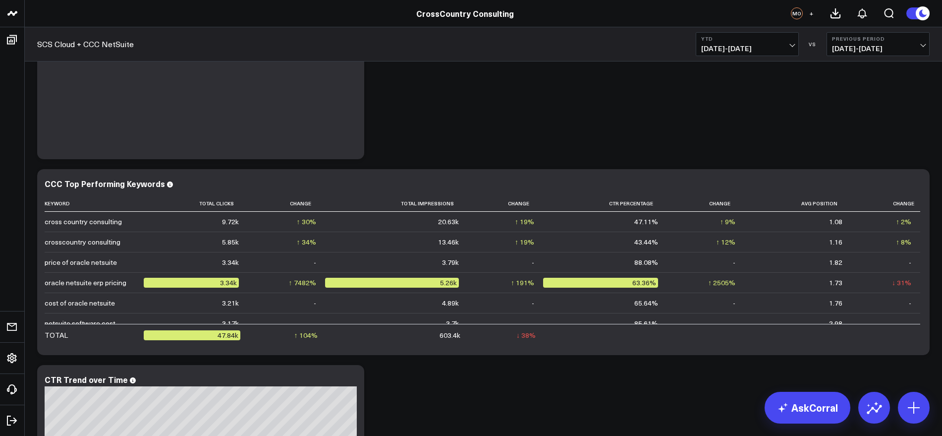
scroll to position [1063, 0]
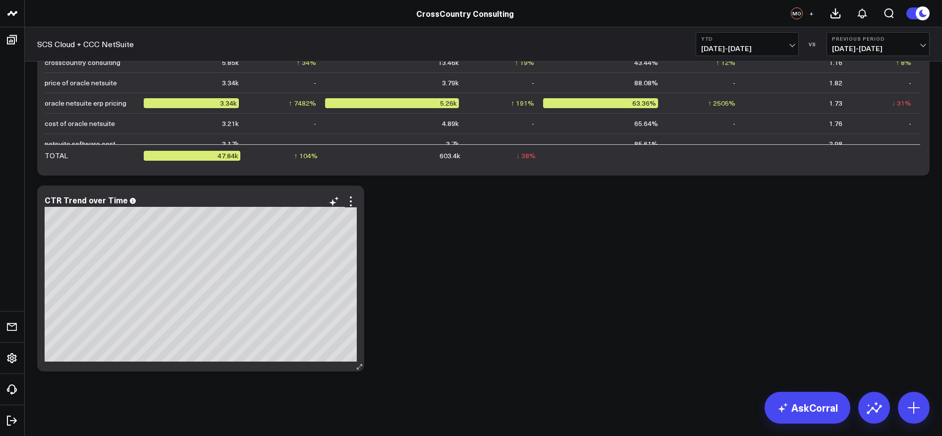
click at [123, 202] on div "CTR Trend over Time" at bounding box center [201, 199] width 312 height 9
click at [122, 199] on div "CTR Trend over Time" at bounding box center [91, 199] width 92 height 11
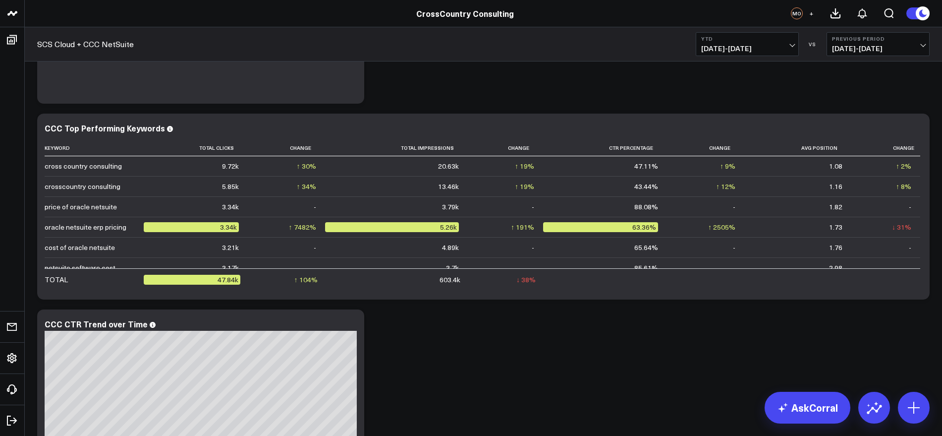
scroll to position [691, 0]
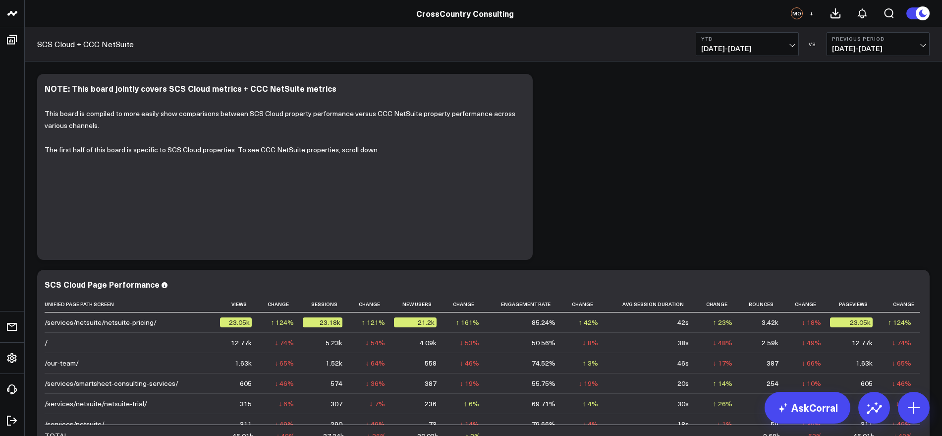
click at [793, 13] on div "MO" at bounding box center [797, 13] width 12 height 12
click at [812, 12] on span "+" at bounding box center [811, 13] width 4 height 7
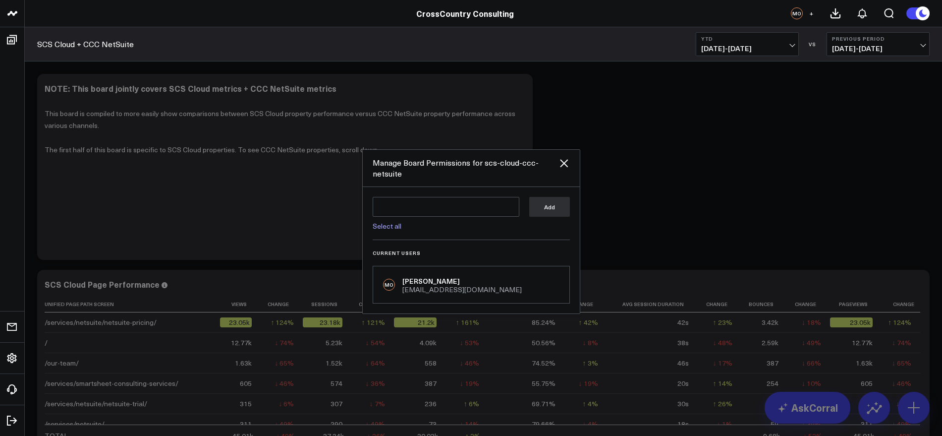
click at [378, 227] on link "Select all" at bounding box center [387, 225] width 29 height 9
type textarea "@CorralData Support @[PERSON_NAME] @[PERSON_NAME] @[PERSON_NAME] @[PERSON_NAME]…"
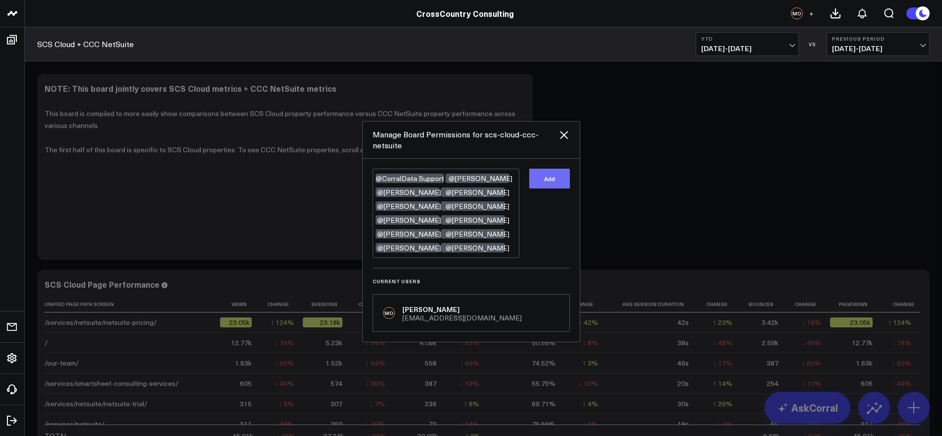
click at [546, 180] on button "Add" at bounding box center [549, 178] width 41 height 20
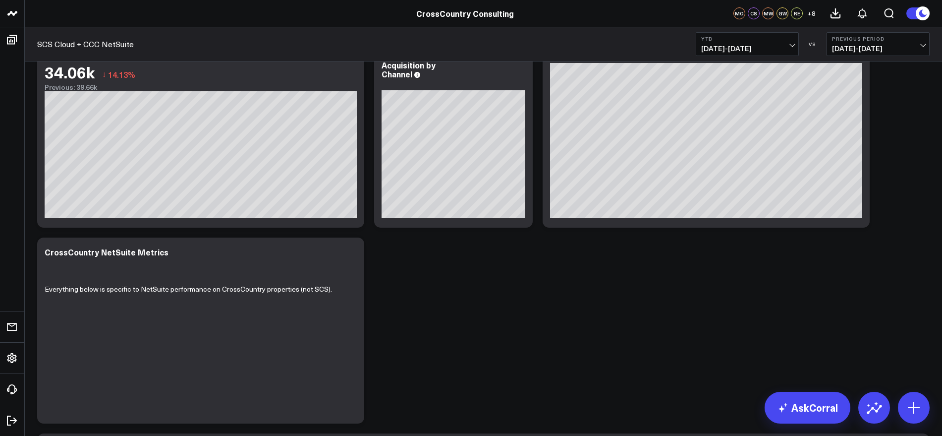
scroll to position [495, 0]
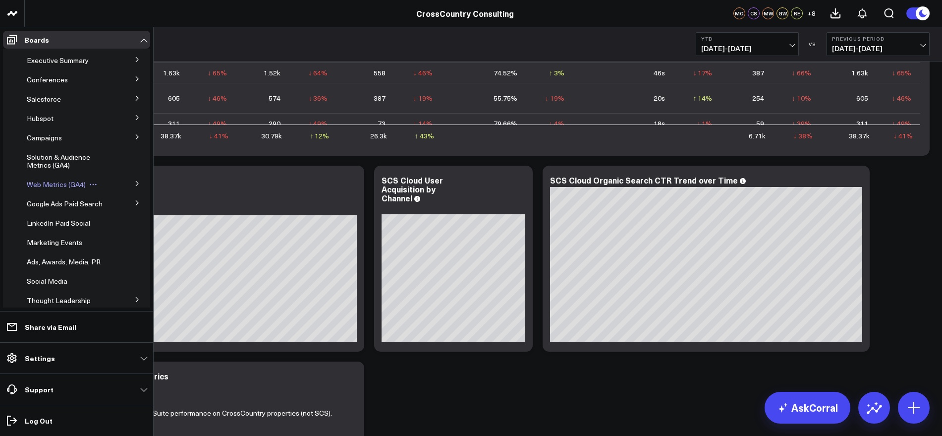
click at [78, 183] on span "Web Metrics (GA4)" at bounding box center [56, 183] width 59 height 9
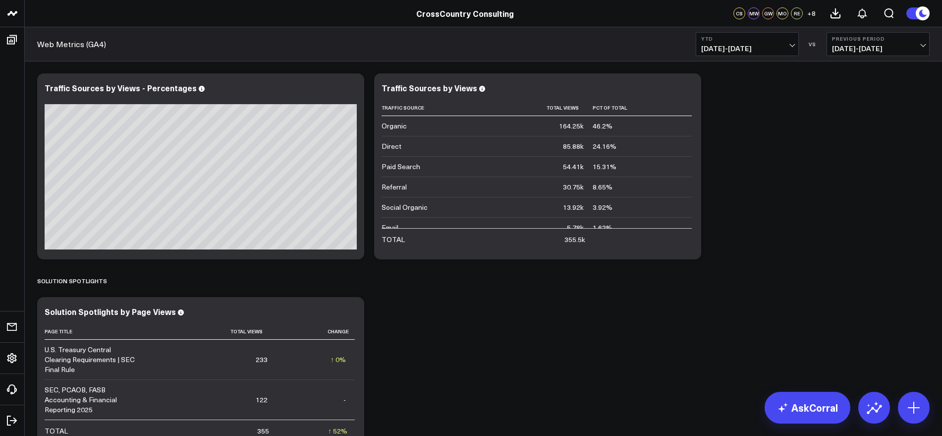
scroll to position [822, 0]
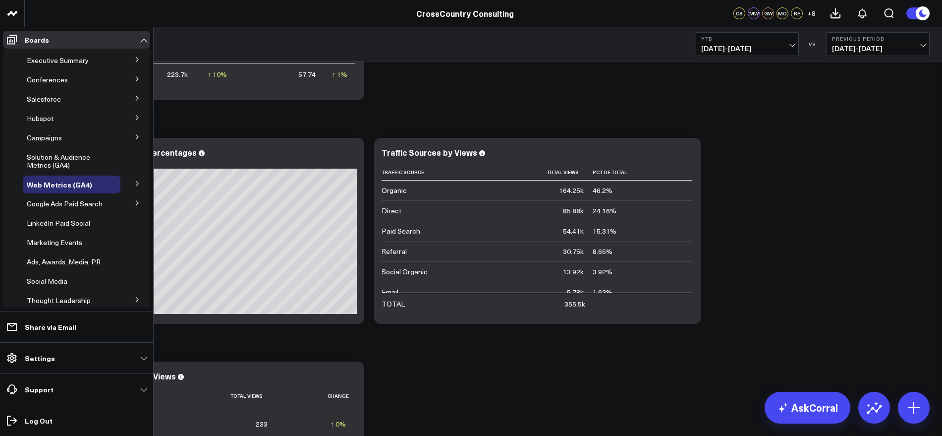
click at [138, 184] on button at bounding box center [137, 182] width 26 height 15
click at [71, 224] on span "GA4 SCS Cloud" at bounding box center [57, 219] width 49 height 9
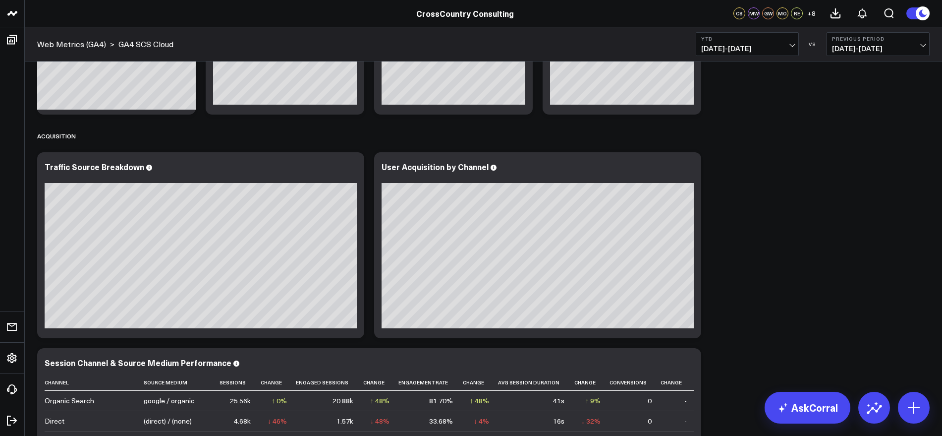
scroll to position [372, 0]
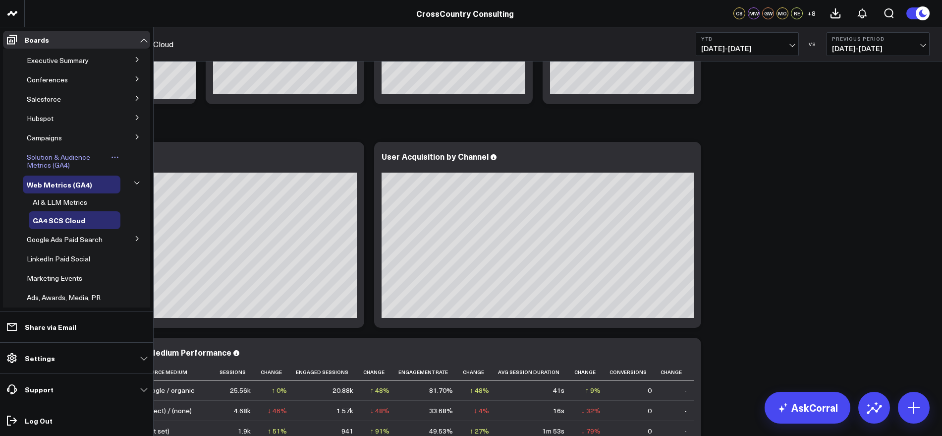
click at [51, 160] on span "Solution & Audience Metrics (GA4)" at bounding box center [58, 160] width 63 height 17
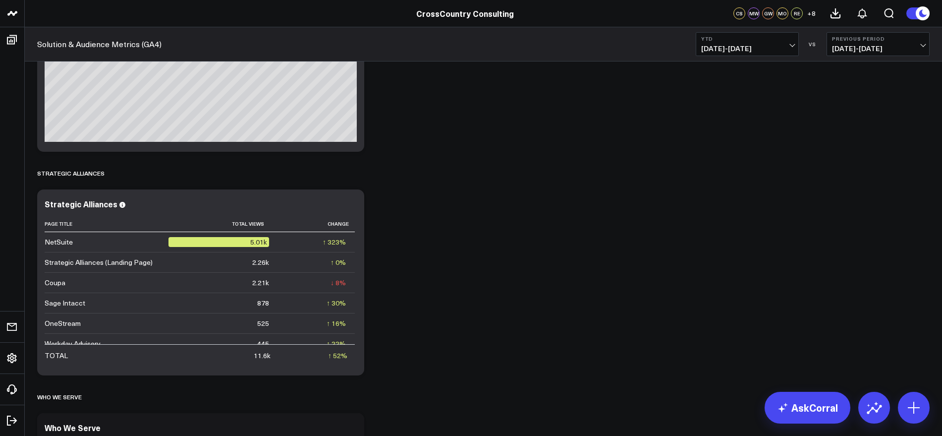
scroll to position [971, 0]
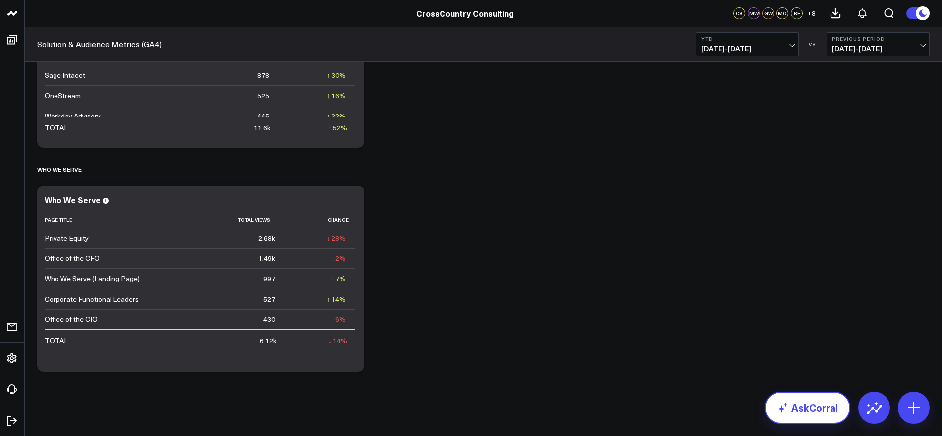
click at [829, 406] on link "AskCorral" at bounding box center [807, 407] width 86 height 32
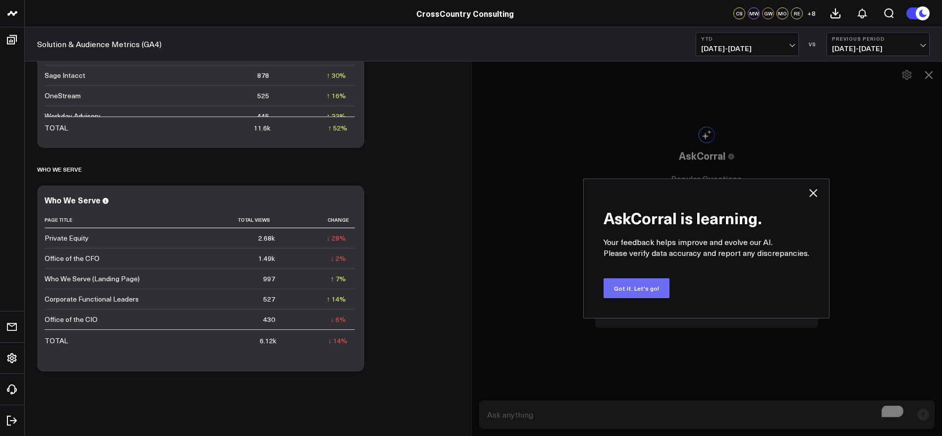
click at [656, 287] on button "Got it. Let's go!" at bounding box center [636, 288] width 66 height 20
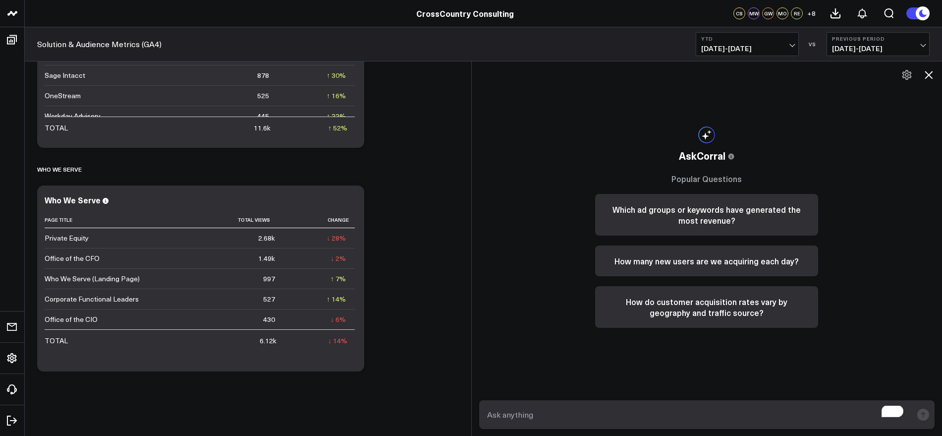
click at [572, 413] on textarea "To enrich screen reader interactions, please activate Accessibility in Grammarl…" at bounding box center [699, 414] width 428 height 18
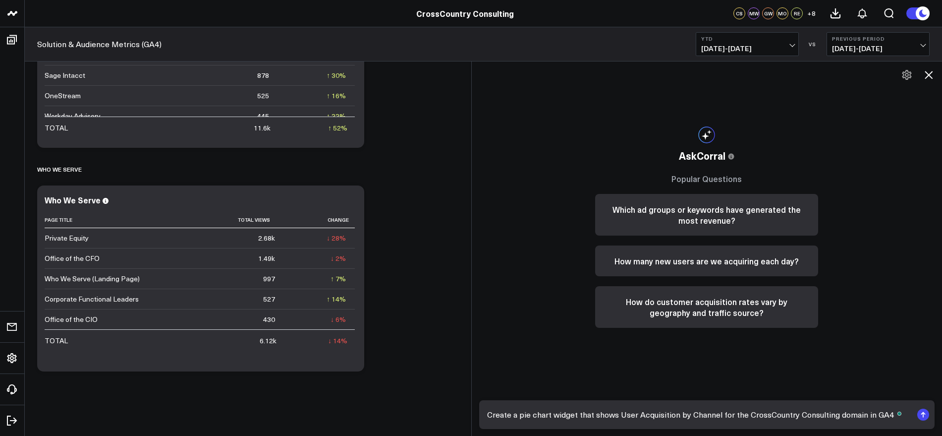
type textarea "Create a pie chart widget that shows User Acquisition by Channel for the CrossC…"
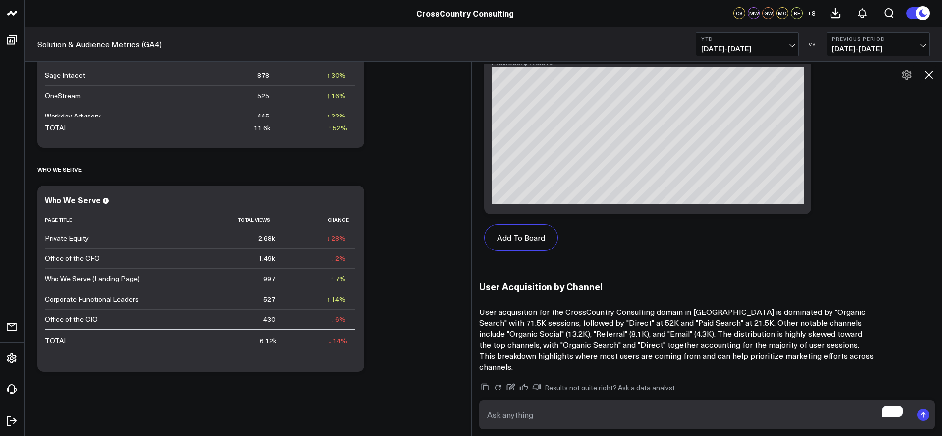
scroll to position [1015, 0]
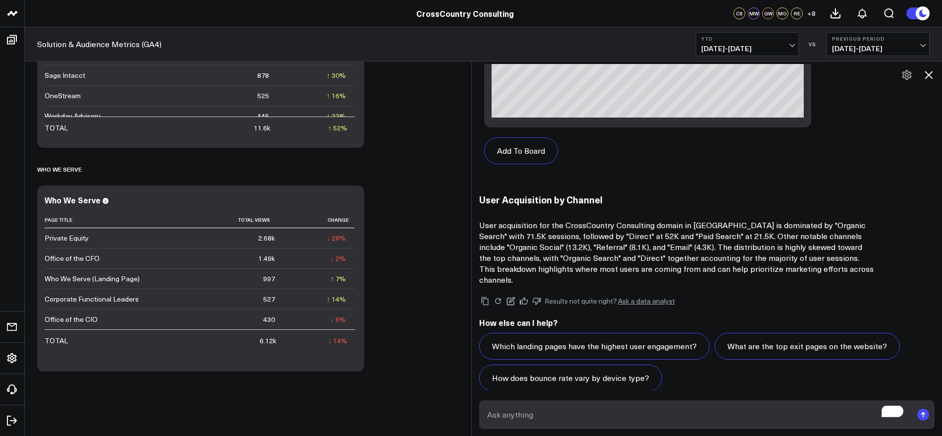
click at [665, 411] on textarea "To enrich screen reader interactions, please activate Accessibility in Grammarl…" at bounding box center [699, 414] width 428 height 18
type textarea "I"
type textarea "Make this specific to the CrossCountry Consulting website, not SCS Cloud"
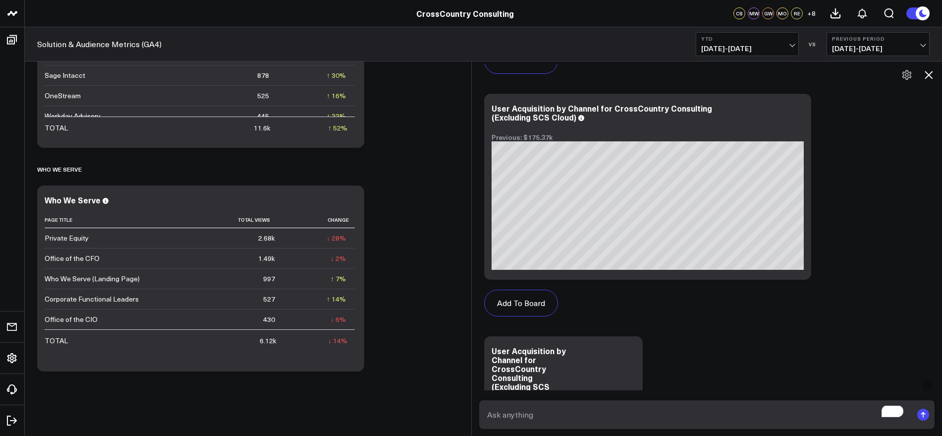
scroll to position [2079, 0]
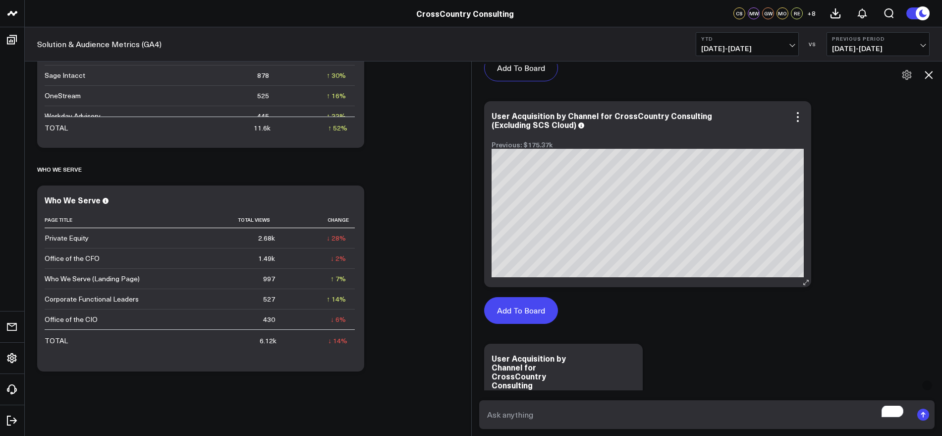
click at [538, 297] on button "Add To Board" at bounding box center [521, 310] width 74 height 27
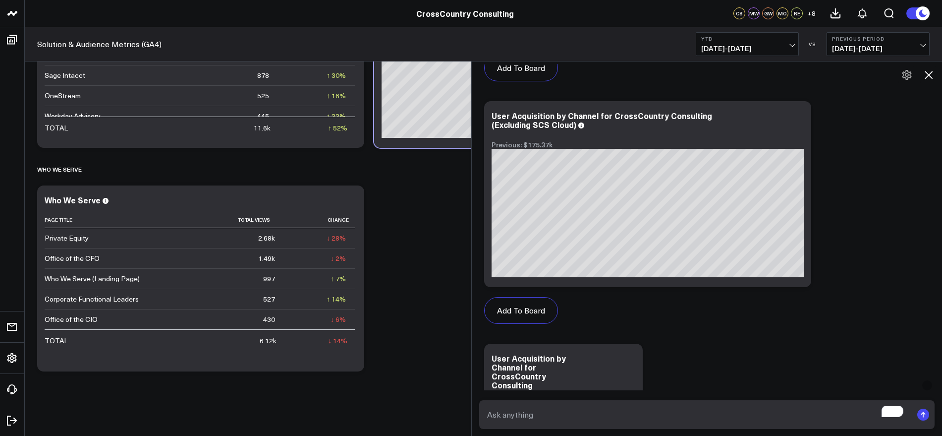
click at [933, 71] on icon at bounding box center [929, 75] width 12 height 12
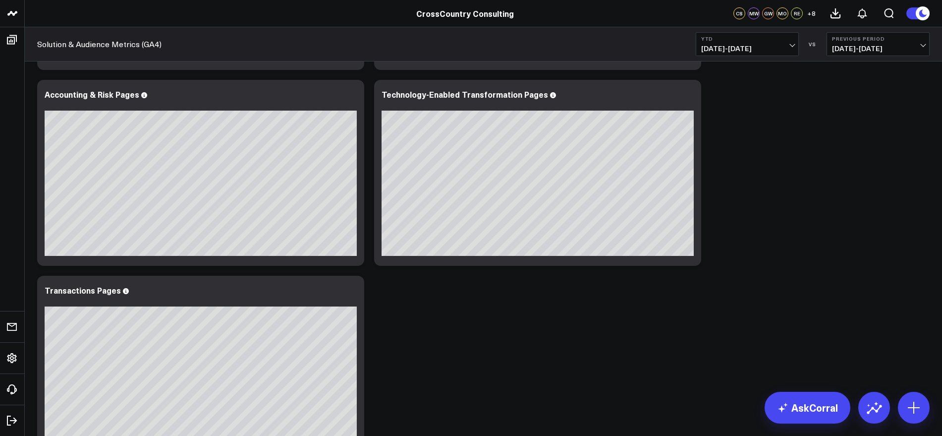
scroll to position [743, 0]
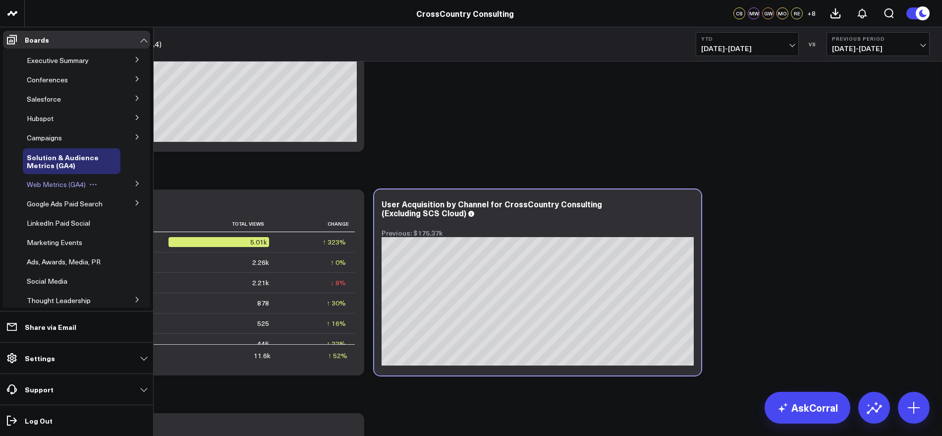
click at [66, 184] on span "Web Metrics (GA4)" at bounding box center [56, 183] width 59 height 9
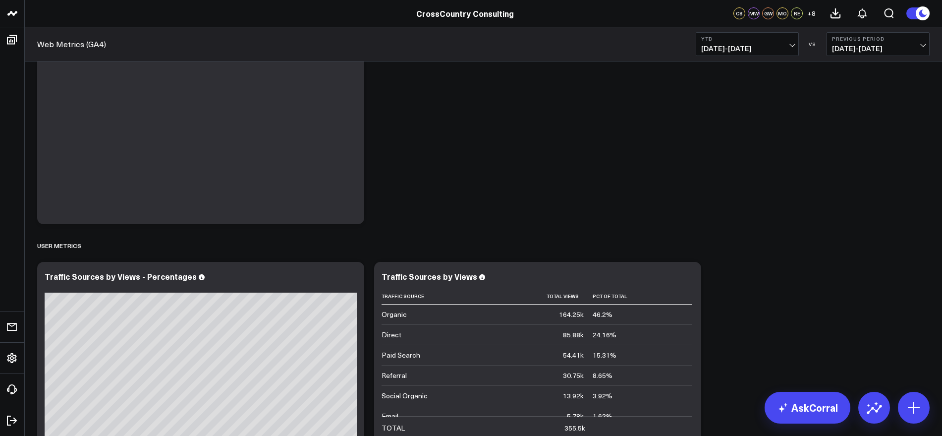
scroll to position [822, 0]
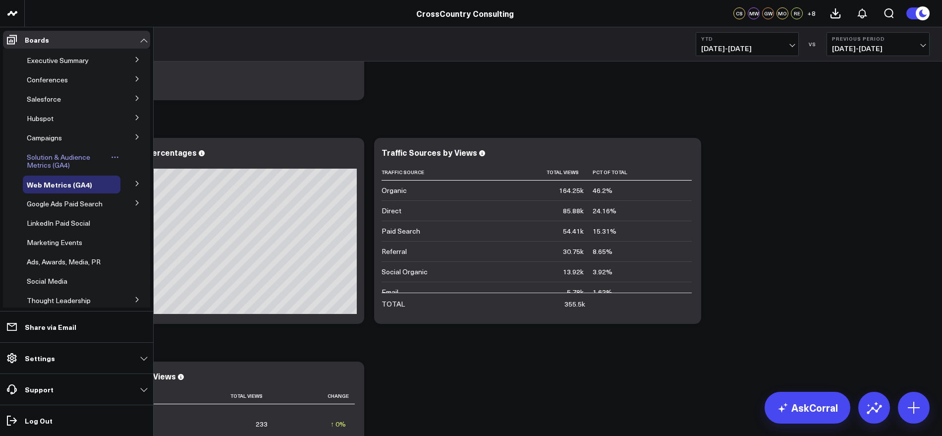
click at [74, 162] on link "Solution & Audience Metrics (GA4)" at bounding box center [68, 161] width 82 height 16
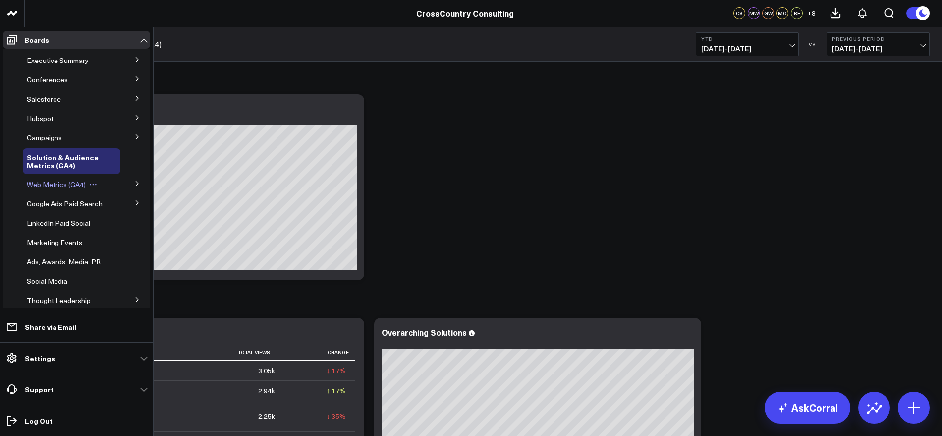
click at [63, 183] on span "Web Metrics (GA4)" at bounding box center [56, 183] width 59 height 9
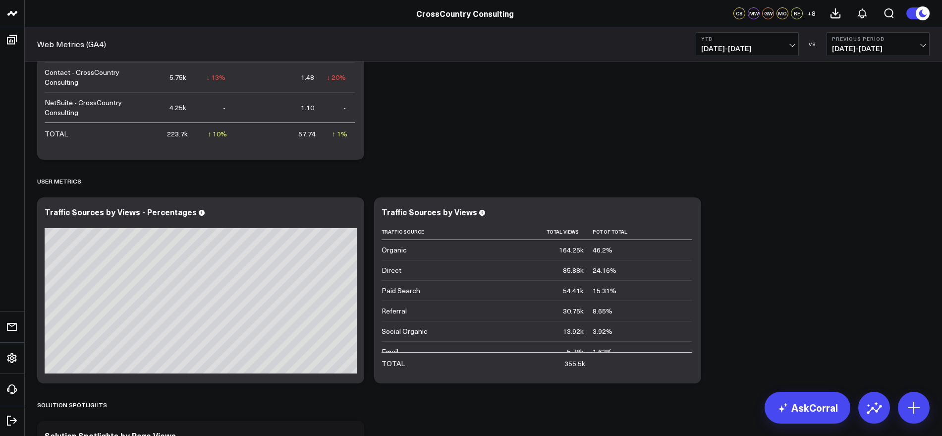
scroll to position [867, 0]
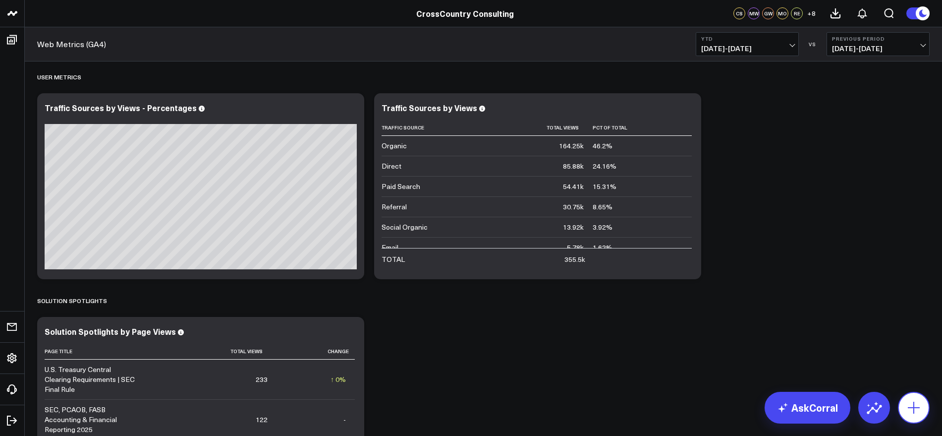
click at [927, 409] on button at bounding box center [914, 407] width 32 height 32
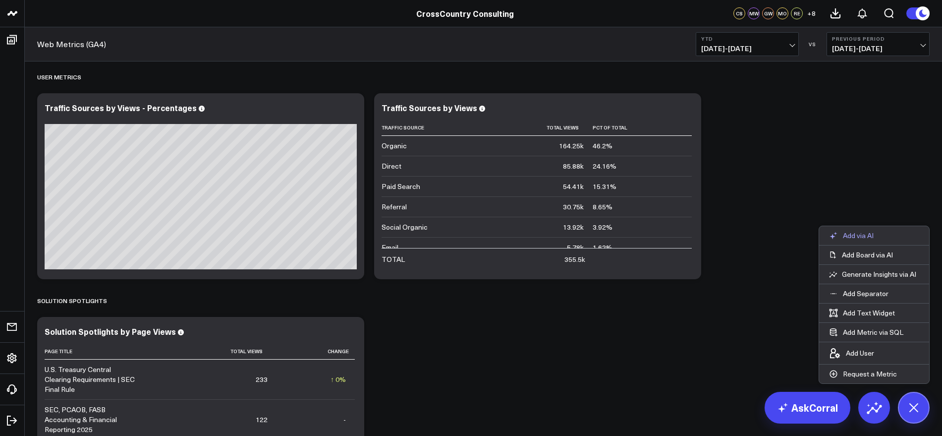
click at [862, 231] on p "Add via AI" at bounding box center [858, 235] width 31 height 9
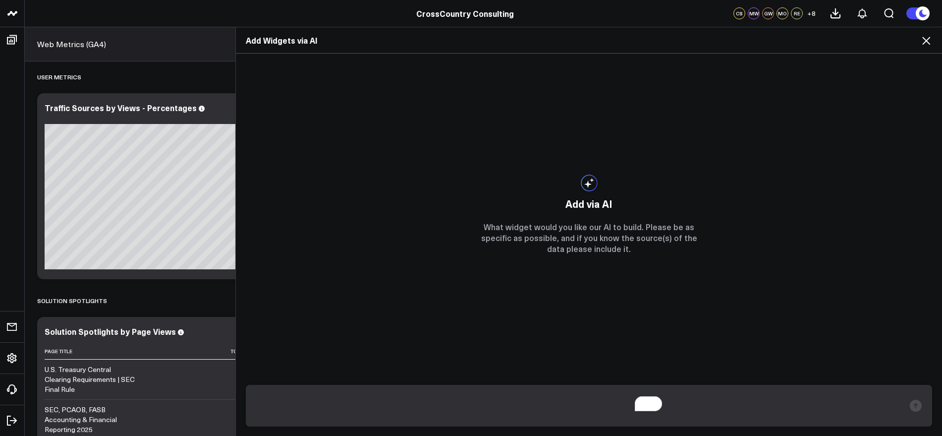
click at [652, 402] on textarea "To enrich screen reader interactions, please activate Accessibility in Grammarl…" at bounding box center [580, 405] width 649 height 26
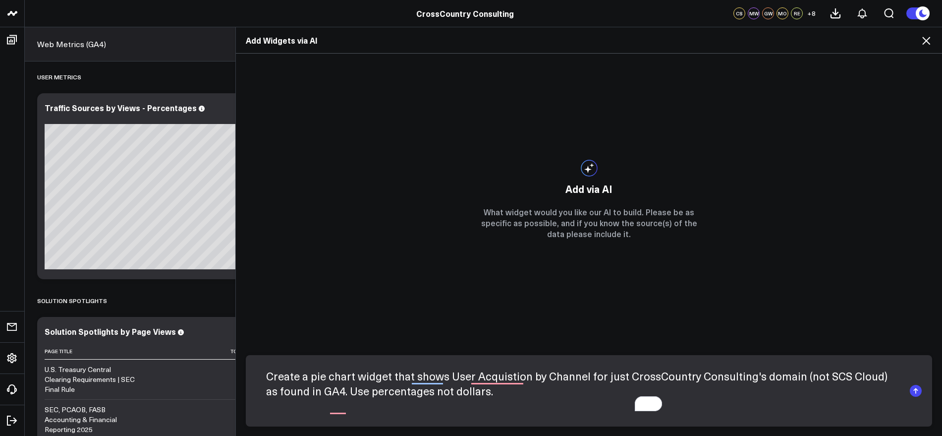
type textarea "Create a pie chart widget that shows User Acquistion by Channel for just CrossC…"
click at [915, 388] on icon "submit" at bounding box center [915, 388] width 4 height 3
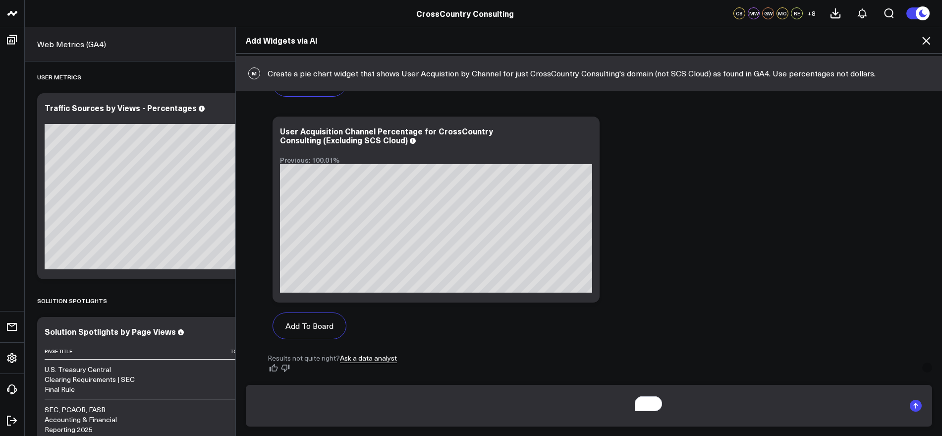
scroll to position [285, 0]
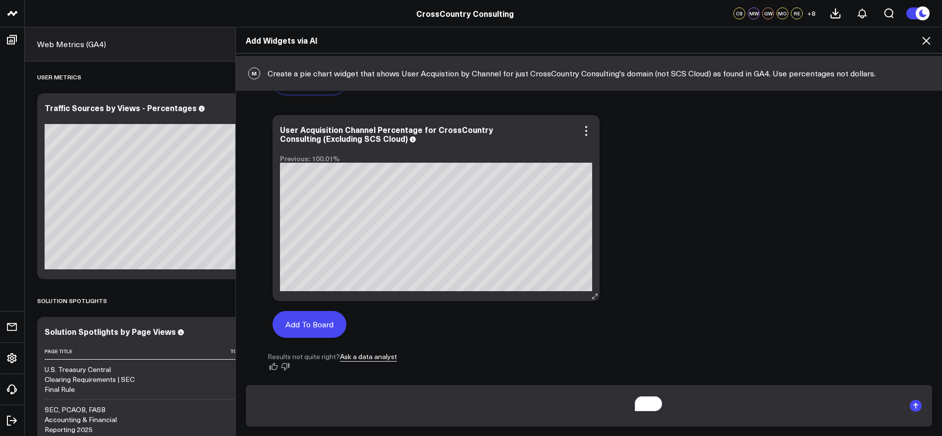
click at [346, 321] on button "Add To Board" at bounding box center [310, 324] width 74 height 27
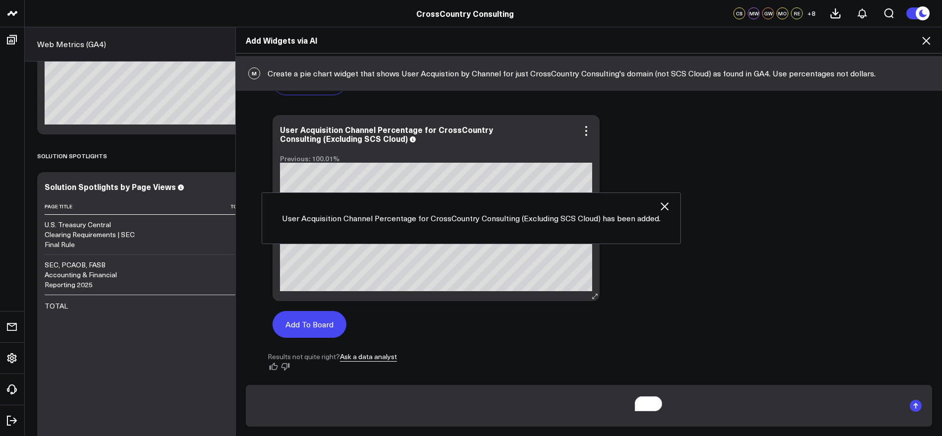
scroll to position [1194, 0]
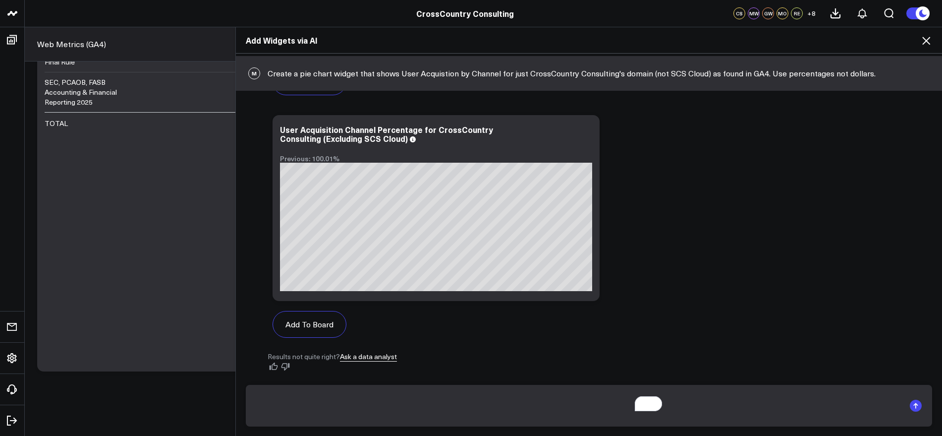
click at [458, 293] on div "Add Widgets via AI M Create a pie chart widget that shows User Acquistion by Ch…" at bounding box center [471, 231] width 942 height 409
click at [929, 39] on icon at bounding box center [926, 41] width 12 height 12
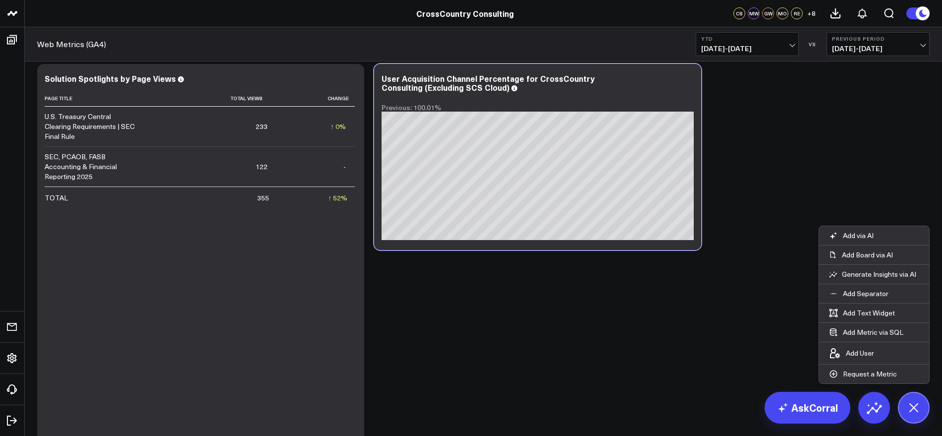
scroll to position [1008, 0]
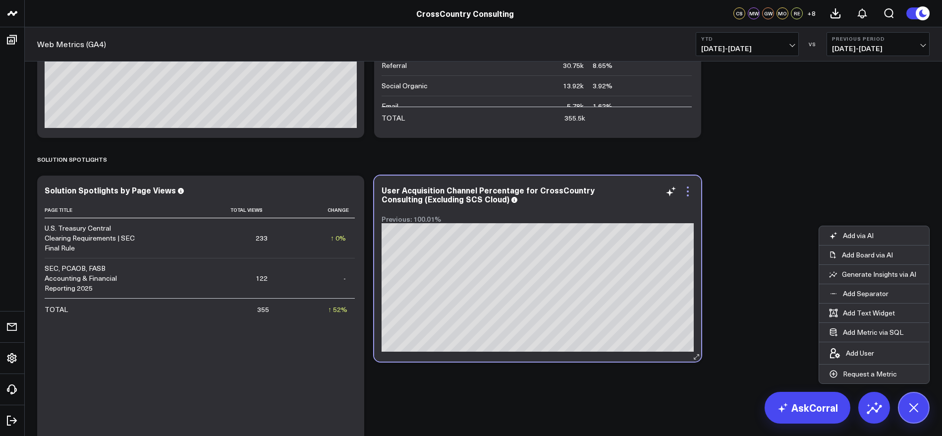
click at [689, 190] on icon at bounding box center [688, 191] width 12 height 12
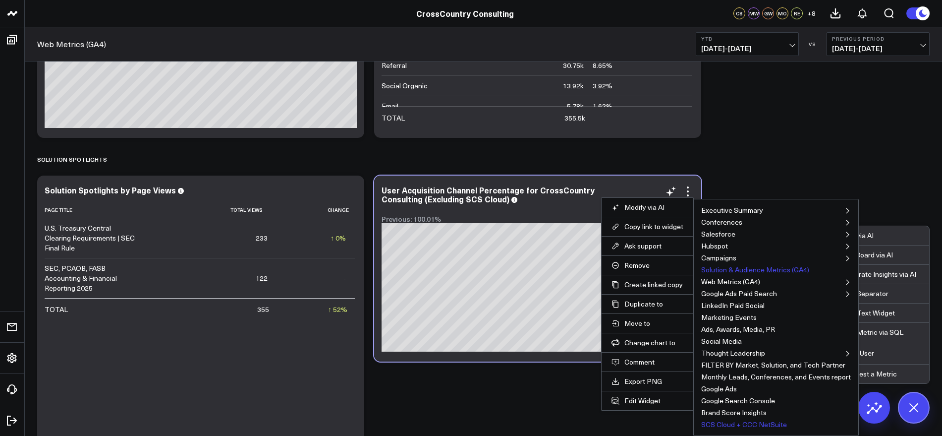
click at [727, 421] on button "SCS Cloud + CCC NetSuite" at bounding box center [744, 424] width 86 height 7
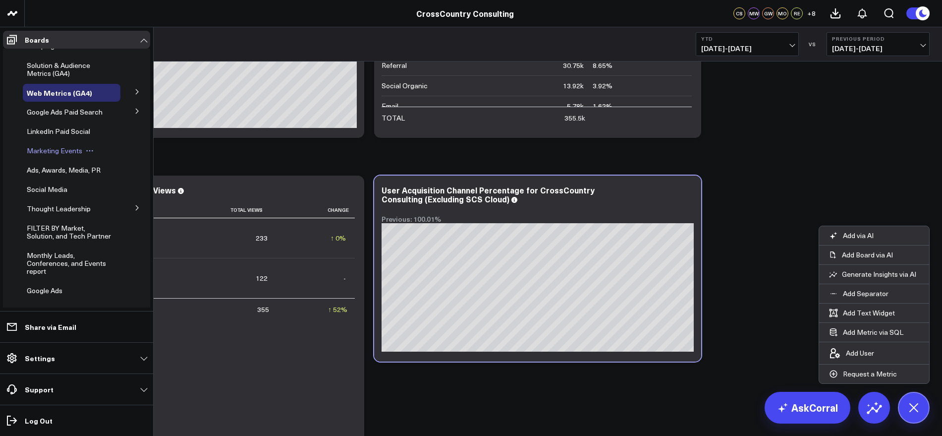
scroll to position [201, 0]
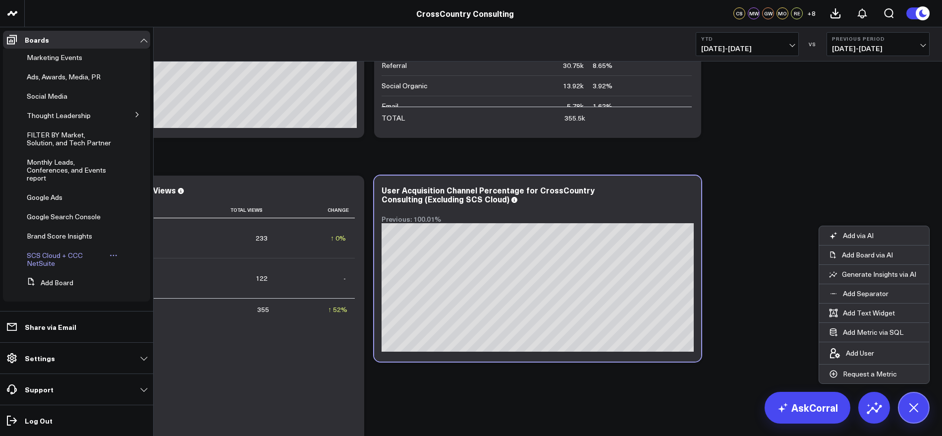
click at [44, 260] on span "SCS Cloud + CCC NetSuite" at bounding box center [55, 258] width 56 height 17
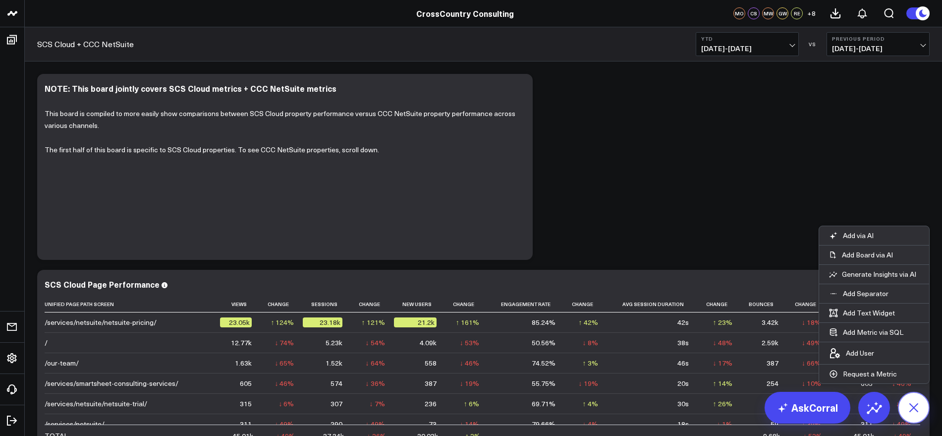
click at [911, 412] on icon at bounding box center [913, 407] width 22 height 22
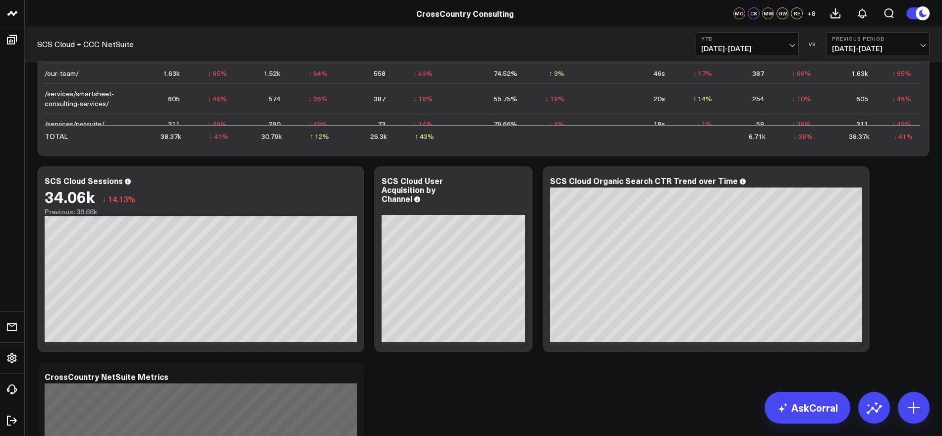
scroll to position [495, 0]
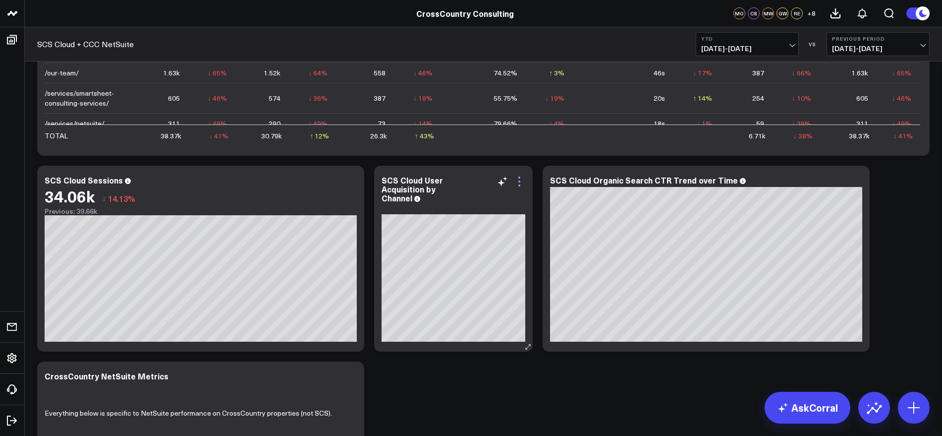
click at [520, 182] on icon at bounding box center [519, 181] width 12 height 12
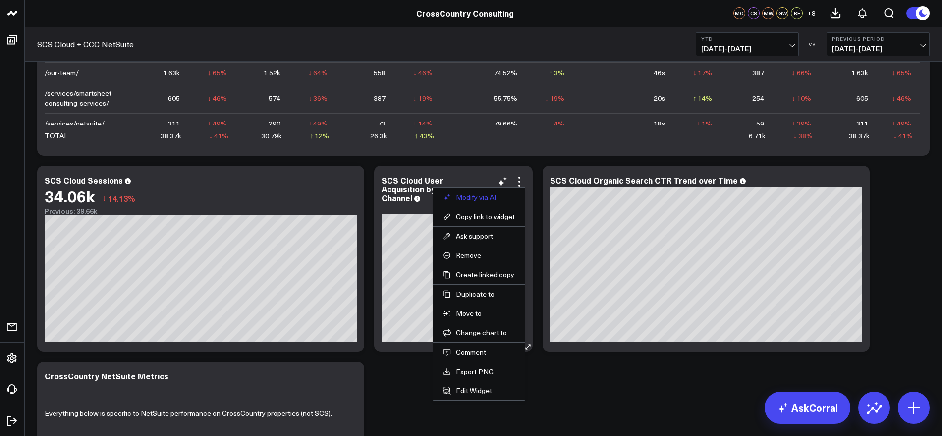
click at [491, 193] on button "Modify via AI" at bounding box center [479, 197] width 72 height 9
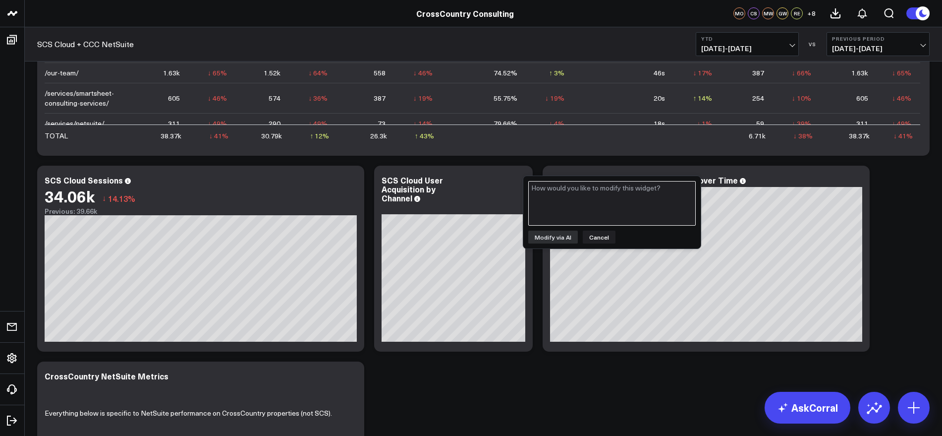
click at [608, 196] on textarea at bounding box center [611, 203] width 167 height 45
type textarea "Convert pie chart to percentages instead of raw numbers"
click at [559, 239] on button "Modify via AI" at bounding box center [553, 236] width 50 height 13
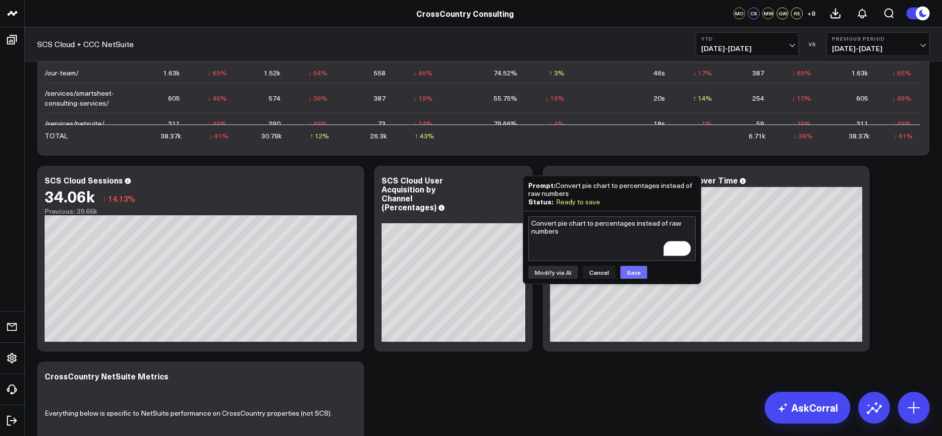
click at [631, 271] on button "Save" at bounding box center [633, 272] width 27 height 13
click at [556, 373] on div "Modify via AI Copy link to widget Ask support Remove Create linked copy Executi…" at bounding box center [483, 356] width 902 height 1566
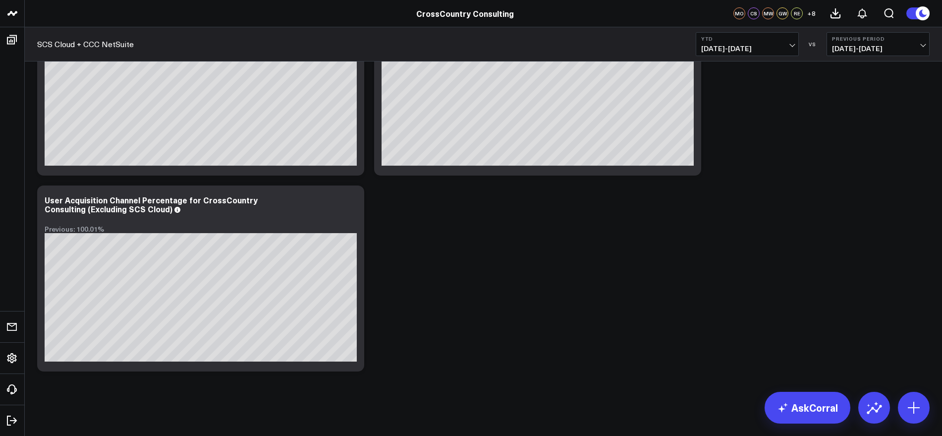
scroll to position [1135, 0]
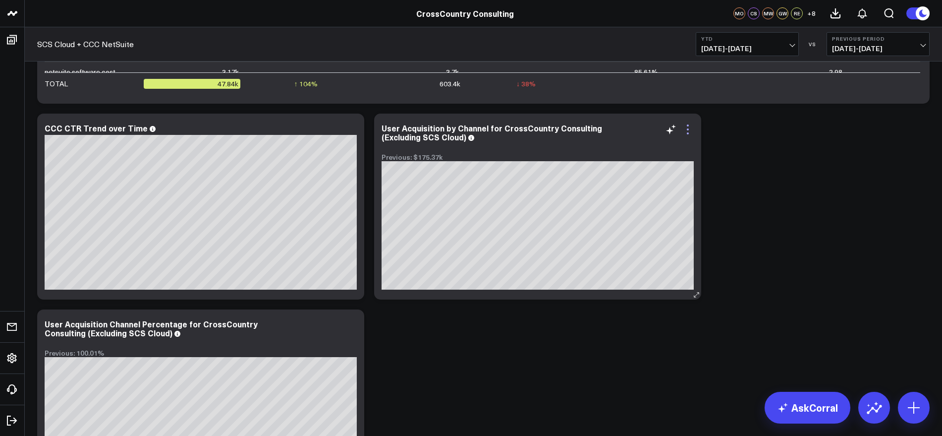
click at [686, 127] on icon at bounding box center [688, 129] width 12 height 12
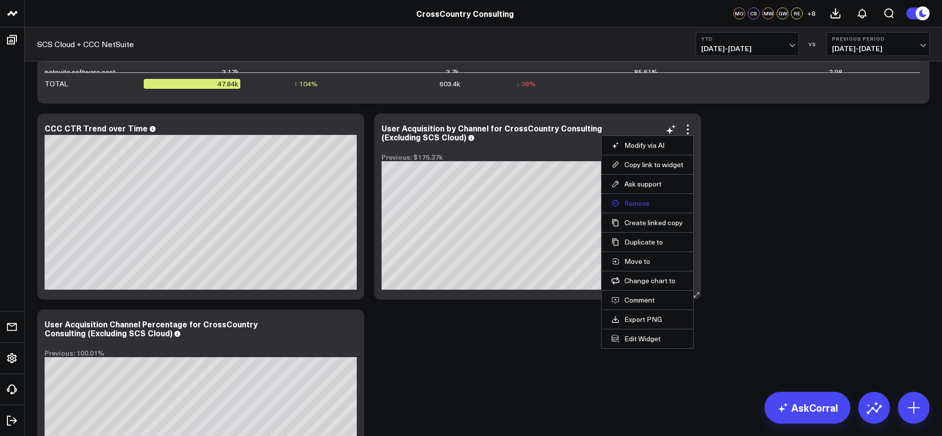
click at [639, 203] on button "Remove" at bounding box center [647, 203] width 72 height 9
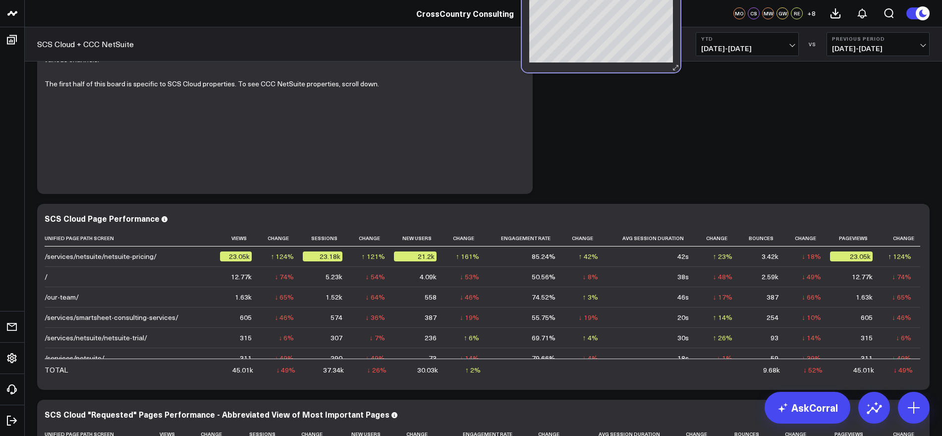
scroll to position [0, 0]
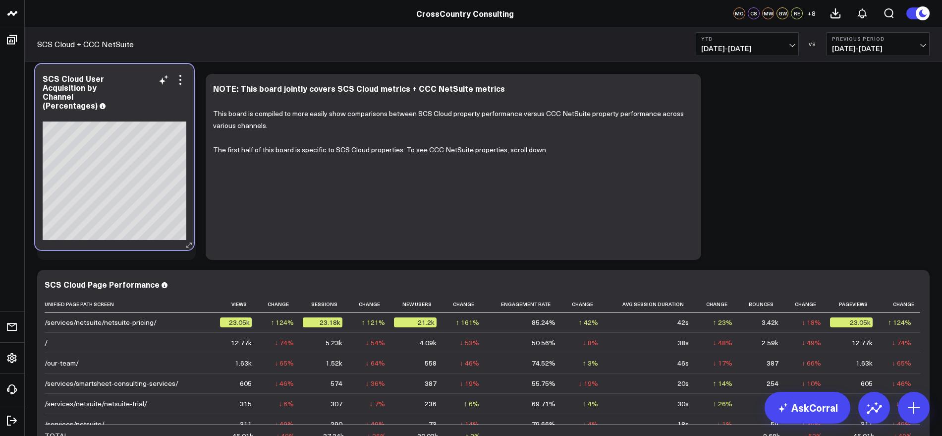
drag, startPoint x: 460, startPoint y: 350, endPoint x: 121, endPoint y: 73, distance: 438.0
click at [121, 73] on div "SCS Cloud User Acquisition by Channel (Percentages) [fontSize:14px lineHeight:1…" at bounding box center [114, 157] width 159 height 186
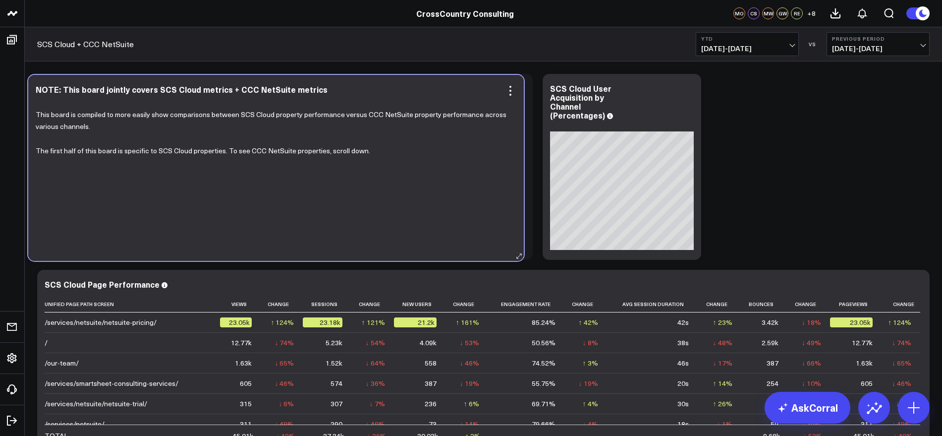
drag, startPoint x: 593, startPoint y: 85, endPoint x: 415, endPoint y: 86, distance: 177.4
click at [415, 86] on div "NOTE: This board jointly covers SCS Cloud metrics + CCC NetSuite metrics" at bounding box center [276, 89] width 481 height 9
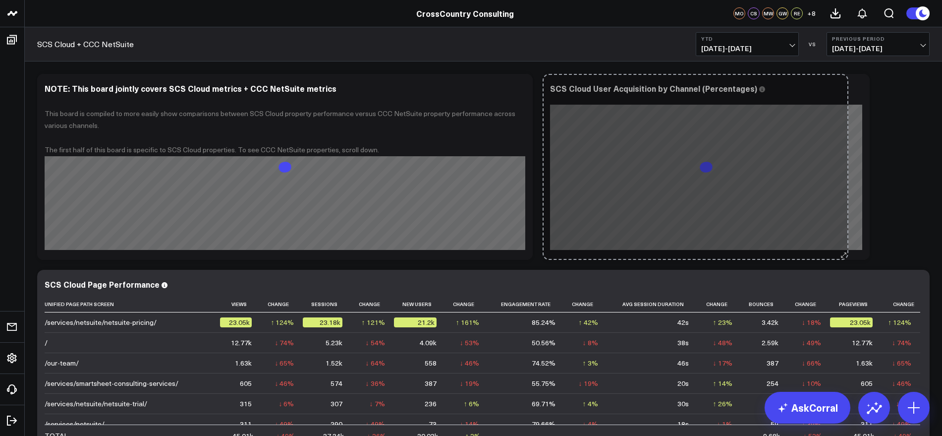
click at [846, 244] on div "SCS Cloud User Acquisition by Channel (Percentages) [fontSize:14px lineHeight:1…" at bounding box center [706, 167] width 327 height 186
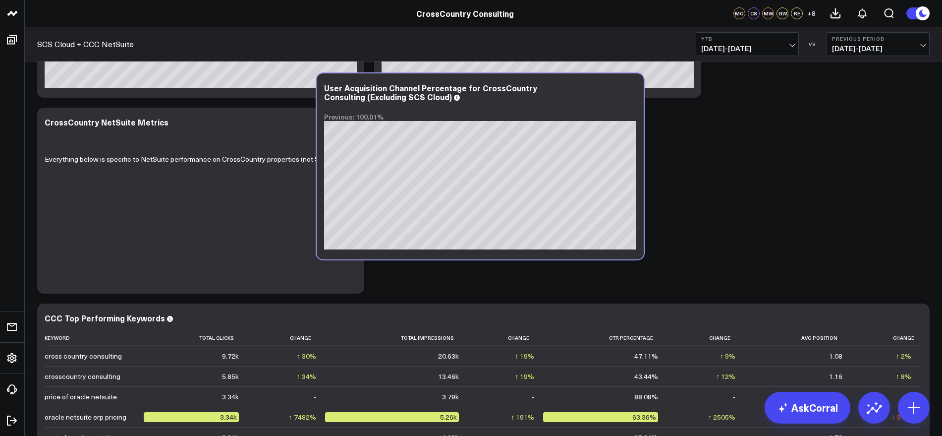
scroll to position [738, 0]
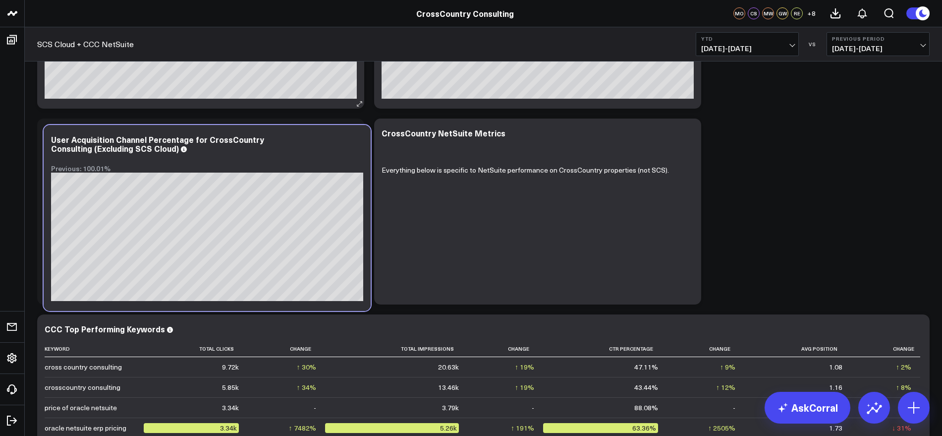
drag, startPoint x: 646, startPoint y: 272, endPoint x: 343, endPoint y: 100, distance: 348.1
click at [343, 100] on div "Modify via AI Copy link to widget Ask support Remove Create linked copy Executi…" at bounding box center [483, 16] width 902 height 1370
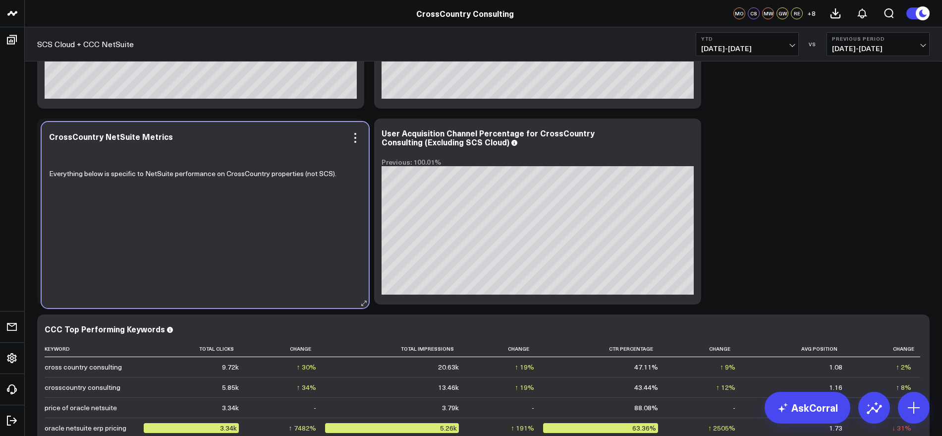
drag, startPoint x: 603, startPoint y: 133, endPoint x: 271, endPoint y: 136, distance: 332.5
click at [271, 136] on div "CrossCountry NetSuite Metrics" at bounding box center [205, 136] width 312 height 9
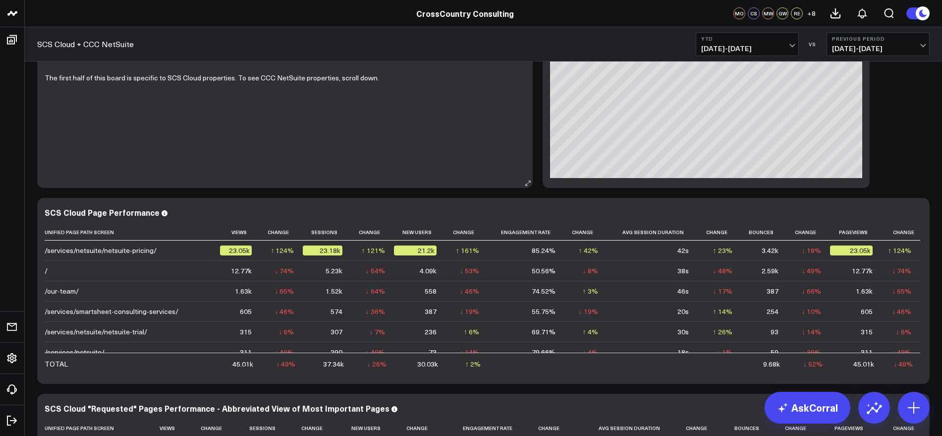
scroll to position [0, 0]
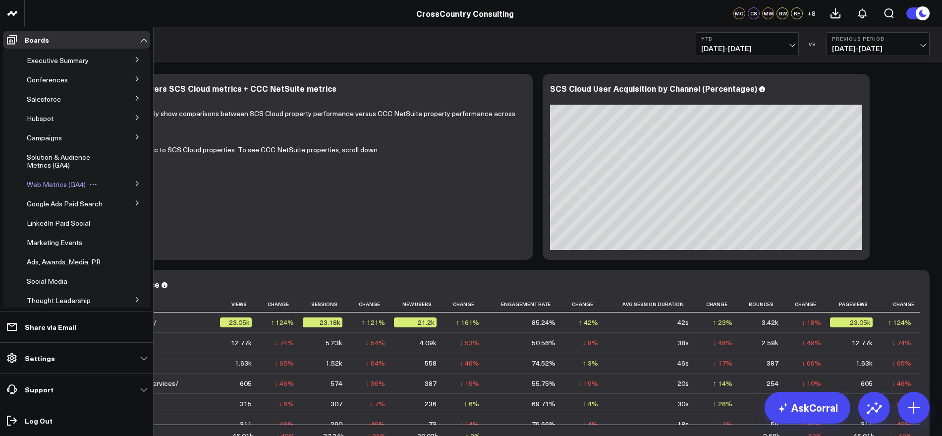
click at [51, 186] on span "Web Metrics (GA4)" at bounding box center [56, 183] width 59 height 9
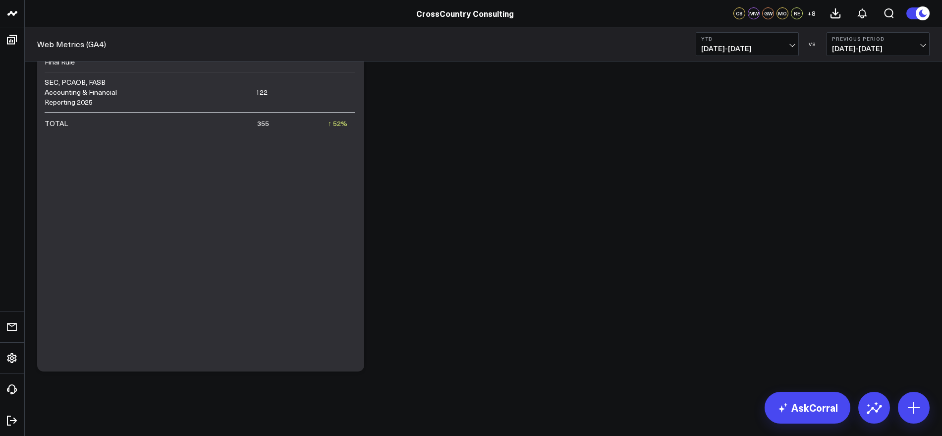
scroll to position [946, 0]
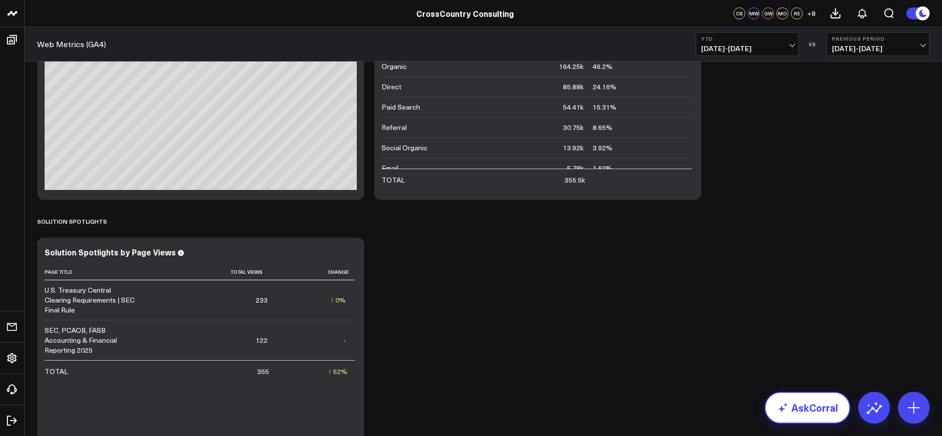
click at [819, 411] on link "AskCorral" at bounding box center [807, 407] width 86 height 32
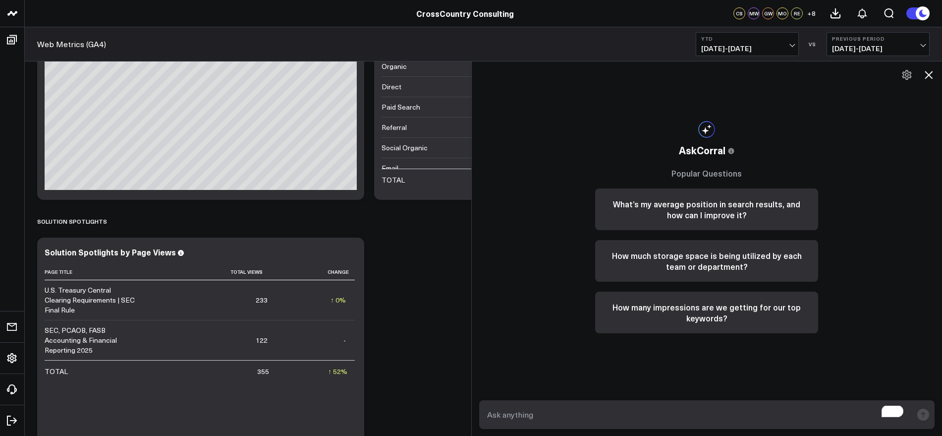
click at [701, 414] on textarea "To enrich screen reader interactions, please activate Accessibility in Grammarl…" at bounding box center [699, 414] width 428 height 18
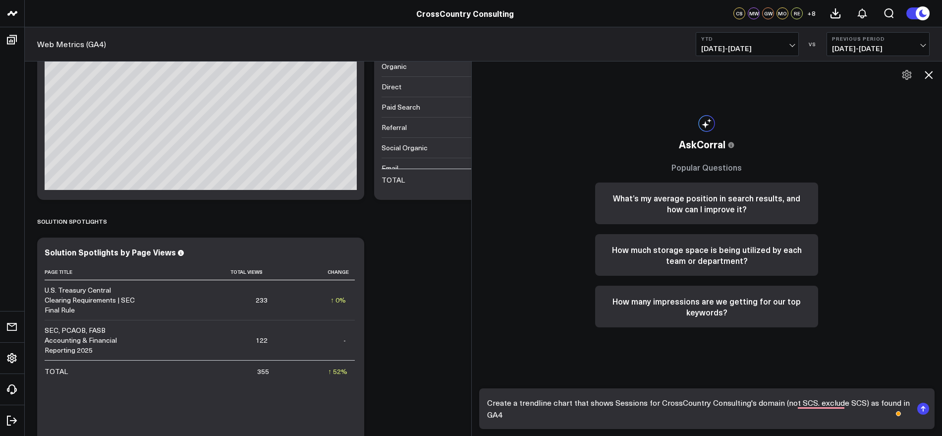
type textarea "Create a trendline chart that shows Sessions for CrossCountry Consulting's doma…"
click at [923, 407] on icon "submit" at bounding box center [923, 408] width 1 height 5
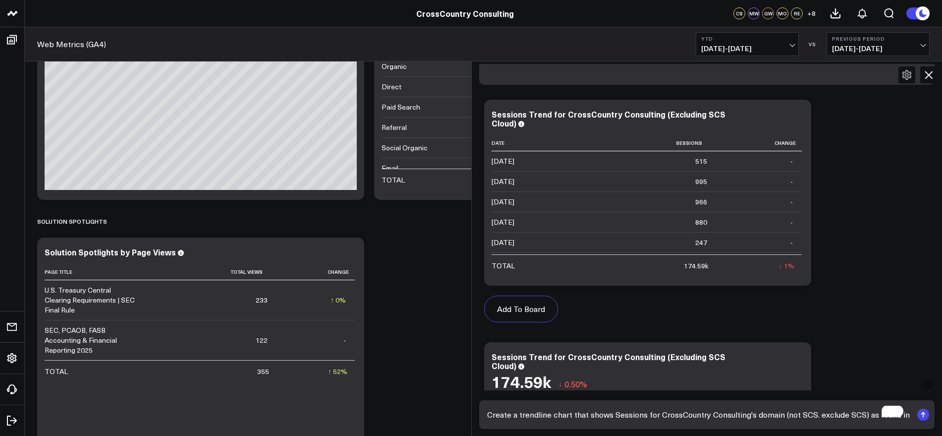
scroll to position [522, 0]
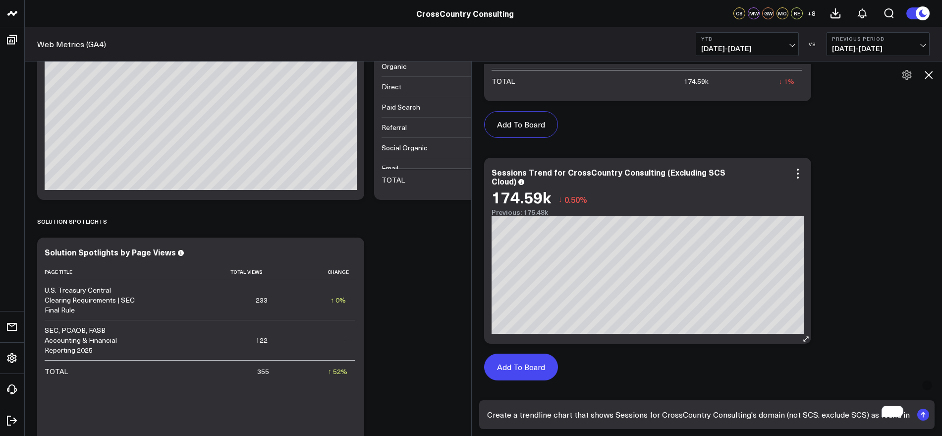
click at [530, 360] on button "Add To Board" at bounding box center [521, 366] width 74 height 27
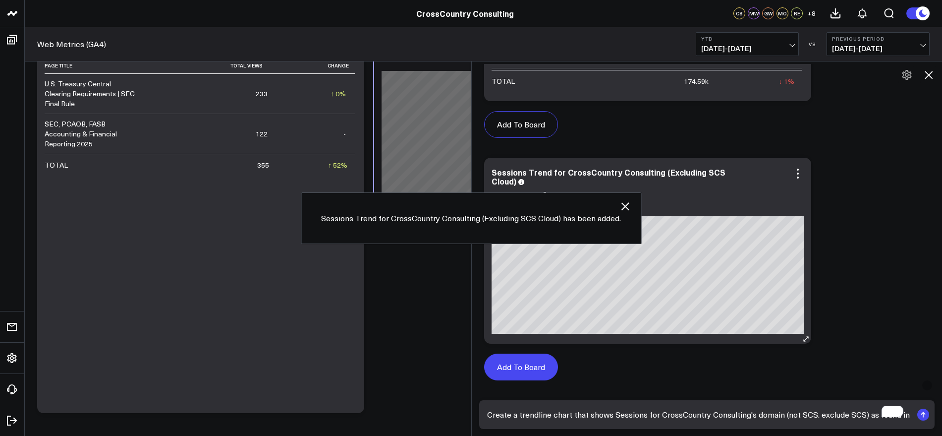
scroll to position [1194, 0]
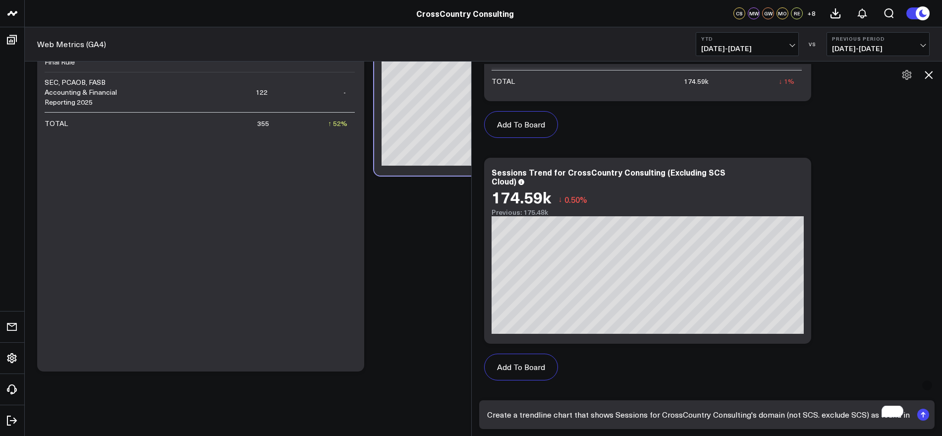
click at [930, 76] on icon at bounding box center [929, 75] width 8 height 8
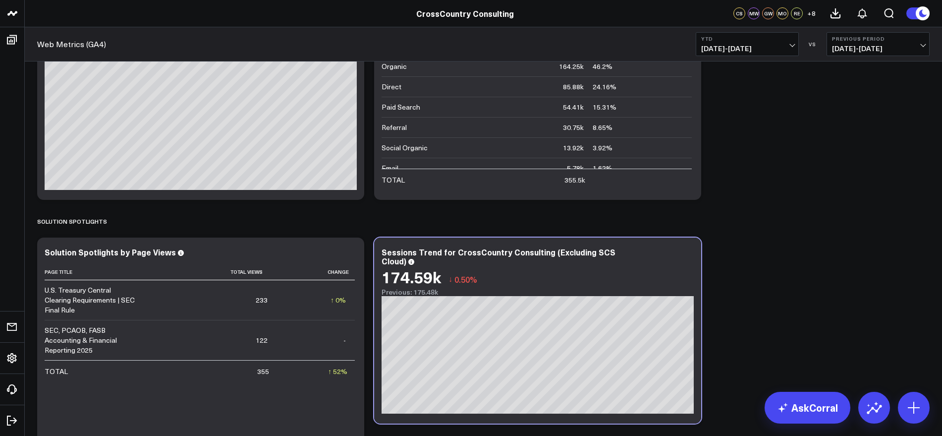
scroll to position [1070, 0]
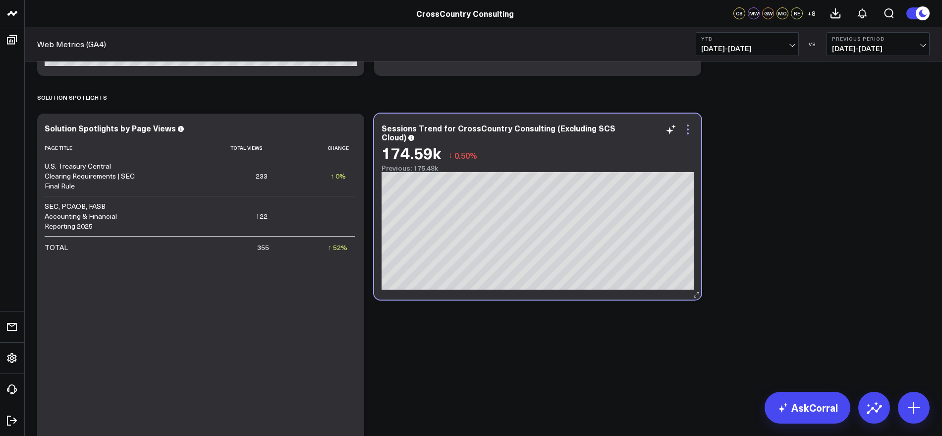
click at [687, 133] on icon at bounding box center [688, 133] width 2 height 2
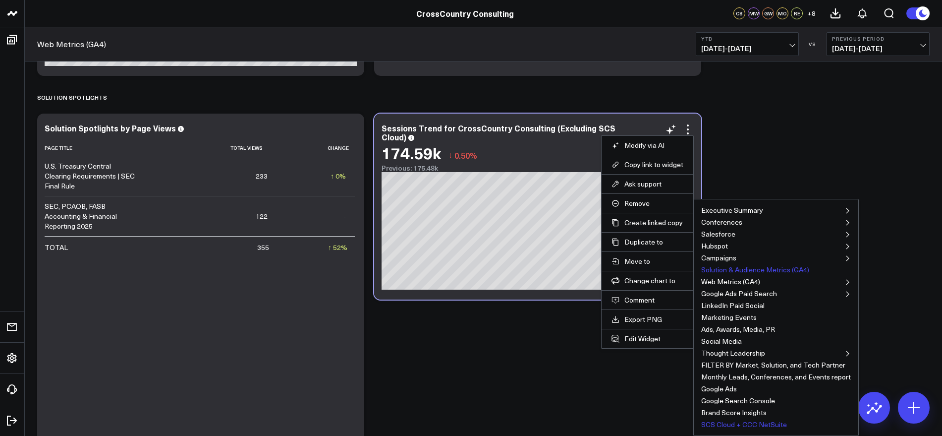
click at [729, 421] on button "SCS Cloud + CCC NetSuite" at bounding box center [744, 424] width 86 height 7
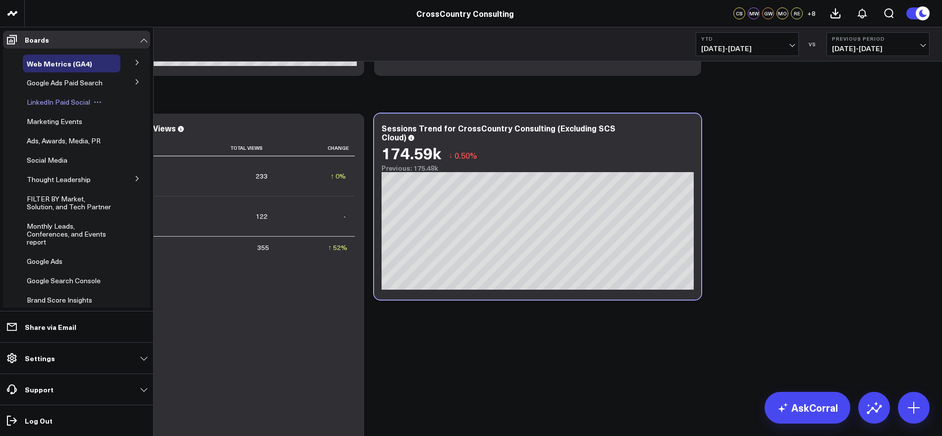
scroll to position [201, 0]
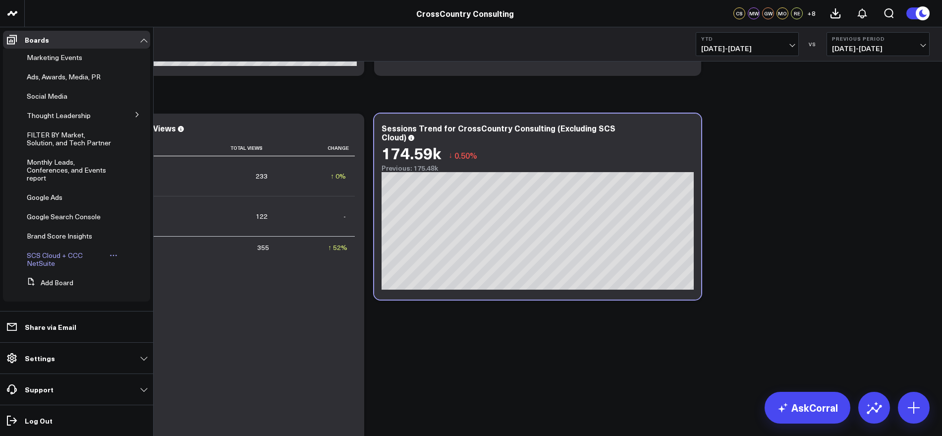
click at [44, 256] on span "SCS Cloud + CCC NetSuite" at bounding box center [55, 258] width 56 height 17
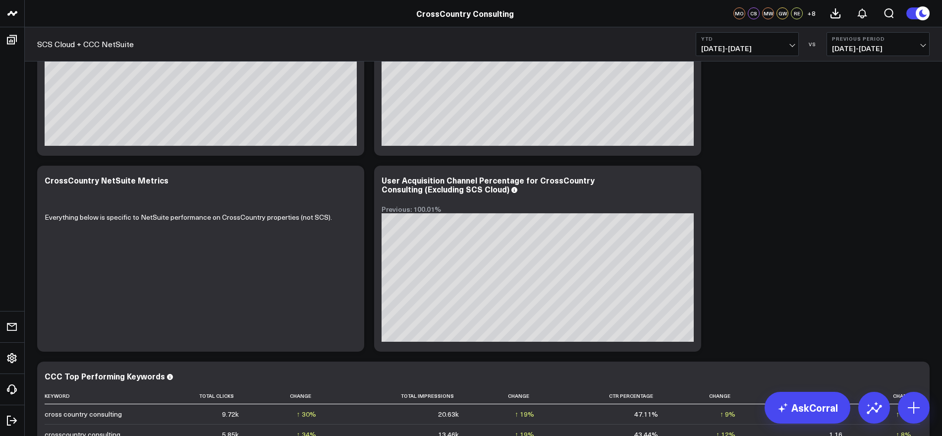
scroll to position [443, 0]
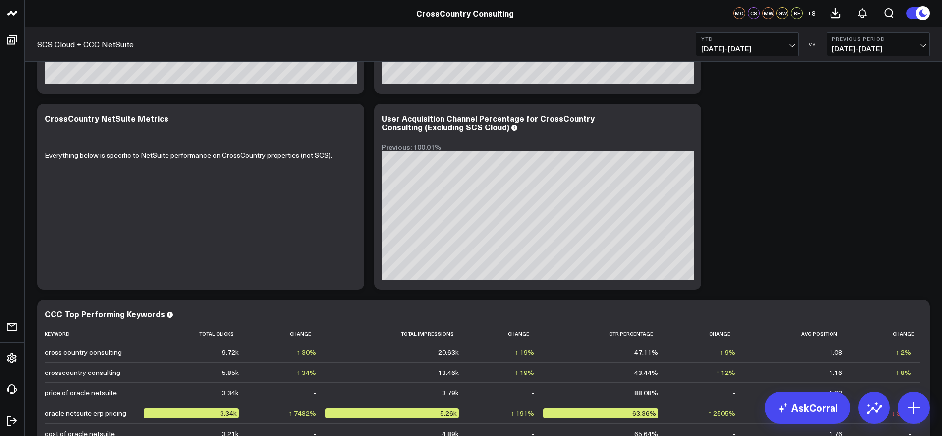
scroll to position [1063, 0]
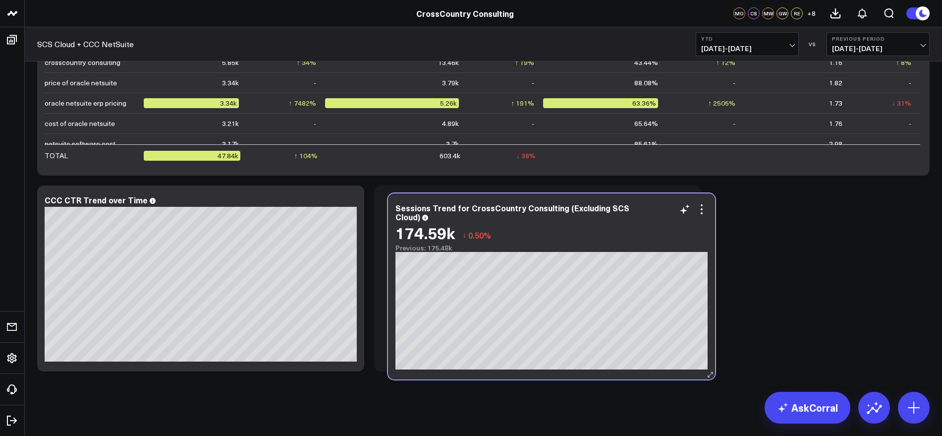
click at [625, 228] on div "174.59k ↓ 0.50%" at bounding box center [551, 232] width 312 height 18
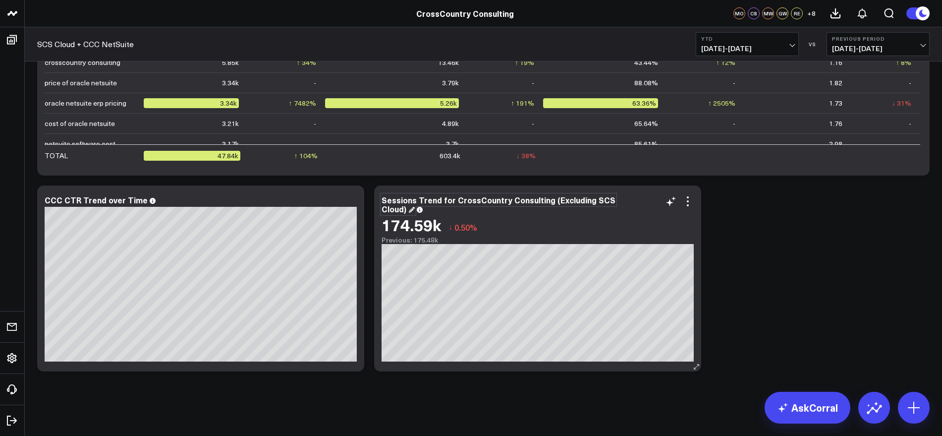
click at [405, 208] on div "Sessions Trend for CrossCountry Consulting (Excluding SCS Cloud)" at bounding box center [499, 204] width 234 height 20
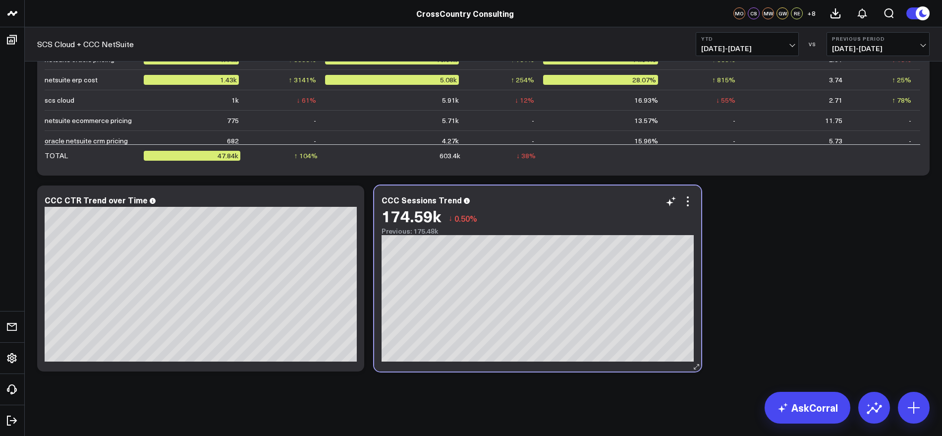
click at [451, 205] on div "CCC Sessions Trend 174.59k ↓ 0.50% Previous: 175.48k" at bounding box center [538, 215] width 312 height 40
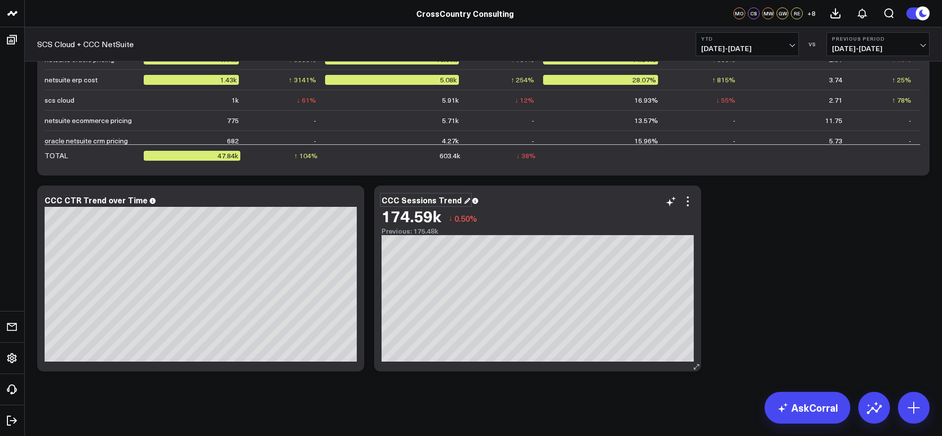
click at [453, 201] on div "CCC Sessions Trend" at bounding box center [426, 199] width 89 height 11
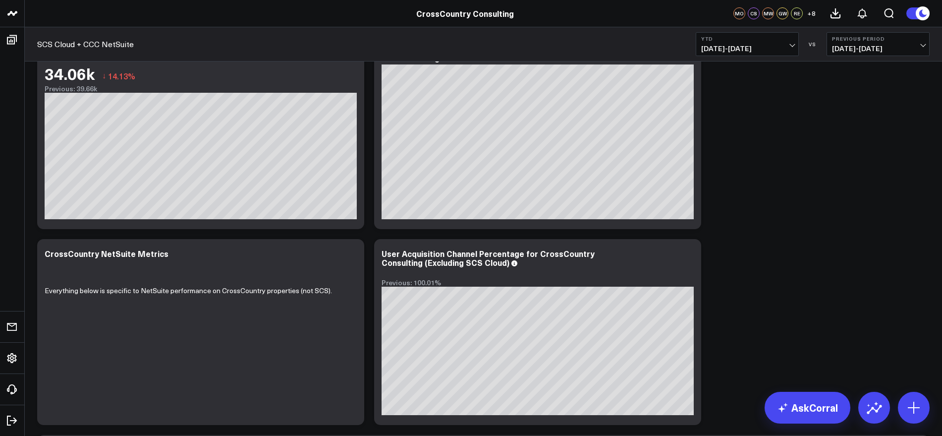
scroll to position [629, 0]
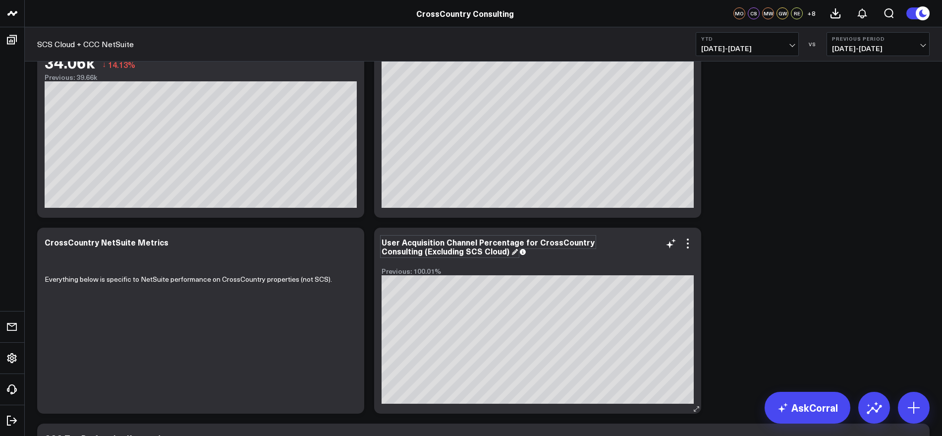
click at [462, 252] on div "User Acquisition Channel Percentage for CrossCountry Consulting (Excluding SCS …" at bounding box center [488, 246] width 213 height 20
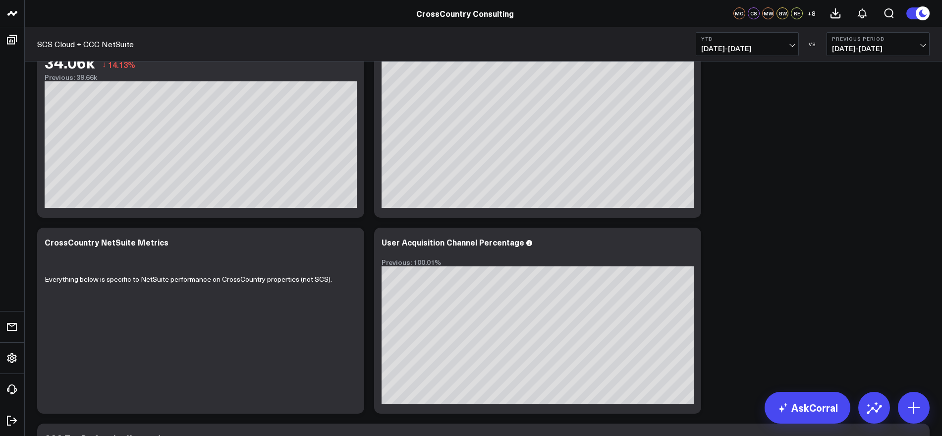
click at [756, 246] on div "Modify via AI Copy link to widget Ask support Remove Create linked copy Executi…" at bounding box center [483, 125] width 902 height 1370
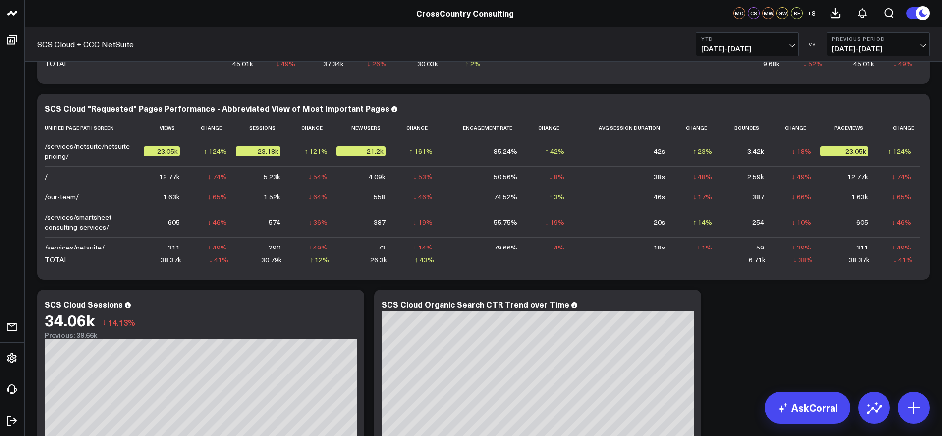
scroll to position [743, 0]
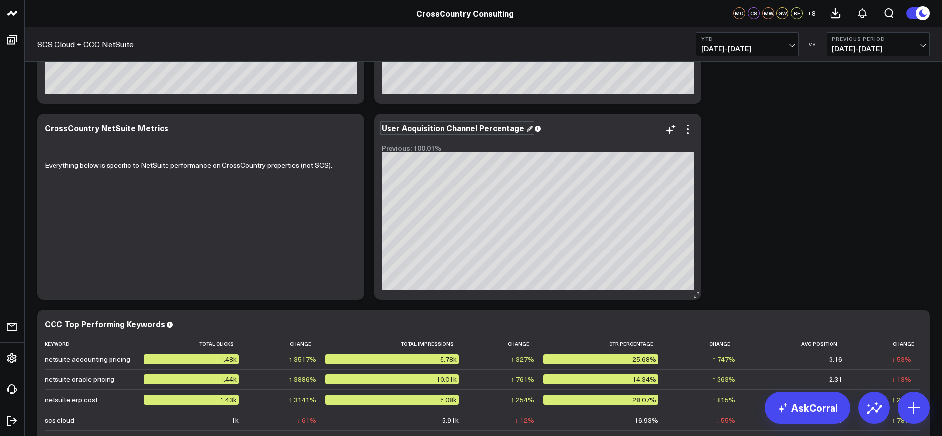
click at [390, 130] on div "User Acquisition Channel Percentage" at bounding box center [457, 127] width 151 height 11
click at [467, 127] on div "CCC User Acquisition Channel Percentage" at bounding box center [467, 127] width 171 height 11
click at [461, 128] on div "CCC User Acquisition Channel Percentage" at bounding box center [467, 127] width 171 height 11
click at [507, 131] on div "CCC User Acquisition by Channel Percentage" at bounding box center [473, 127] width 182 height 11
click at [726, 189] on div "Modify via AI Copy link to widget Ask support Remove Create linked copy Executi…" at bounding box center [483, 11] width 902 height 1370
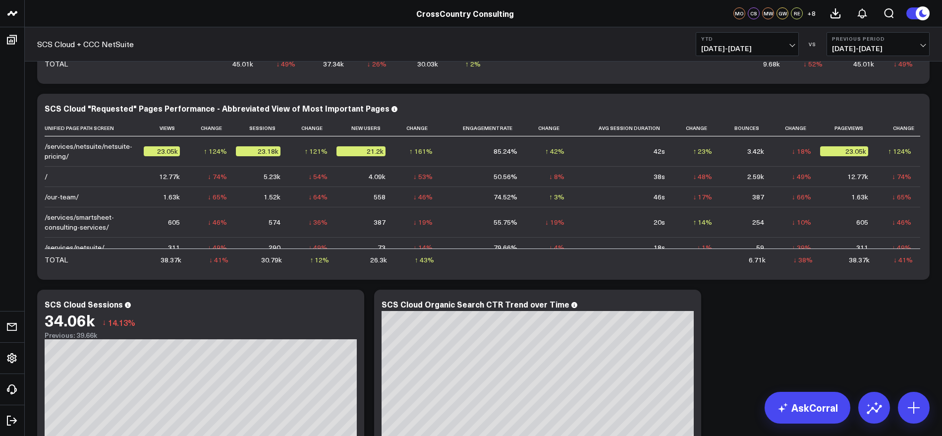
scroll to position [0, 0]
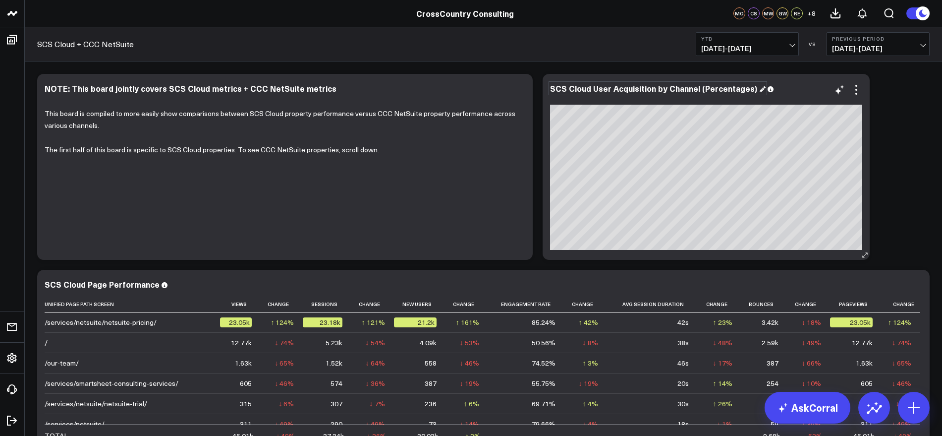
click at [756, 88] on div "SCS Cloud User Acquisition by Channel (Percentages)" at bounding box center [658, 88] width 216 height 11
click at [701, 91] on div "SCS Cloud User Acquisition by Channel (Percentages)" at bounding box center [658, 88] width 216 height 11
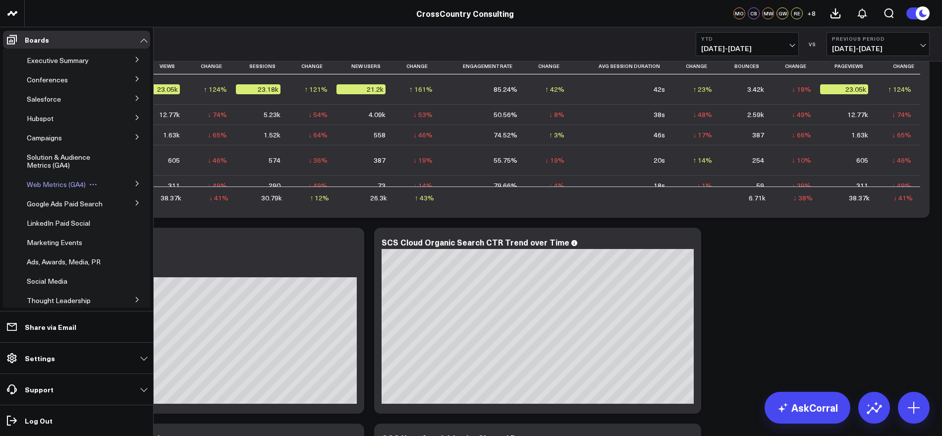
click at [78, 182] on span "Web Metrics (GA4)" at bounding box center [56, 183] width 59 height 9
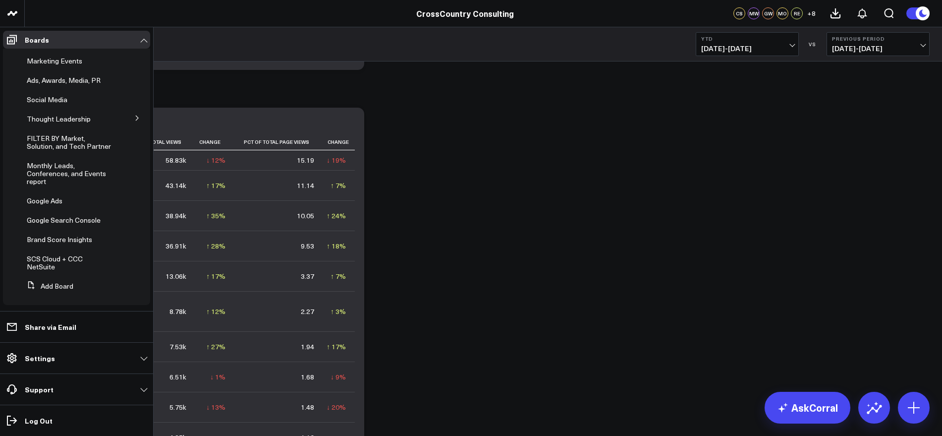
scroll to position [186, 0]
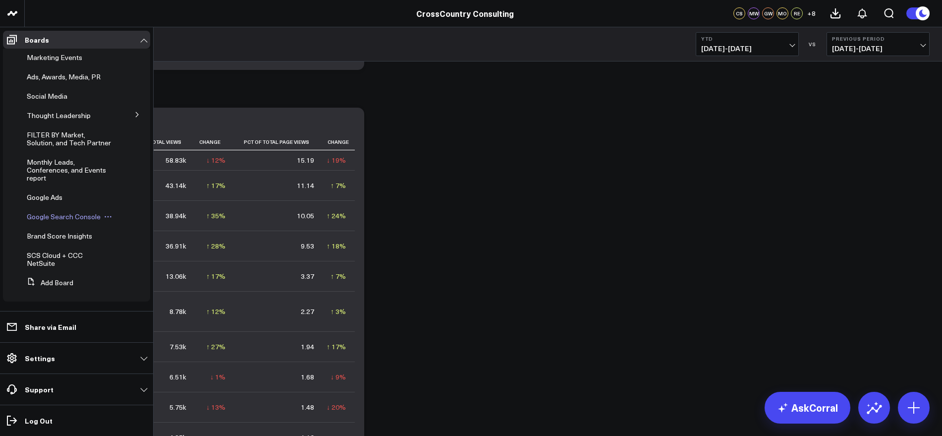
click at [55, 221] on span "Google Search Console" at bounding box center [64, 216] width 74 height 9
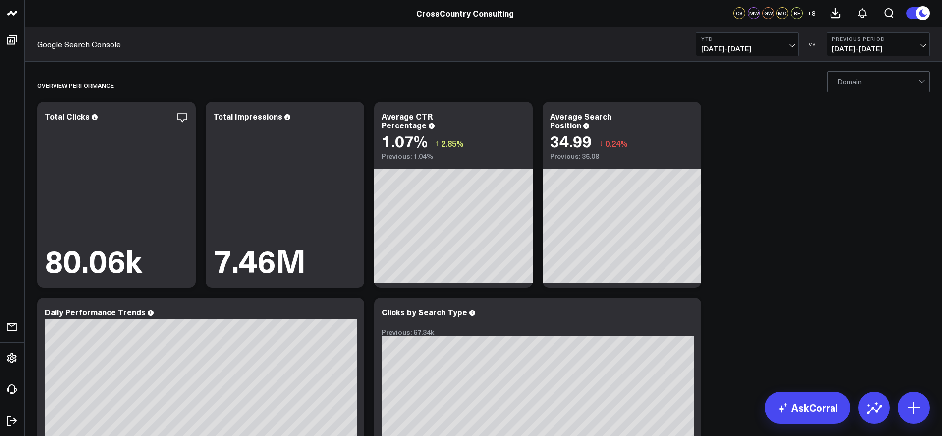
click at [910, 85] on div at bounding box center [877, 82] width 81 height 20
click at [871, 117] on div "SCS" at bounding box center [878, 123] width 102 height 20
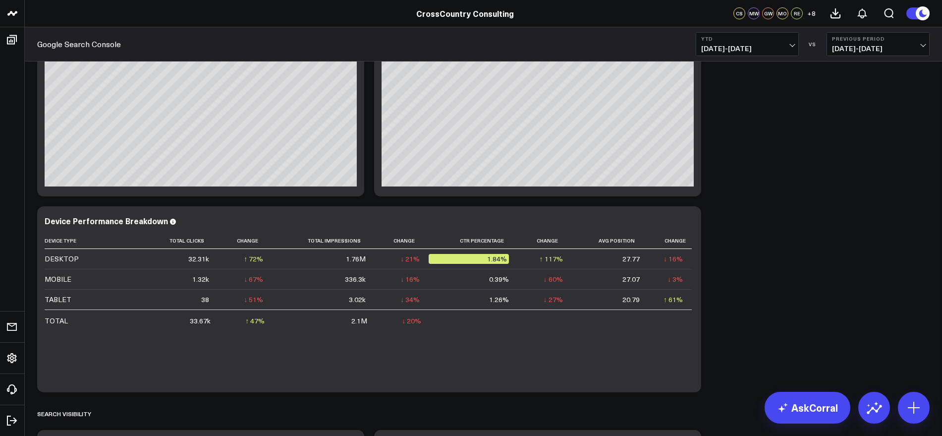
scroll to position [1345, 0]
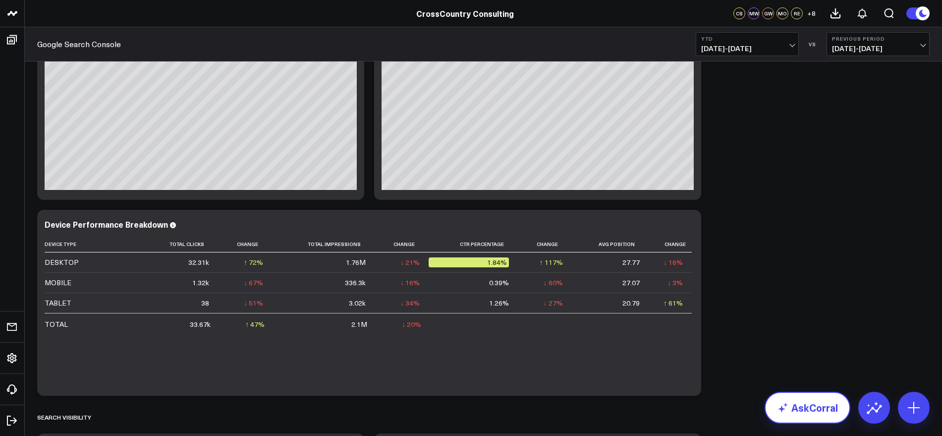
click at [805, 412] on link "AskCorral" at bounding box center [807, 407] width 86 height 32
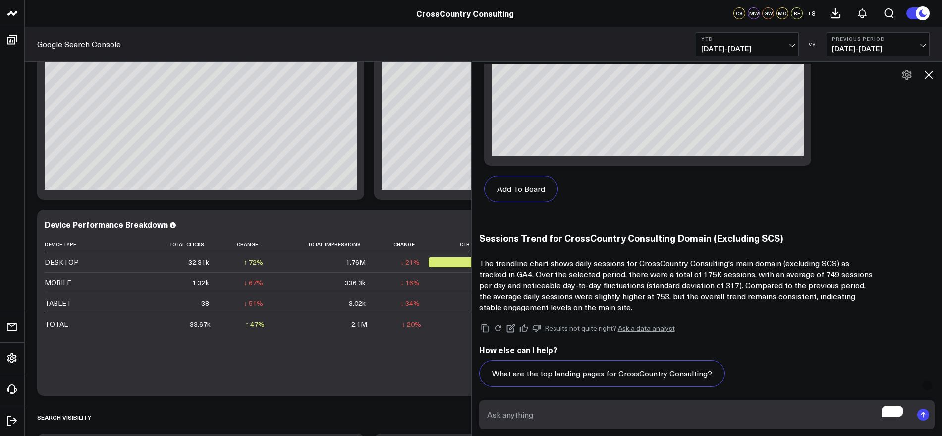
scroll to position [770, 0]
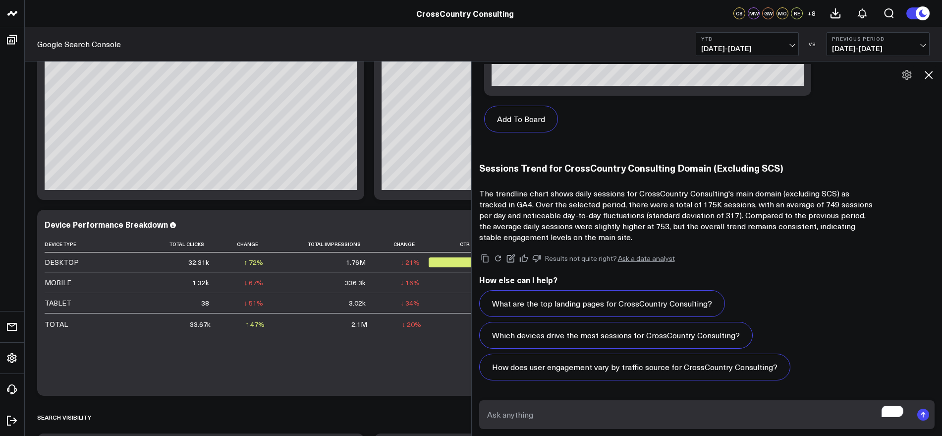
click at [571, 412] on textarea "To enrich screen reader interactions, please activate Accessibility in Grammarl…" at bounding box center [699, 414] width 428 height 18
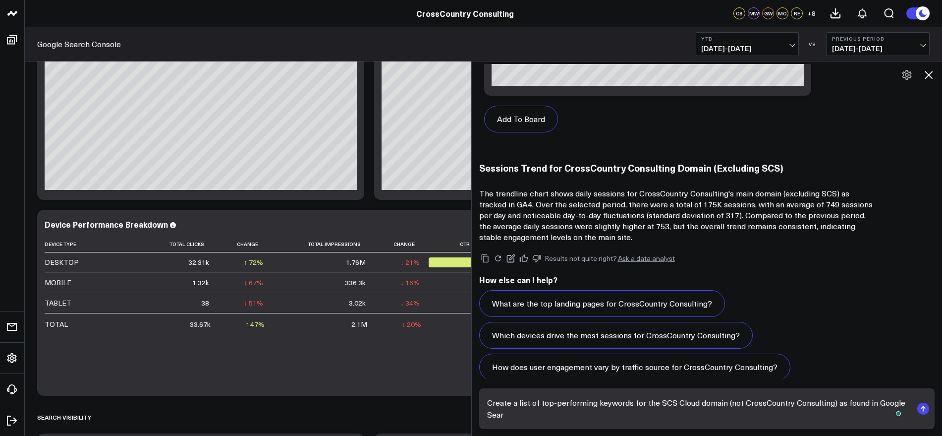
scroll to position [782, 0]
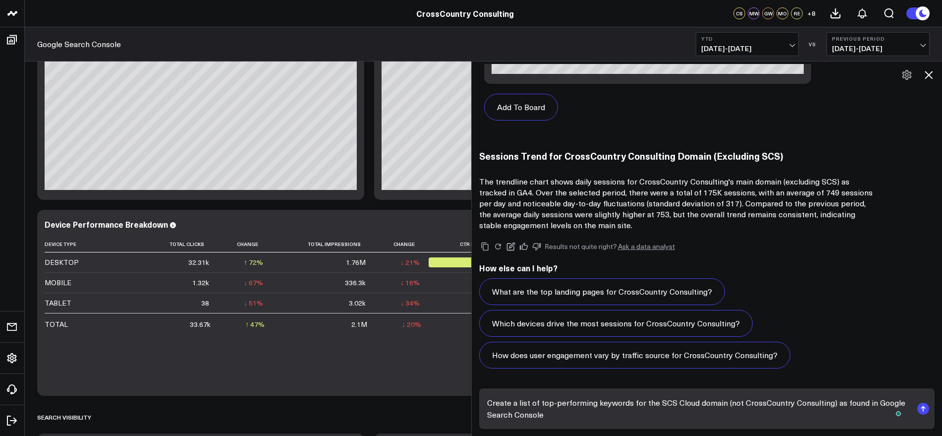
type textarea "Create a list of top-performing keywords for the SCS Cloud domain (not CrossCou…"
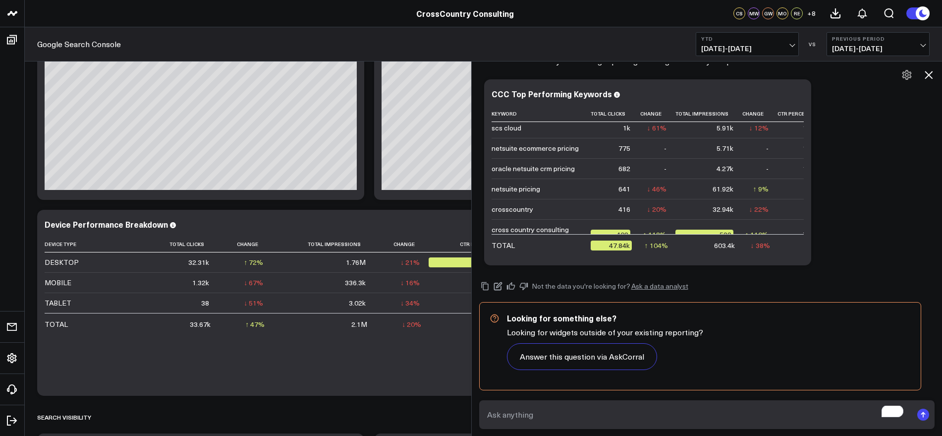
scroll to position [1469, 0]
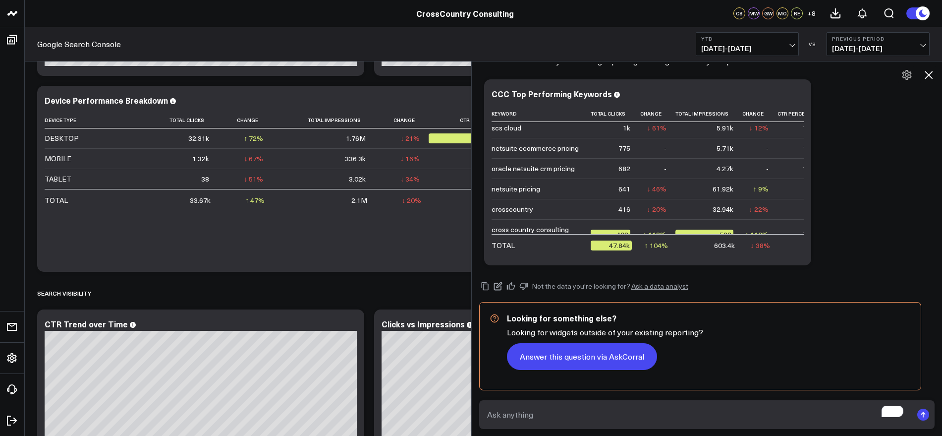
click at [606, 359] on button "Answer this question via AskCorral" at bounding box center [582, 356] width 150 height 27
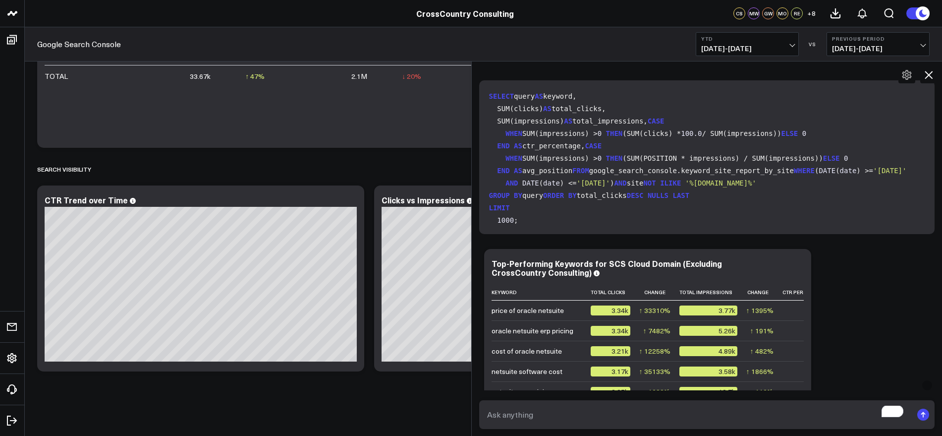
scroll to position [1597, 0]
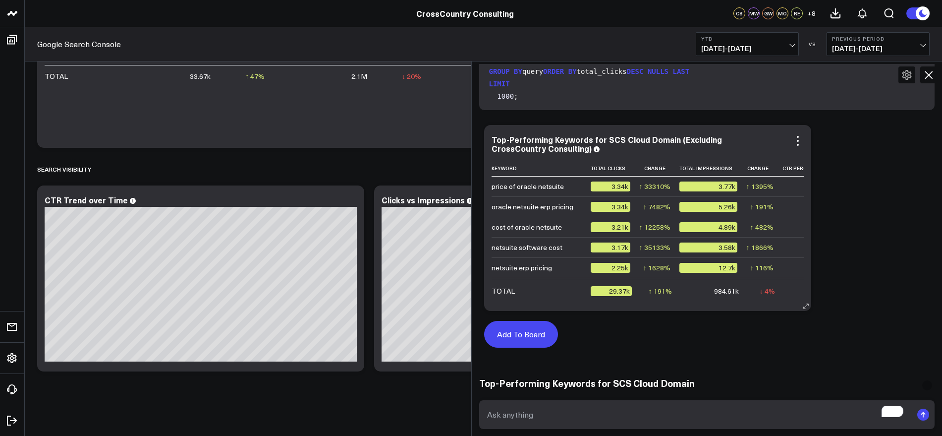
click at [525, 337] on button "Add To Board" at bounding box center [521, 334] width 74 height 27
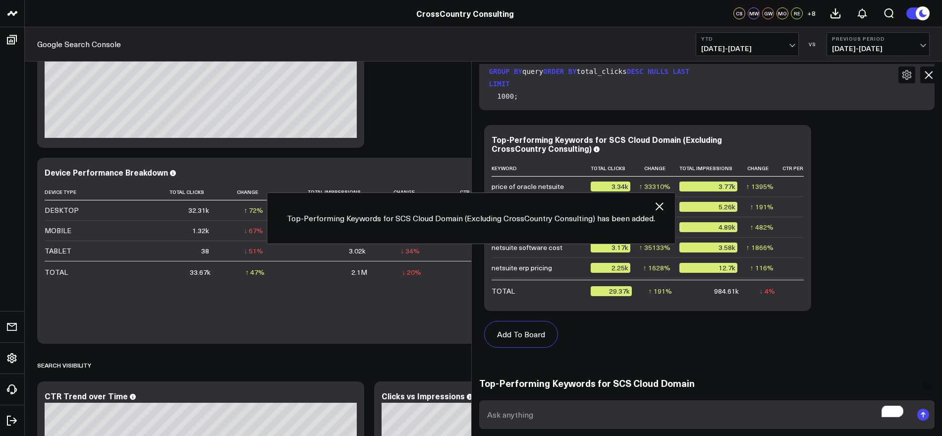
scroll to position [1789, 0]
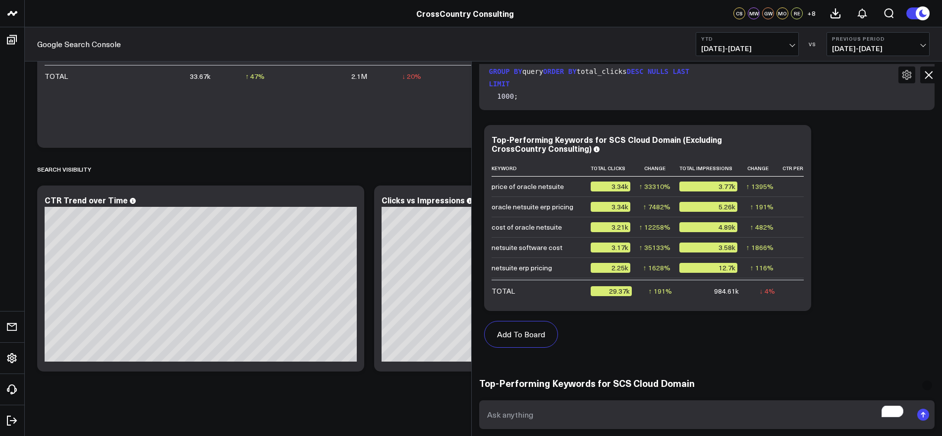
click at [929, 77] on icon at bounding box center [929, 75] width 12 height 12
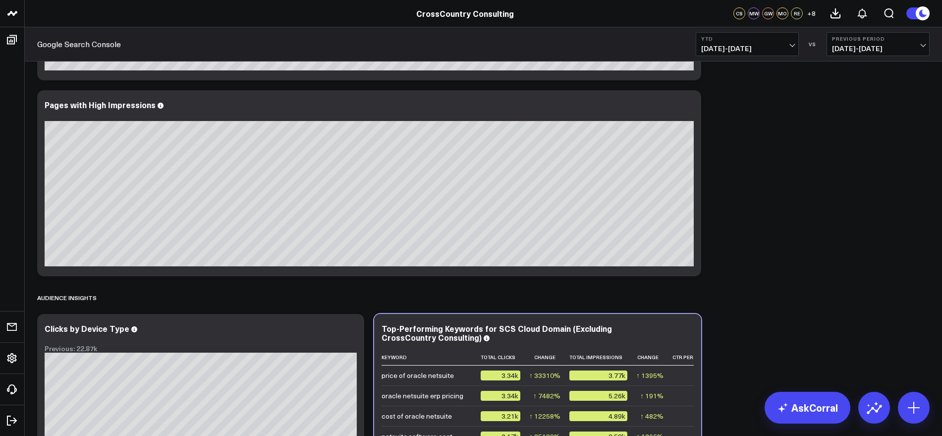
scroll to position [1231, 0]
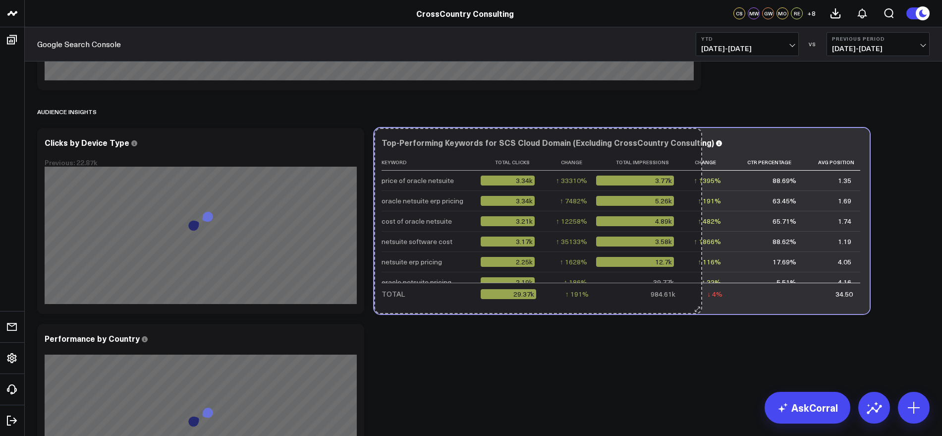
drag, startPoint x: 695, startPoint y: 310, endPoint x: 870, endPoint y: 301, distance: 174.6
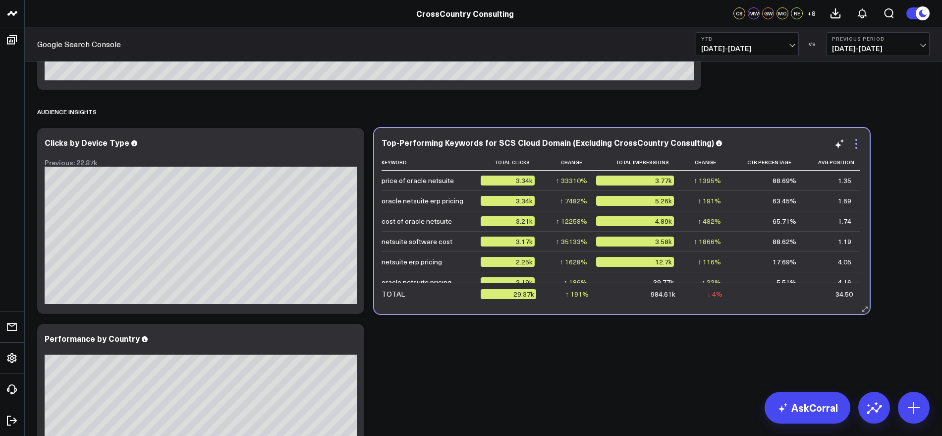
click at [858, 143] on icon at bounding box center [856, 144] width 12 height 12
click at [0, 0] on button "SCS Cloud + CCC NetSuite" at bounding box center [0, 0] width 0 height 0
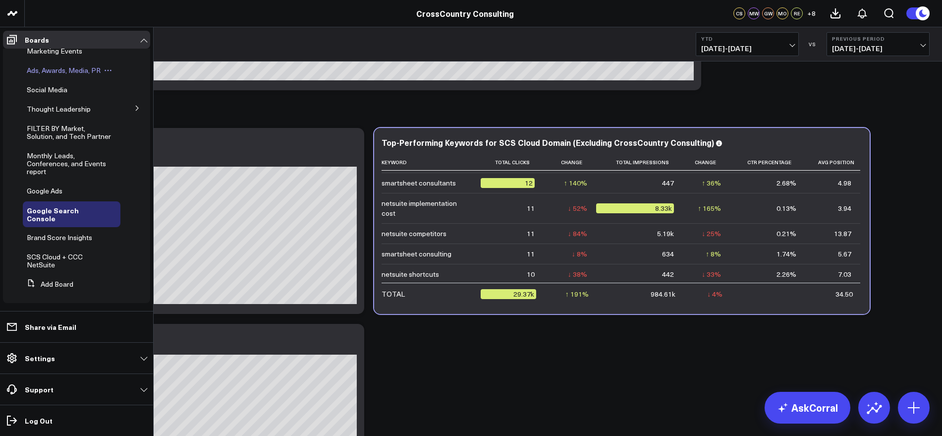
scroll to position [209, 0]
click at [51, 256] on span "SCS Cloud + CCC NetSuite" at bounding box center [55, 258] width 56 height 17
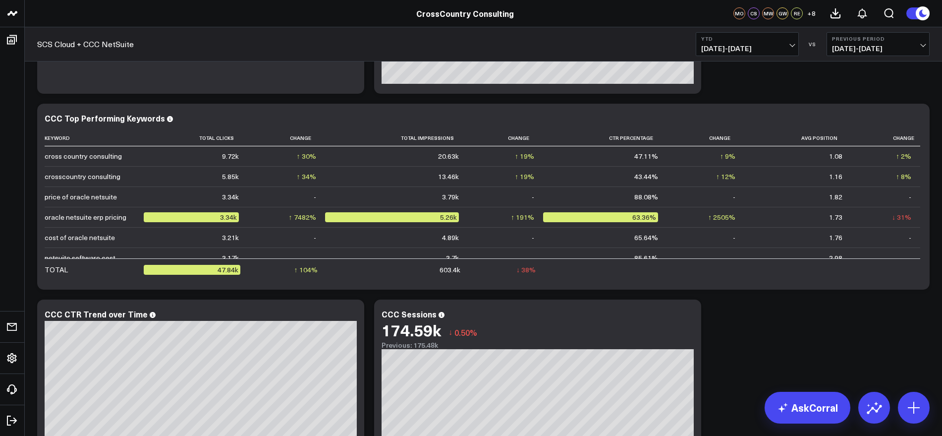
scroll to position [1258, 0]
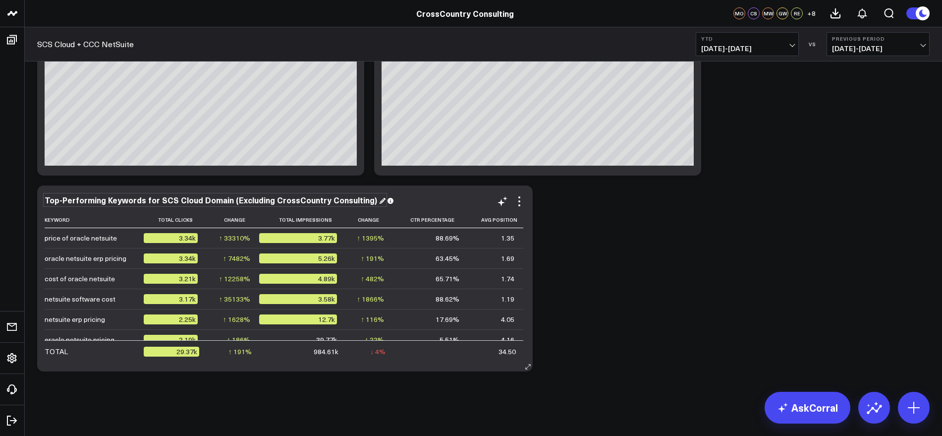
click at [309, 199] on div "Top-Performing Keywords for SCS Cloud Domain (Excluding CrossCountry Consulting)" at bounding box center [215, 199] width 341 height 11
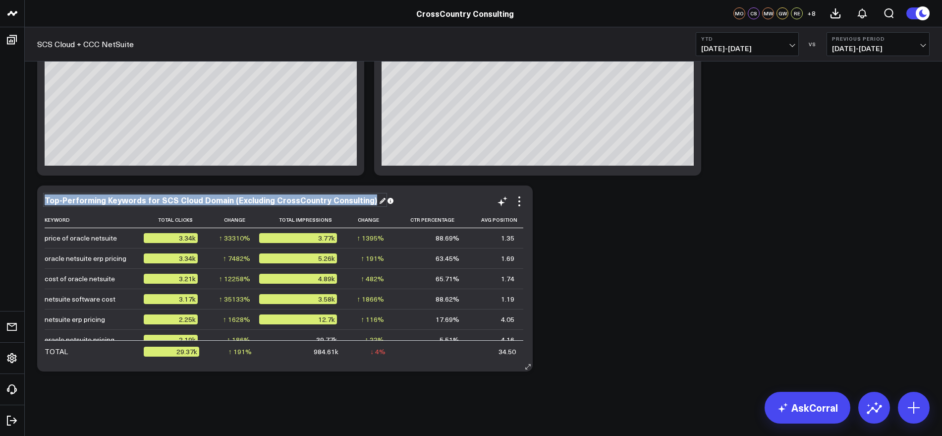
click at [309, 199] on div "Top-Performing Keywords for SCS Cloud Domain (Excluding CrossCountry Consulting)" at bounding box center [215, 199] width 341 height 11
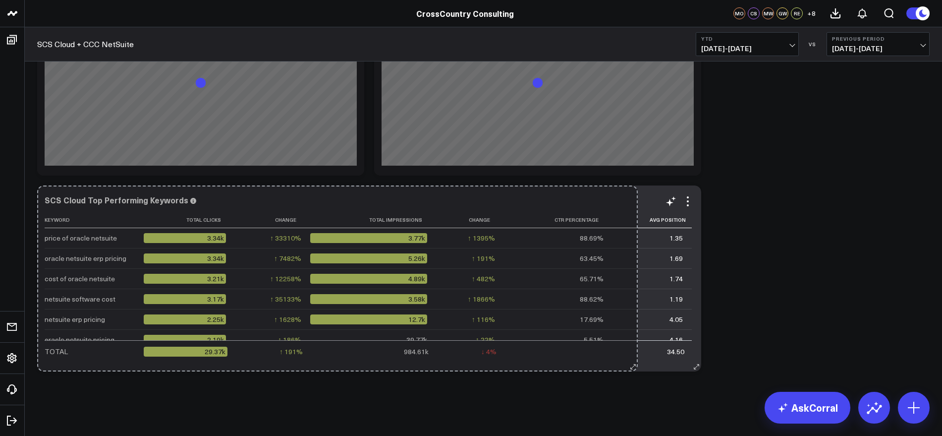
drag, startPoint x: 527, startPoint y: 367, endPoint x: 632, endPoint y: 355, distance: 105.7
click at [632, 355] on div "SCS Cloud Top Performing Keywords Keyword Total Clicks Change Total Impressions…" at bounding box center [369, 278] width 664 height 186
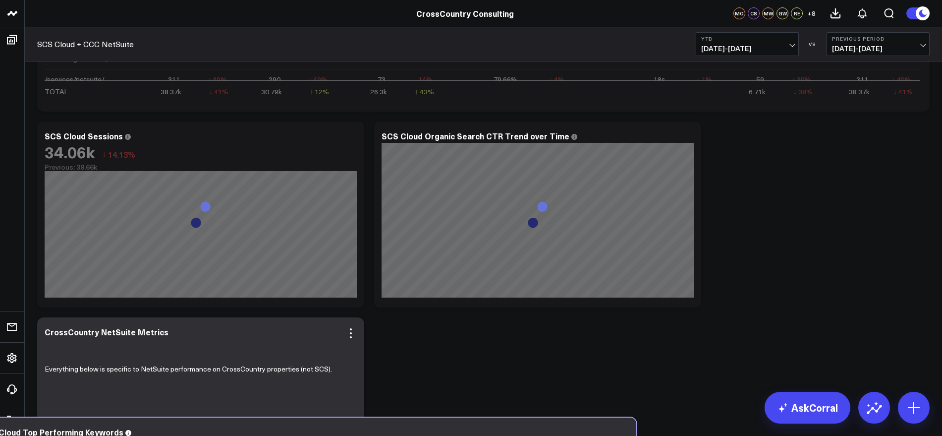
scroll to position [554, 0]
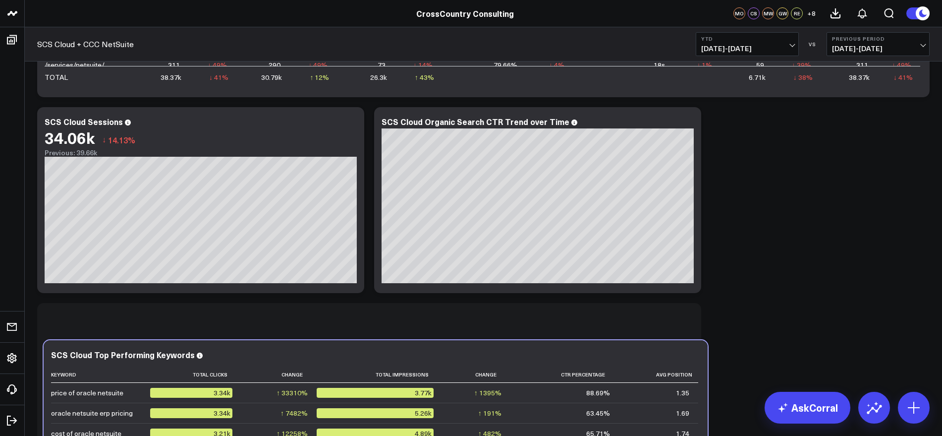
drag, startPoint x: 251, startPoint y: 39, endPoint x: 253, endPoint y: 304, distance: 265.1
click at [253, 304] on div "Modify via AI Copy link to widget Ask support Remove Create linked copy Executi…" at bounding box center [483, 298] width 902 height 1566
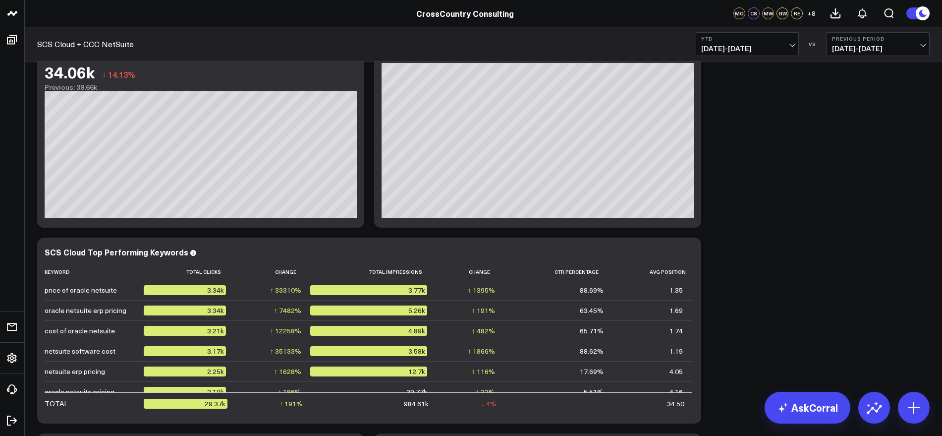
scroll to position [929, 0]
